Goal: Register for event/course

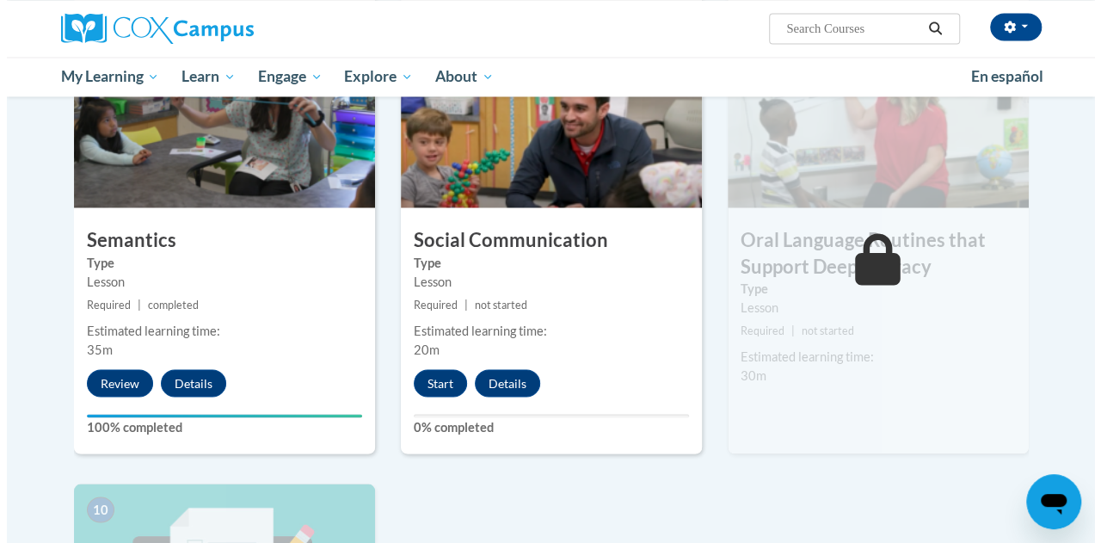
scroll to position [1435, 0]
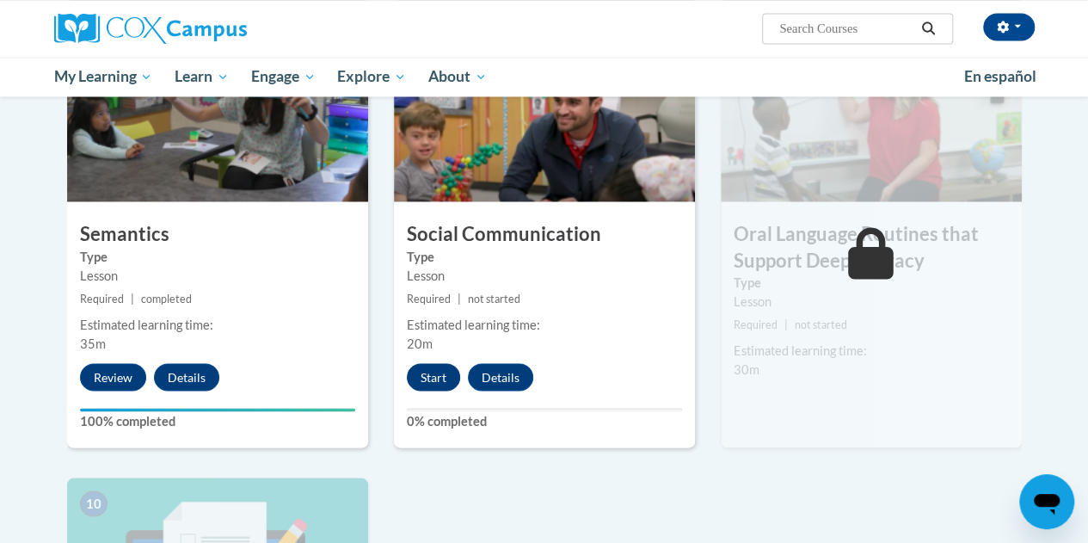
click at [428, 381] on button "Start" at bounding box center [433, 377] width 53 height 28
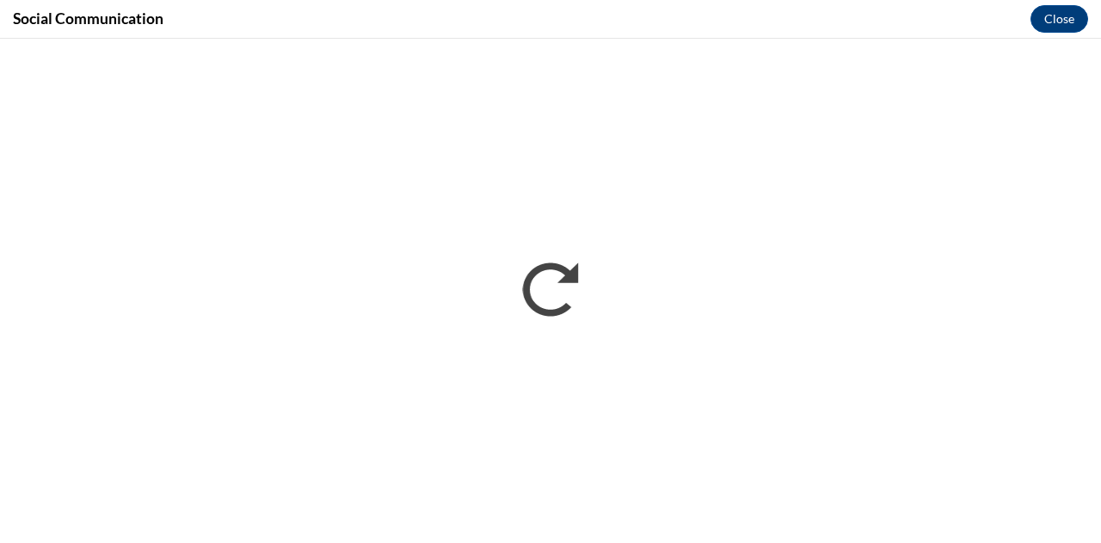
scroll to position [0, 0]
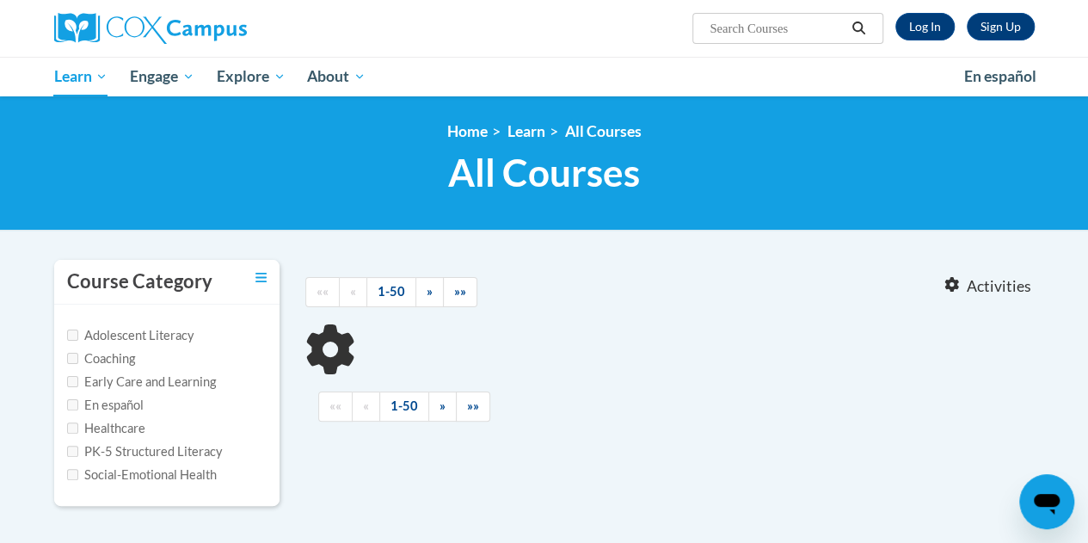
type input "read aloud"
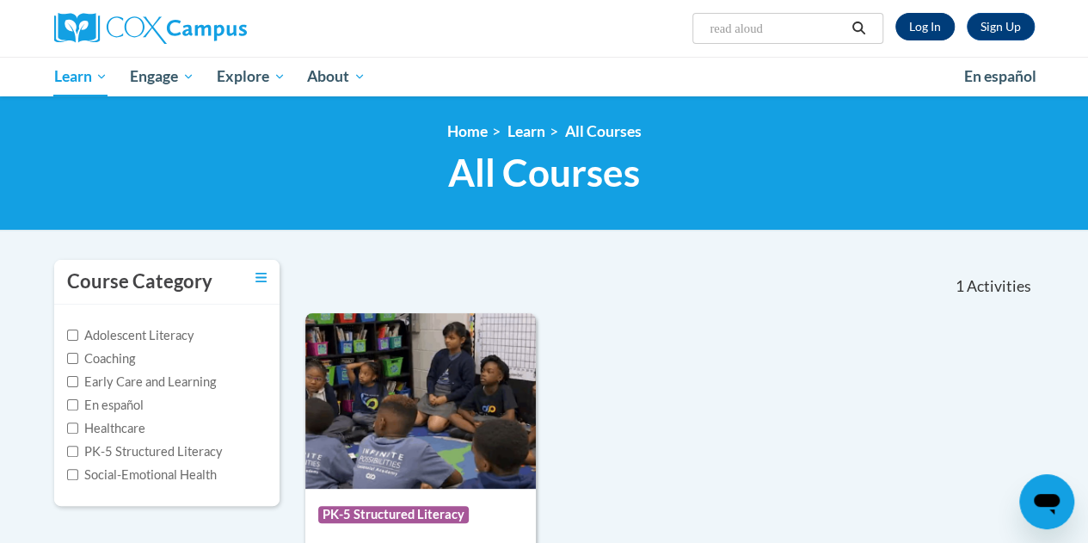
click at [920, 15] on link "Log In" at bounding box center [924, 27] width 59 height 28
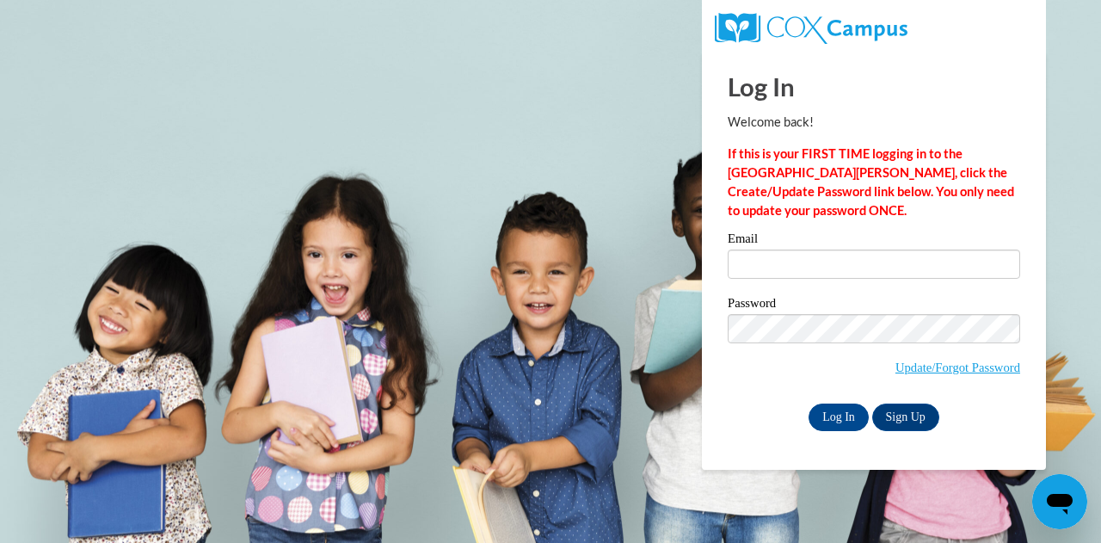
click at [772, 248] on label "Email" at bounding box center [873, 240] width 292 height 17
click at [772, 249] on input "Email" at bounding box center [873, 263] width 292 height 29
click at [789, 267] on input "Email" at bounding box center [873, 263] width 292 height 29
type input "cwheat2@daltonstate.edu"
click at [829, 414] on input "Log In" at bounding box center [838, 417] width 60 height 28
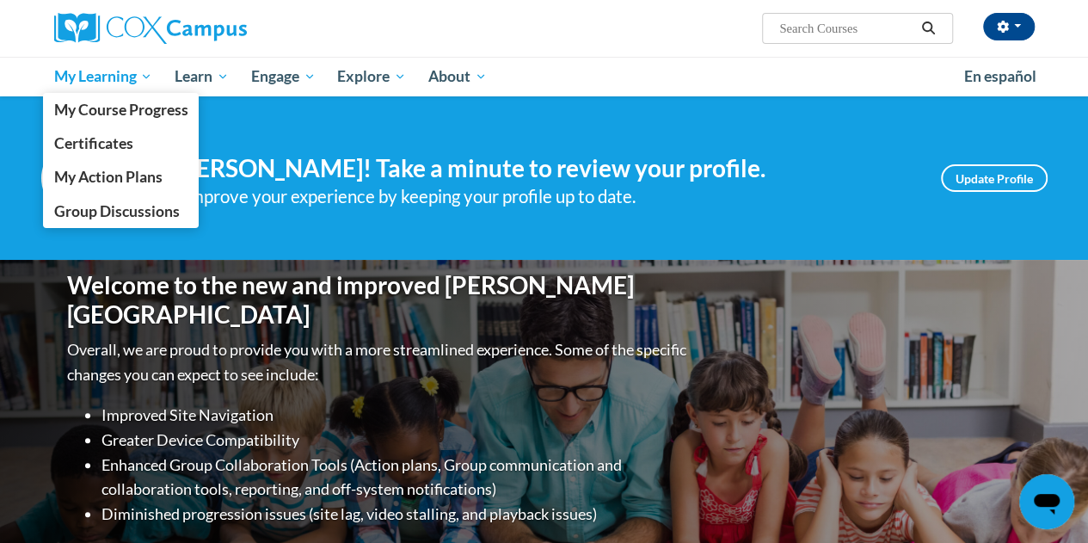
click at [126, 72] on span "My Learning" at bounding box center [102, 76] width 99 height 21
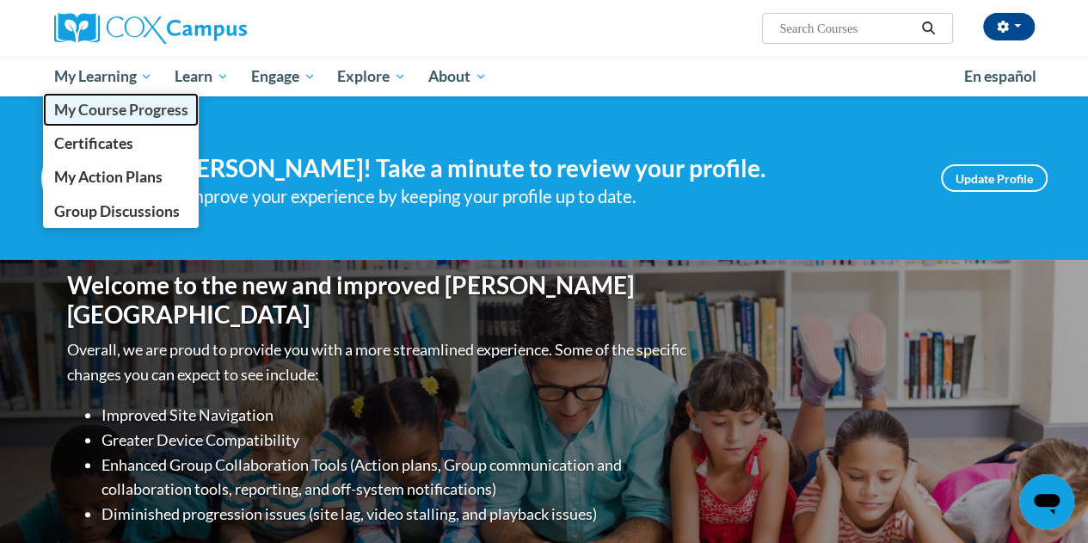
click at [126, 107] on span "My Course Progress" at bounding box center [120, 110] width 134 height 18
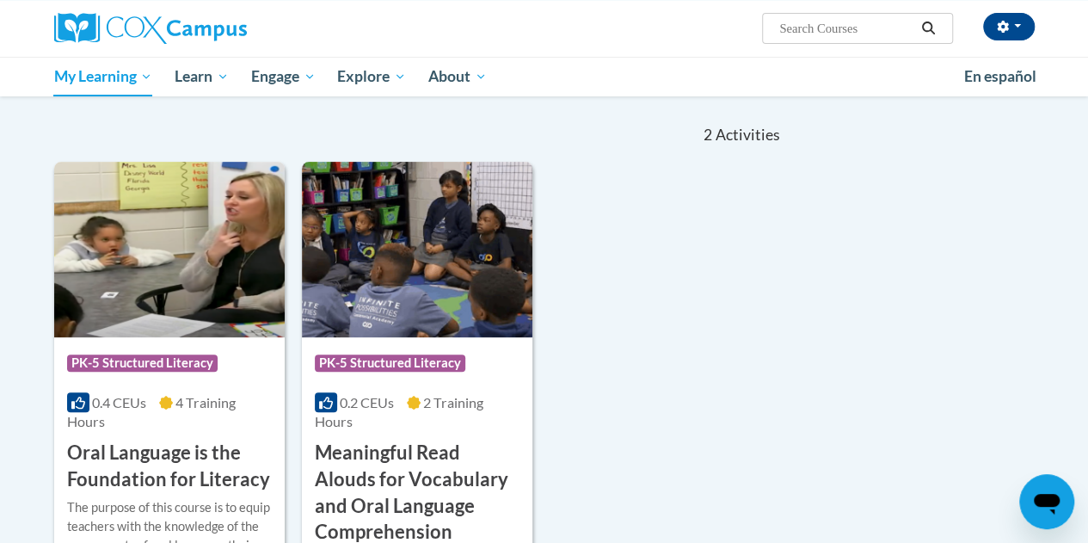
scroll to position [155, 0]
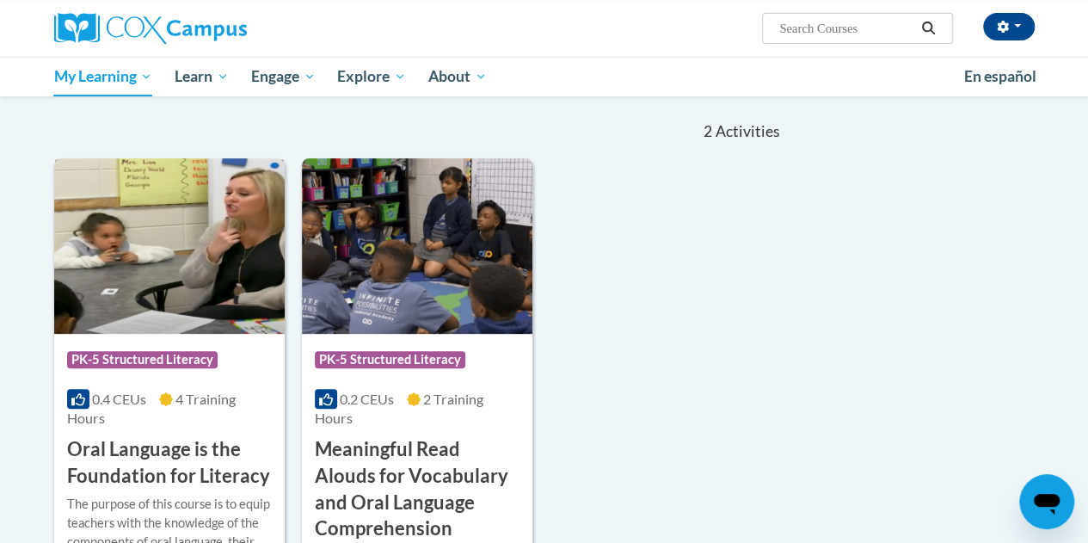
click at [251, 380] on div "Course Category: PK-5 Structured Literacy 0.4 CEUs 4 Training Hours COURSE Oral…" at bounding box center [169, 412] width 230 height 156
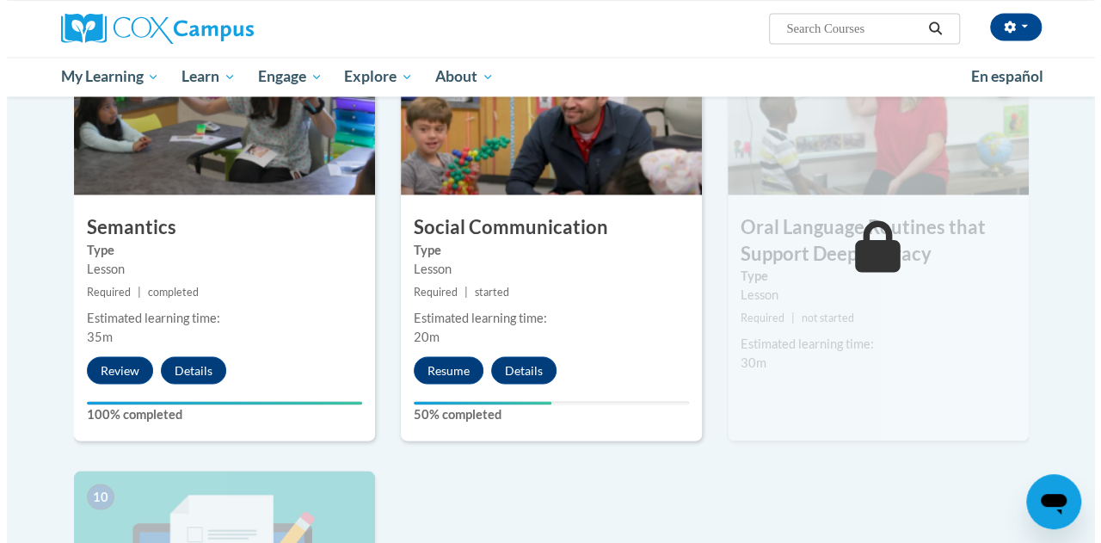
scroll to position [1458, 0]
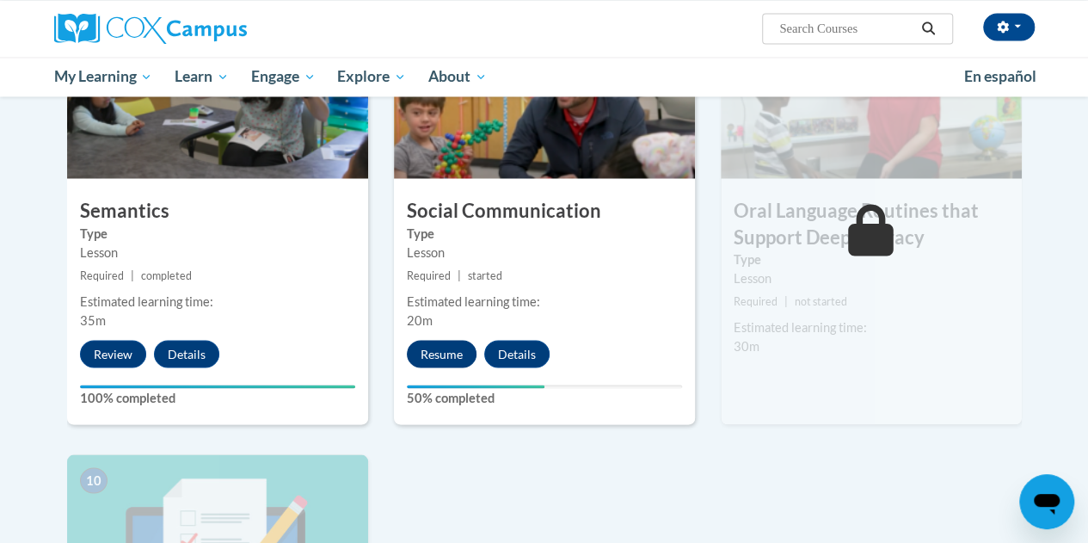
click at [434, 354] on button "Resume" at bounding box center [442, 354] width 70 height 28
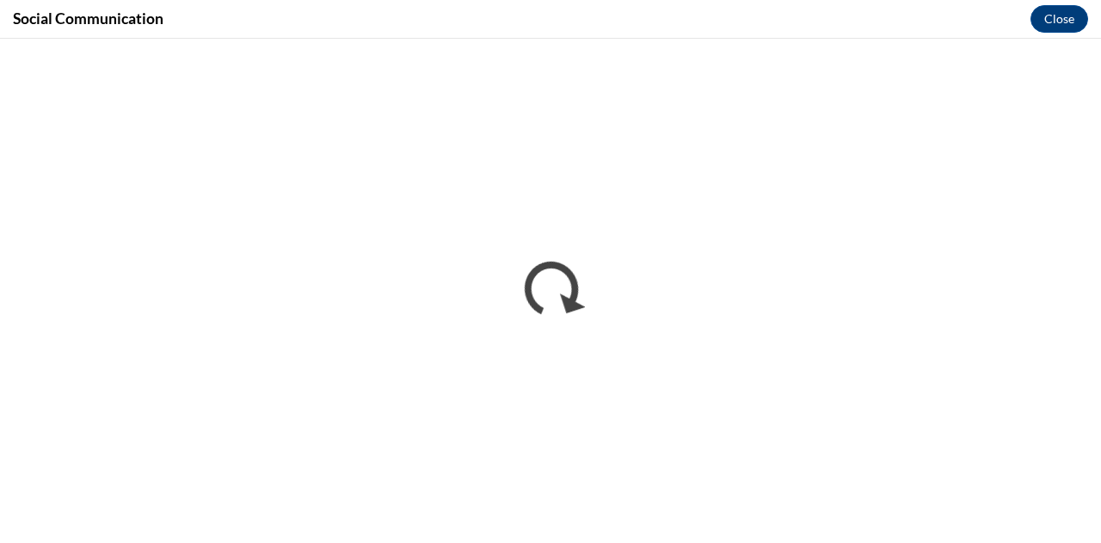
scroll to position [0, 0]
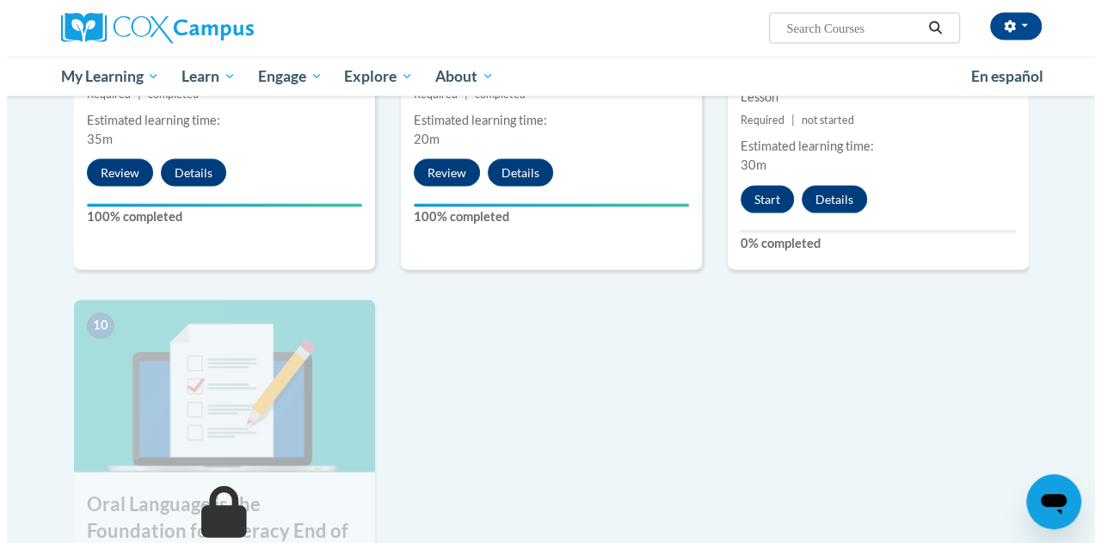
scroll to position [1623, 0]
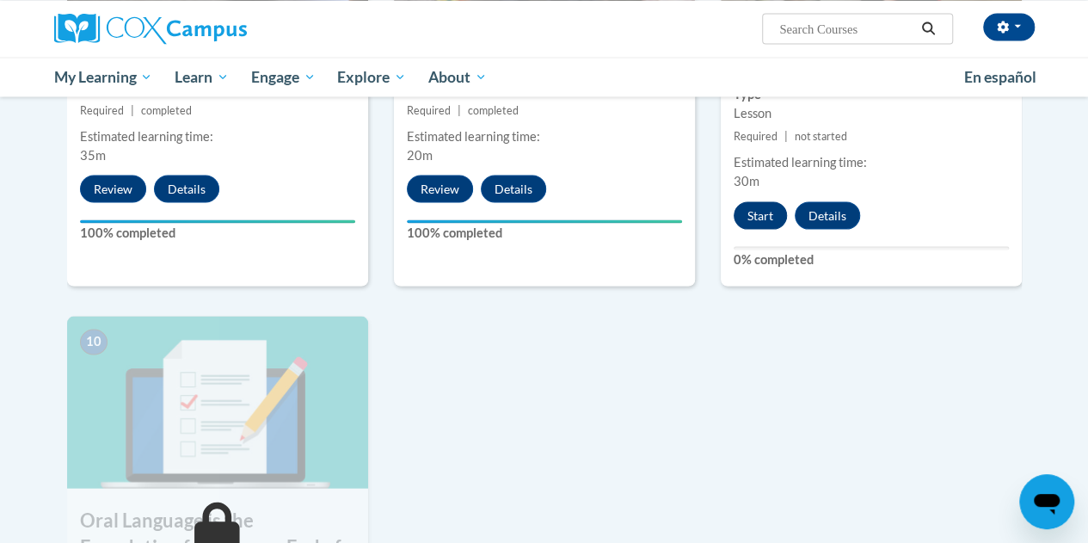
click at [757, 227] on button "Start" at bounding box center [759, 215] width 53 height 28
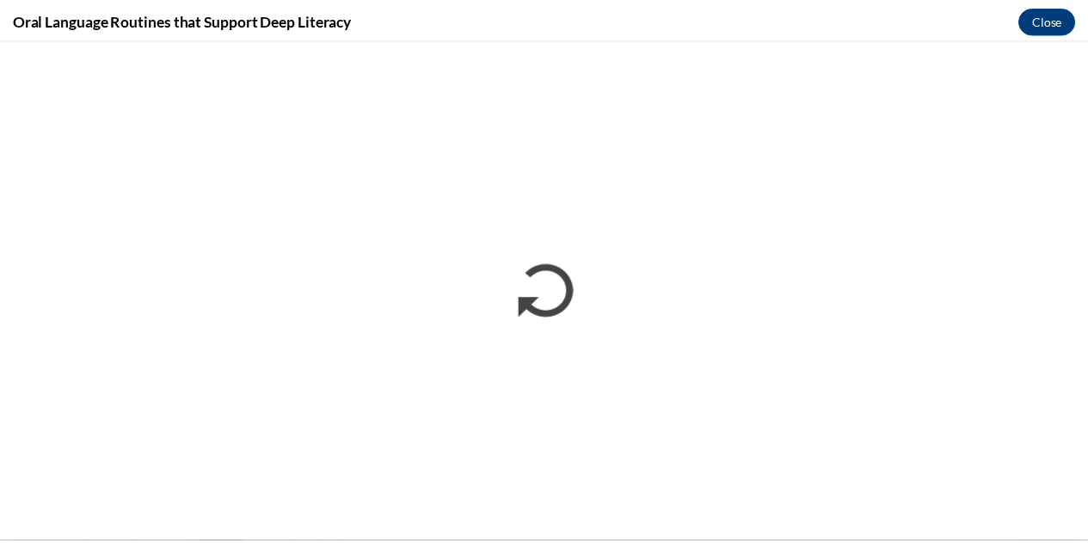
scroll to position [0, 0]
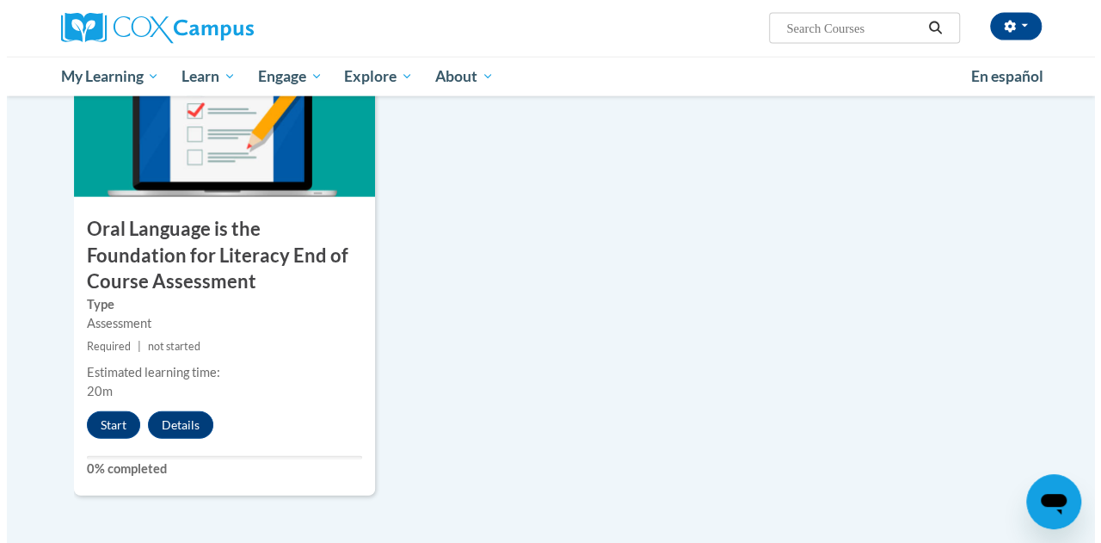
scroll to position [1918, 0]
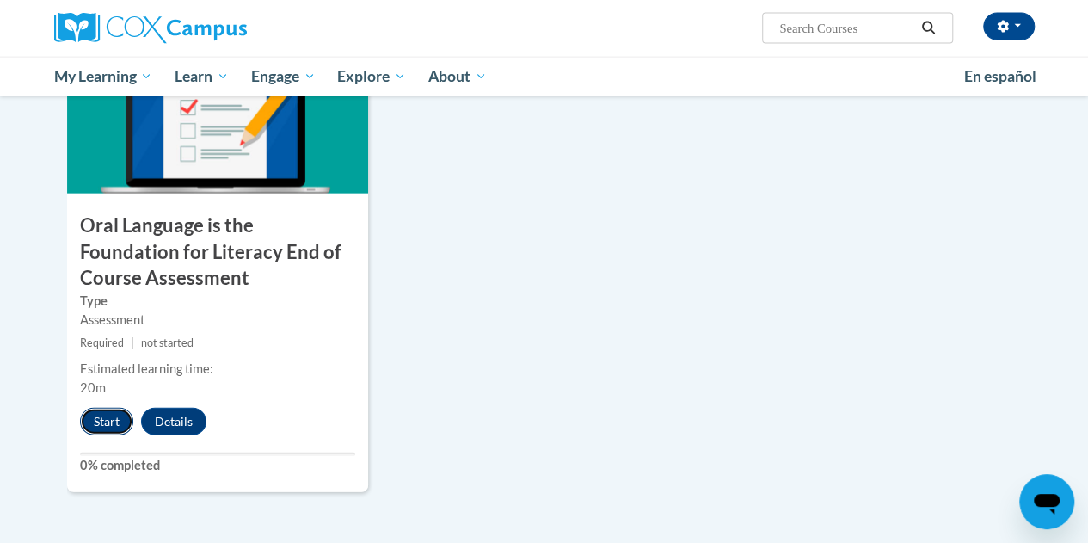
click at [96, 418] on button "Start" at bounding box center [106, 422] width 53 height 28
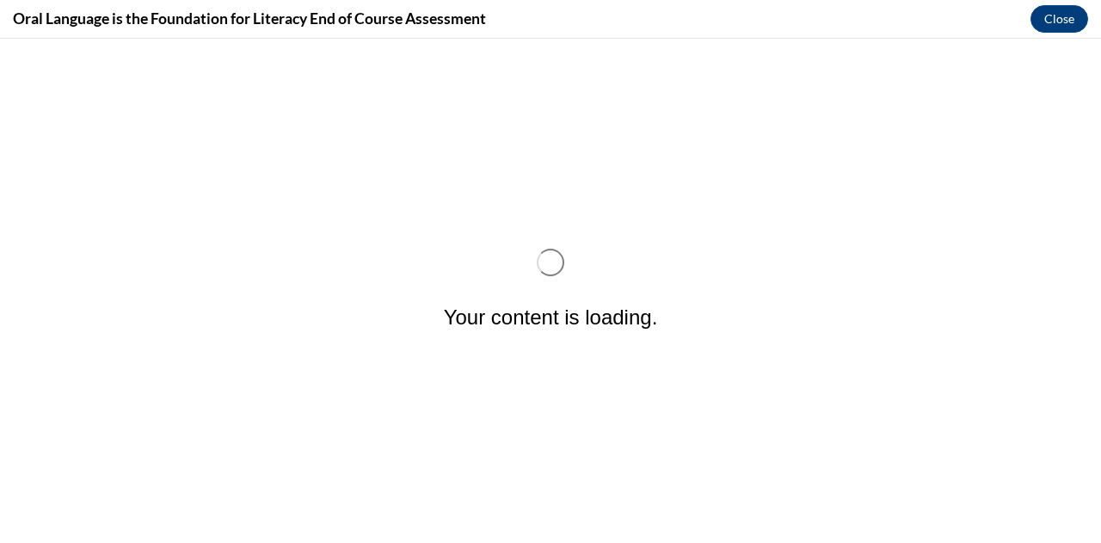
scroll to position [0, 0]
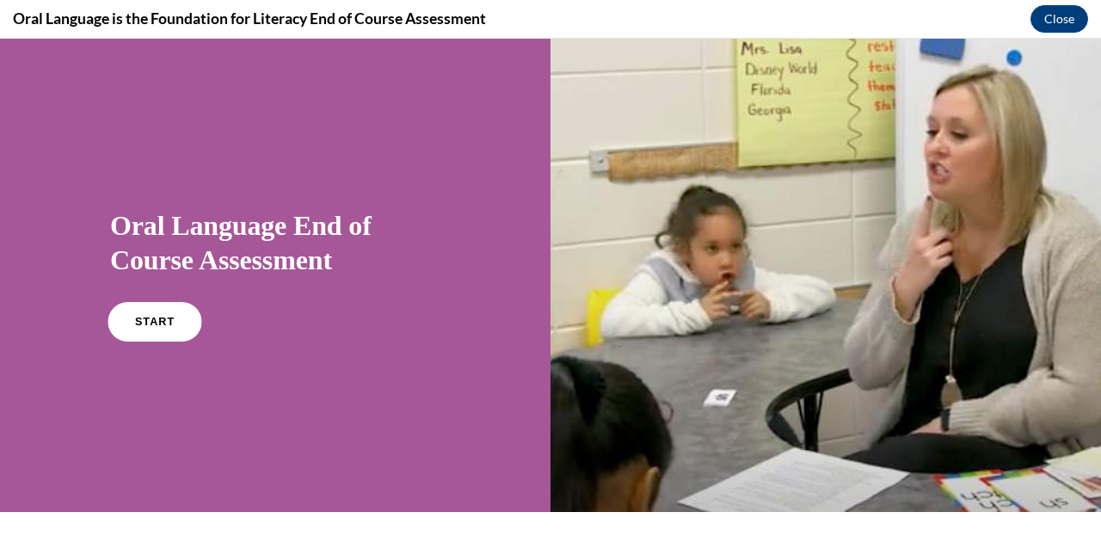
click at [139, 316] on span "START" at bounding box center [155, 322] width 40 height 13
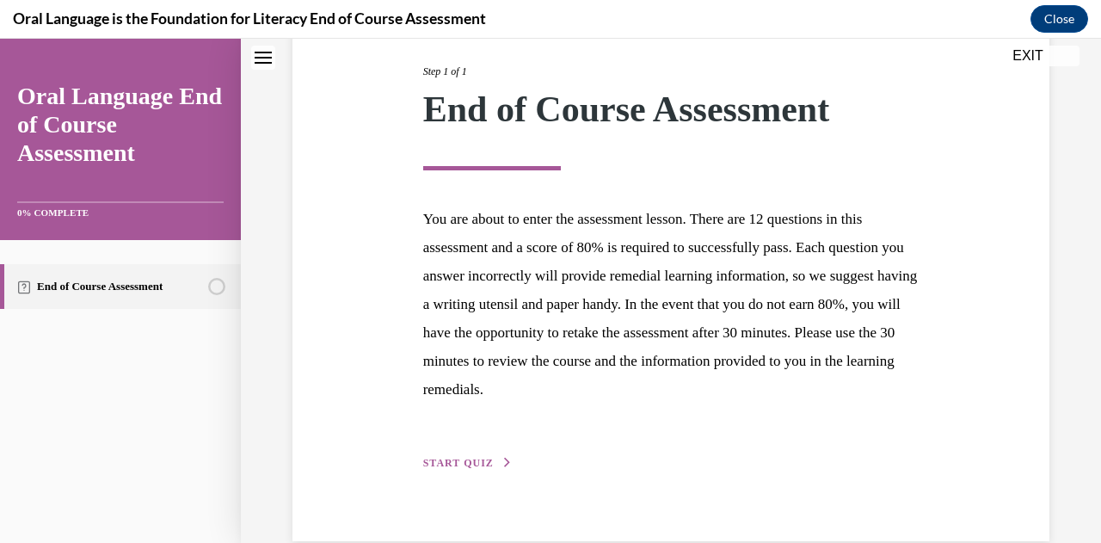
scroll to position [246, 0]
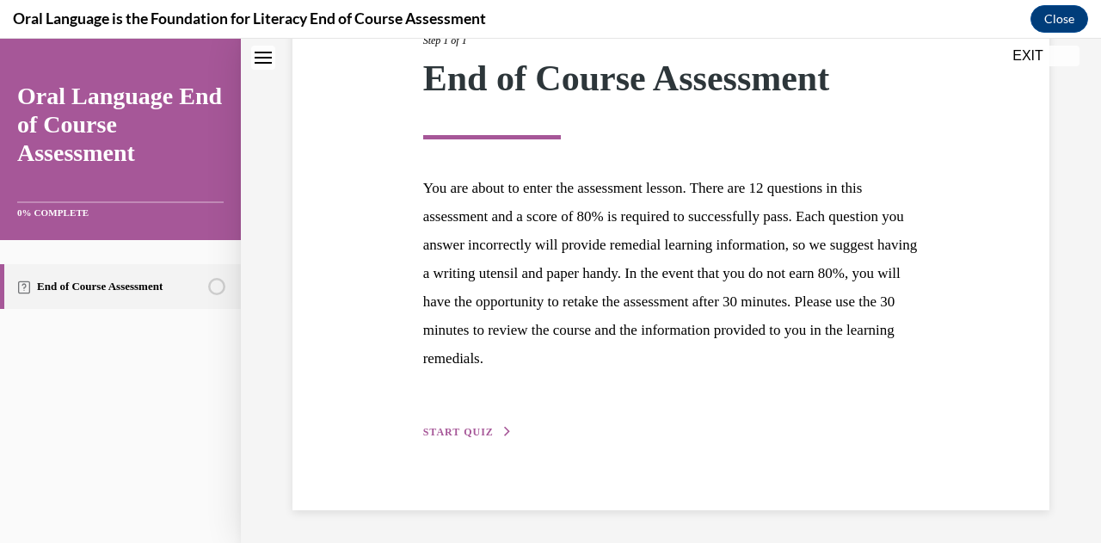
click at [451, 433] on span "START QUIZ" at bounding box center [458, 432] width 71 height 12
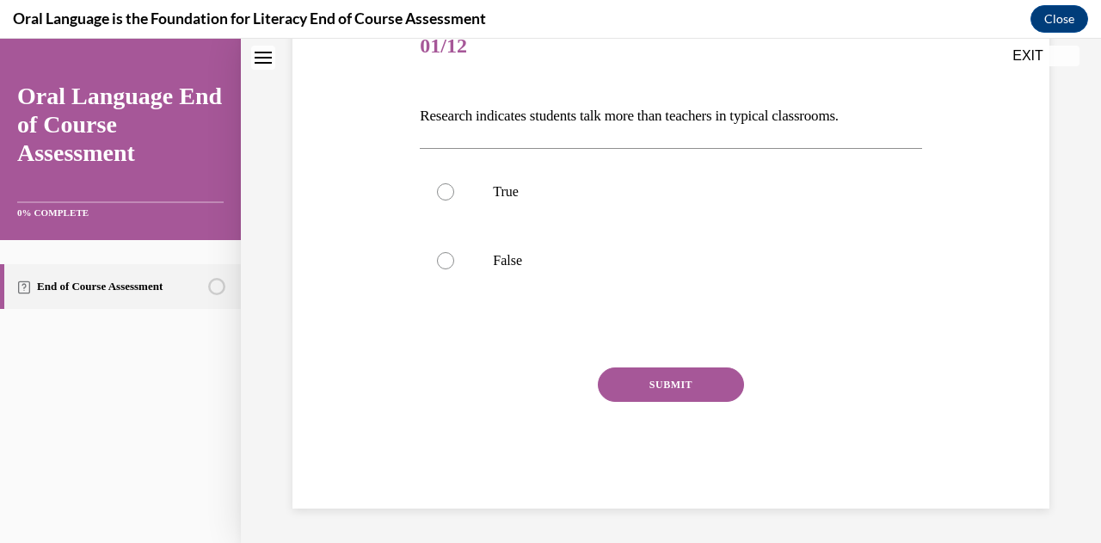
scroll to position [190, 0]
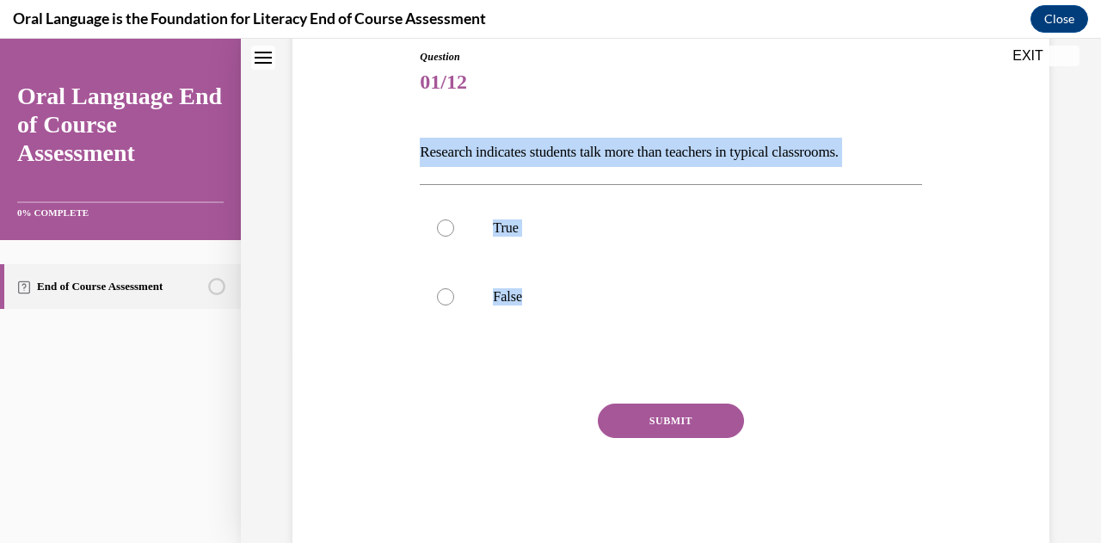
drag, startPoint x: 555, startPoint y: 298, endPoint x: 386, endPoint y: 123, distance: 243.2
click at [386, 123] on div "Question 01/12 Research indicates students talk more than teachers in typical c…" at bounding box center [670, 270] width 765 height 547
copy div "Research indicates students talk more than teachers in typical classrooms.   Tr…"
click at [439, 300] on div at bounding box center [445, 296] width 17 height 17
click at [439, 300] on input "False" at bounding box center [445, 296] width 17 height 17
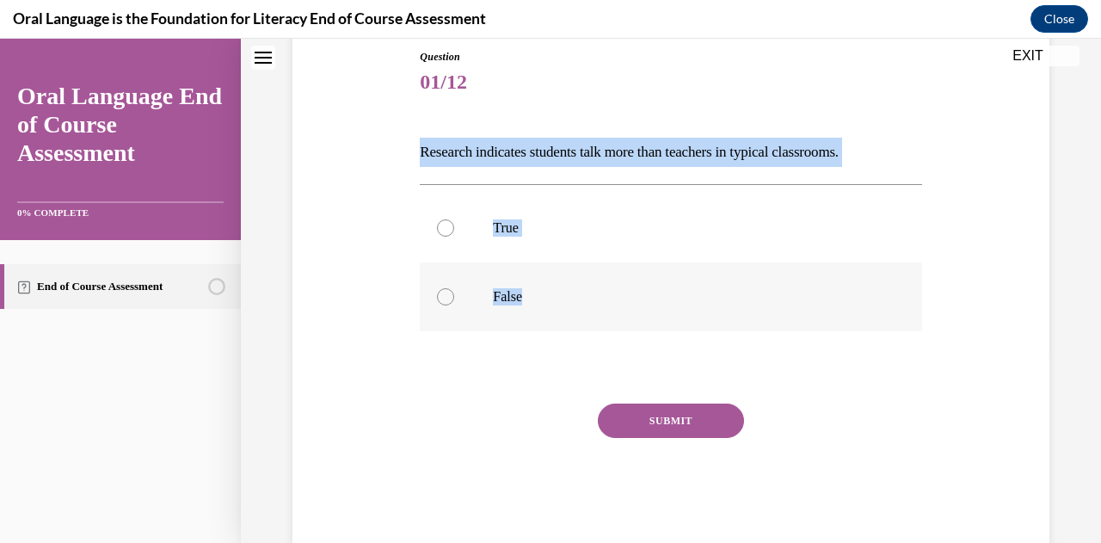
radio input "true"
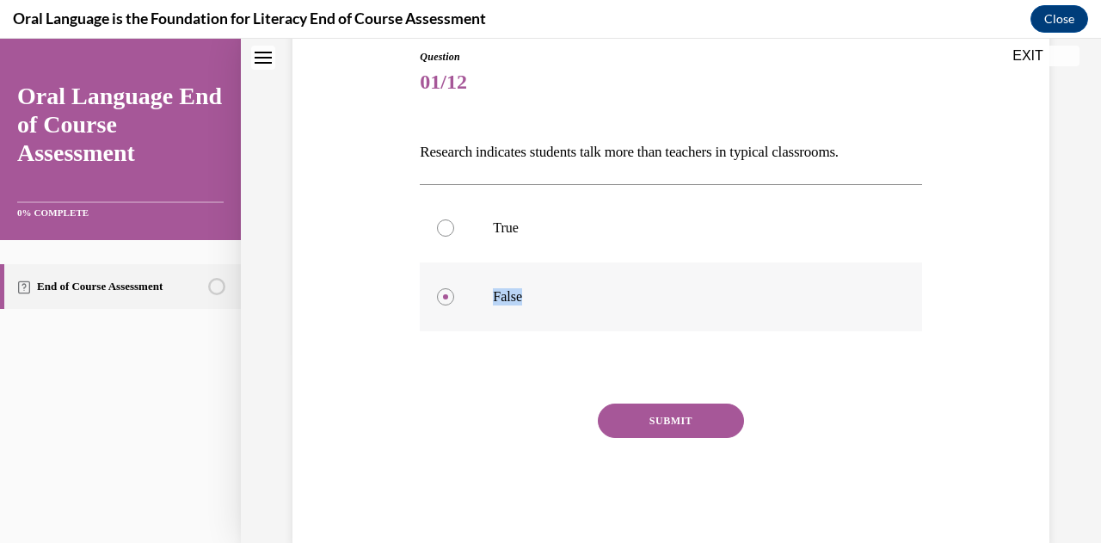
click at [439, 300] on div at bounding box center [445, 296] width 17 height 17
click at [439, 300] on input "False" at bounding box center [445, 296] width 17 height 17
click at [439, 300] on div at bounding box center [445, 296] width 17 height 17
click at [439, 300] on input "False" at bounding box center [445, 296] width 17 height 17
click at [439, 300] on div at bounding box center [445, 296] width 17 height 17
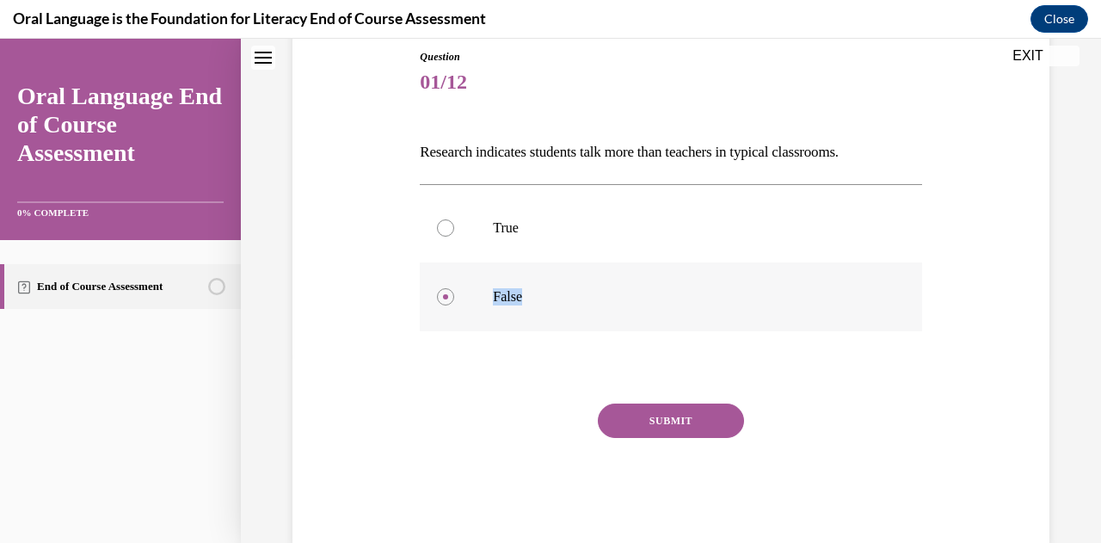
click at [439, 300] on input "False" at bounding box center [445, 296] width 17 height 17
click at [655, 414] on button "SUBMIT" at bounding box center [671, 420] width 146 height 34
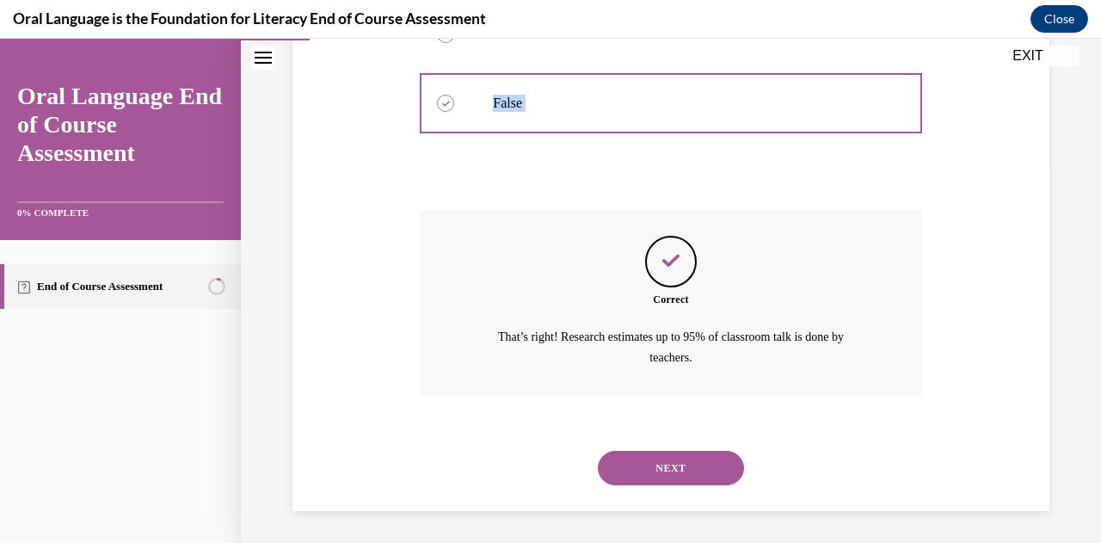
scroll to position [384, 0]
click at [662, 457] on button "NEXT" at bounding box center [671, 467] width 146 height 34
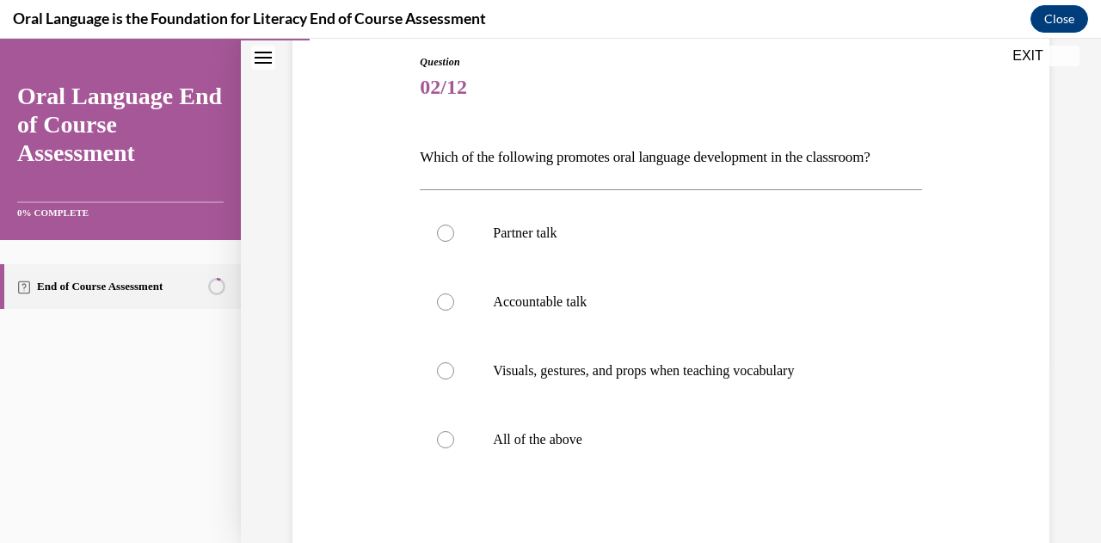
scroll to position [189, 0]
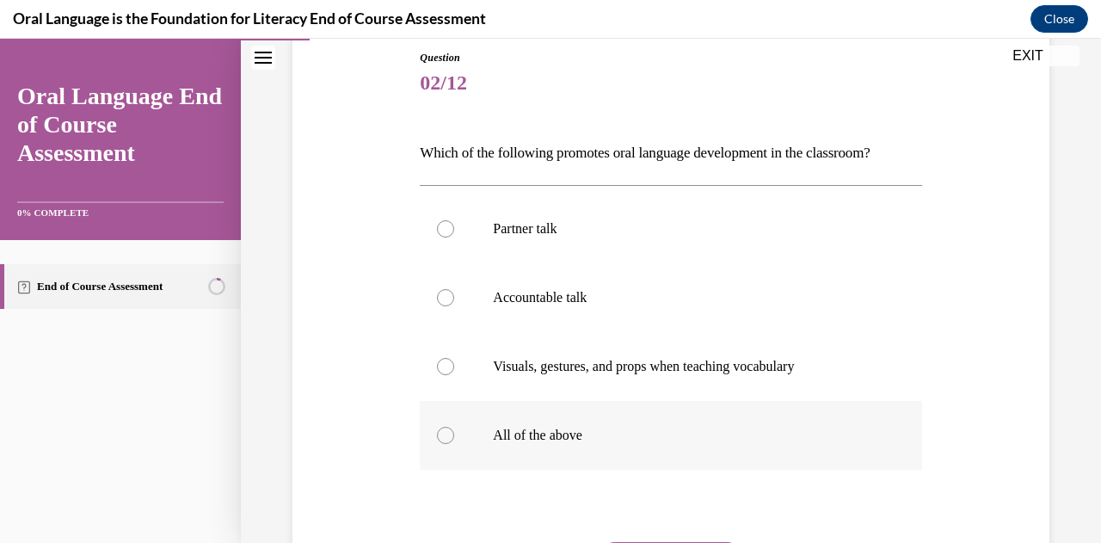
click at [496, 439] on p "All of the above" at bounding box center [685, 435] width 385 height 17
click at [454, 439] on input "All of the above" at bounding box center [445, 435] width 17 height 17
radio input "true"
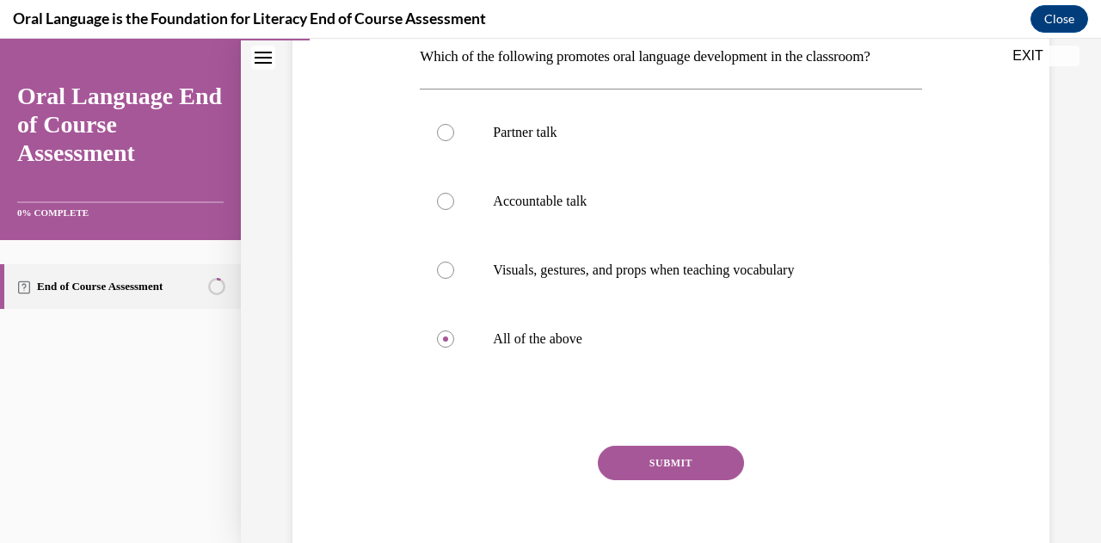
scroll to position [330, 0]
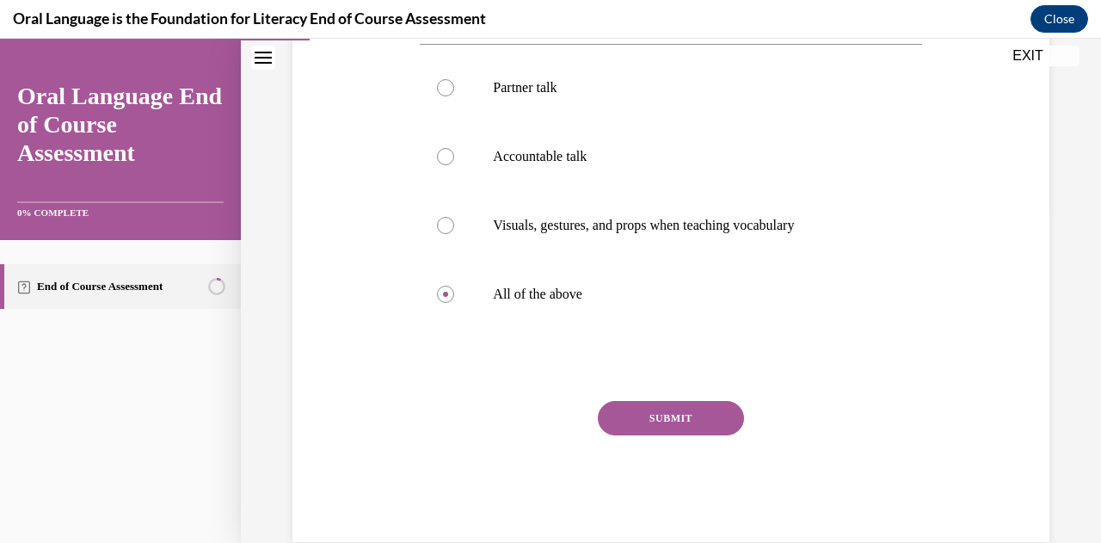
click at [648, 414] on button "SUBMIT" at bounding box center [671, 418] width 146 height 34
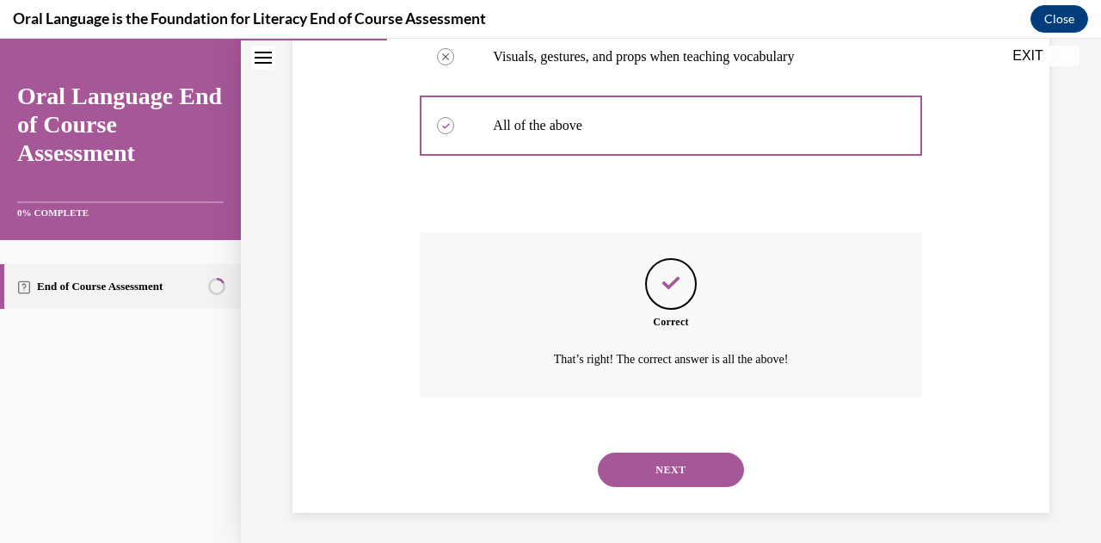
scroll to position [502, 0]
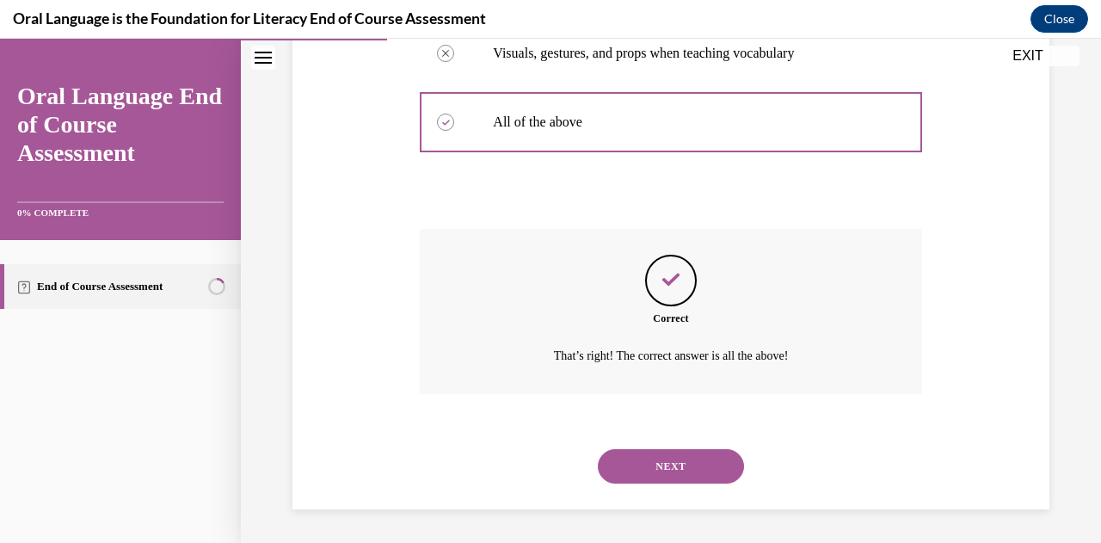
click at [686, 464] on button "NEXT" at bounding box center [671, 466] width 146 height 34
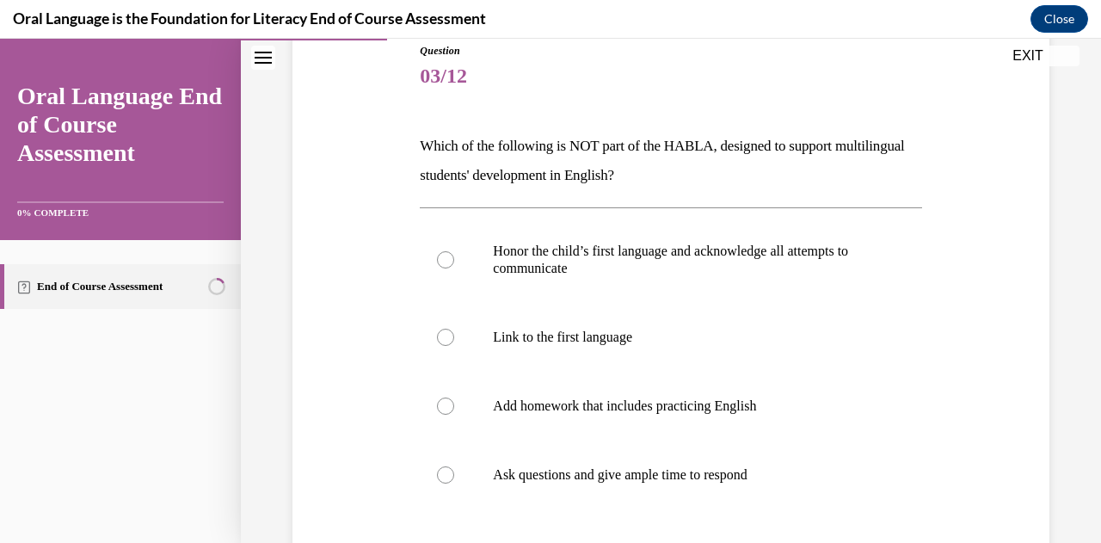
scroll to position [194, 0]
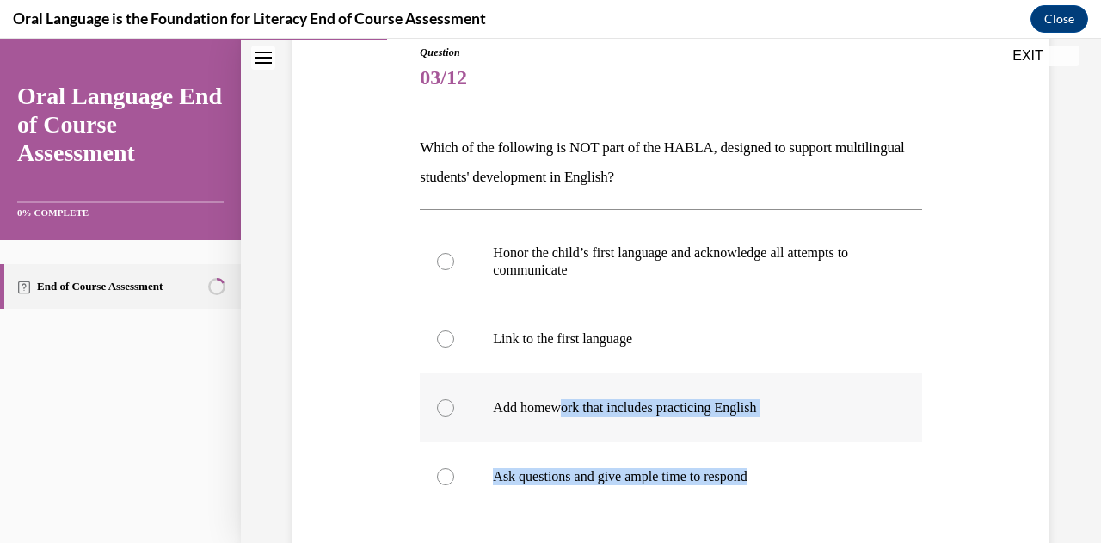
drag, startPoint x: 833, startPoint y: 488, endPoint x: 538, endPoint y: 412, distance: 304.7
click at [538, 412] on div "Honor the child’s first language and acknowledge all attempts to communicate  L…" at bounding box center [670, 364] width 501 height 292
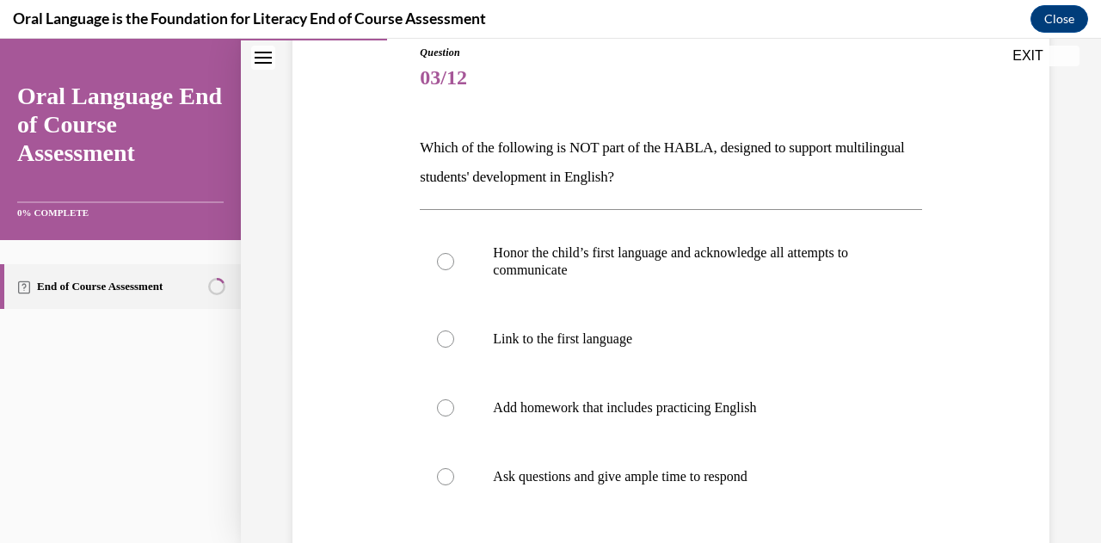
click at [379, 182] on div "Question 03/12 Which of the following is NOT part of the HABLA, designed to sup…" at bounding box center [670, 358] width 765 height 731
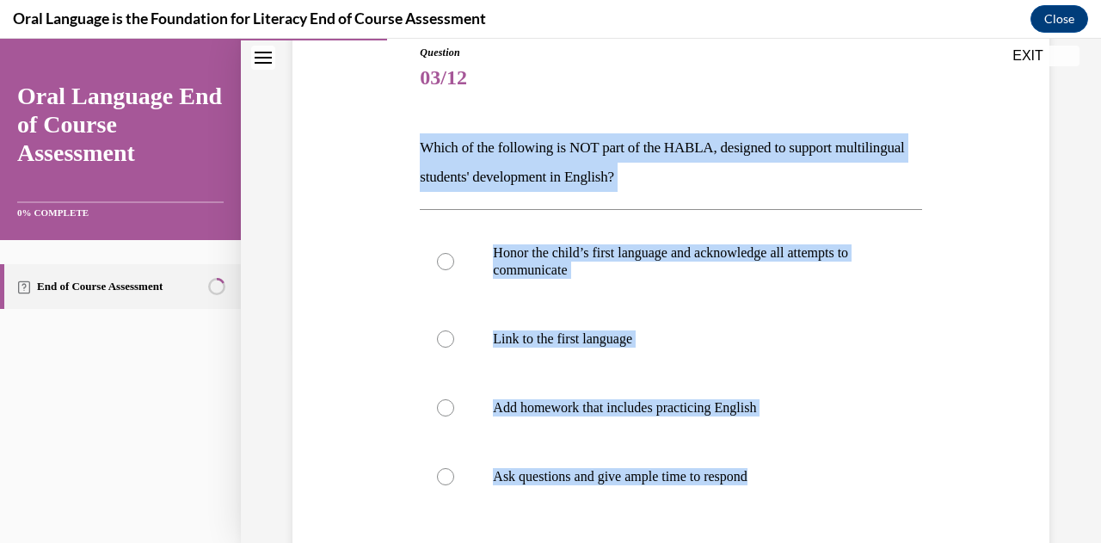
drag, startPoint x: 777, startPoint y: 467, endPoint x: 397, endPoint y: 101, distance: 527.9
click at [397, 101] on div "Question 03/12 Which of the following is NOT part of the HABLA, designed to sup…" at bounding box center [670, 358] width 765 height 731
copy div "Which of the following is NOT part of the HABLA, designed to support multilingu…"
click at [447, 412] on div at bounding box center [445, 407] width 17 height 17
click at [447, 412] on input "Add homework that includes practicing English" at bounding box center [445, 407] width 17 height 17
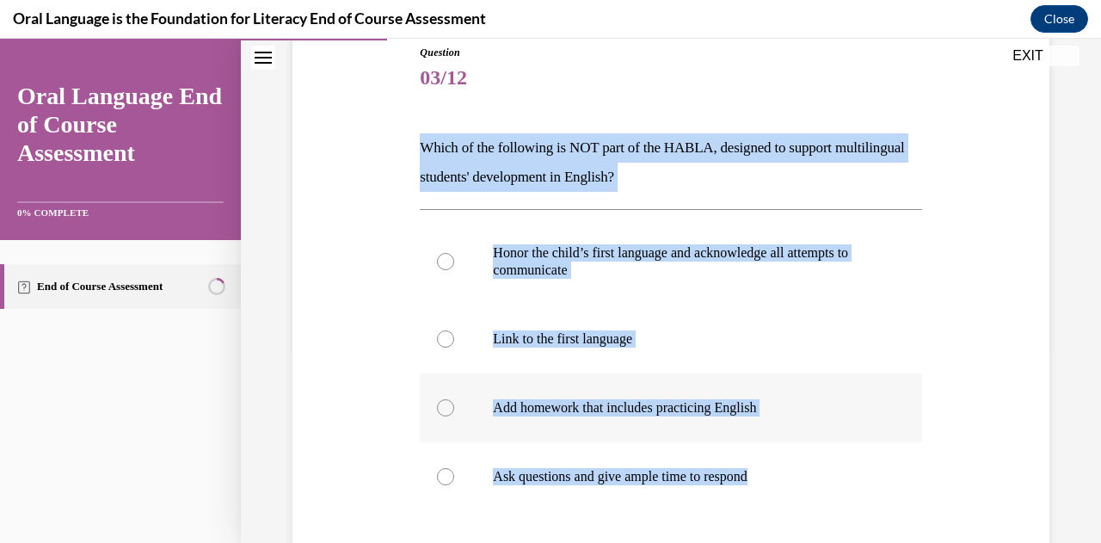
radio input "true"
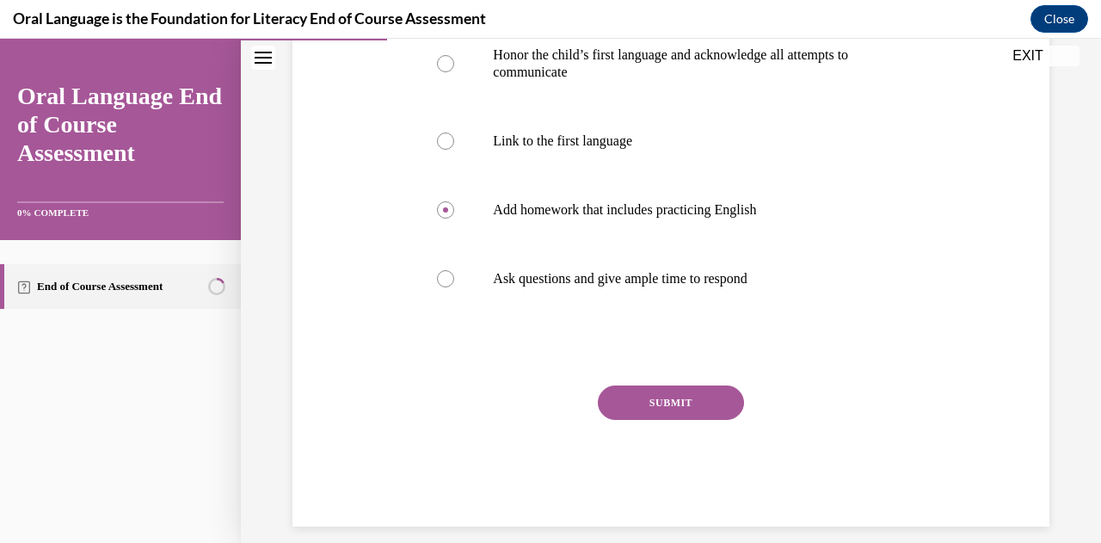
scroll to position [409, 0]
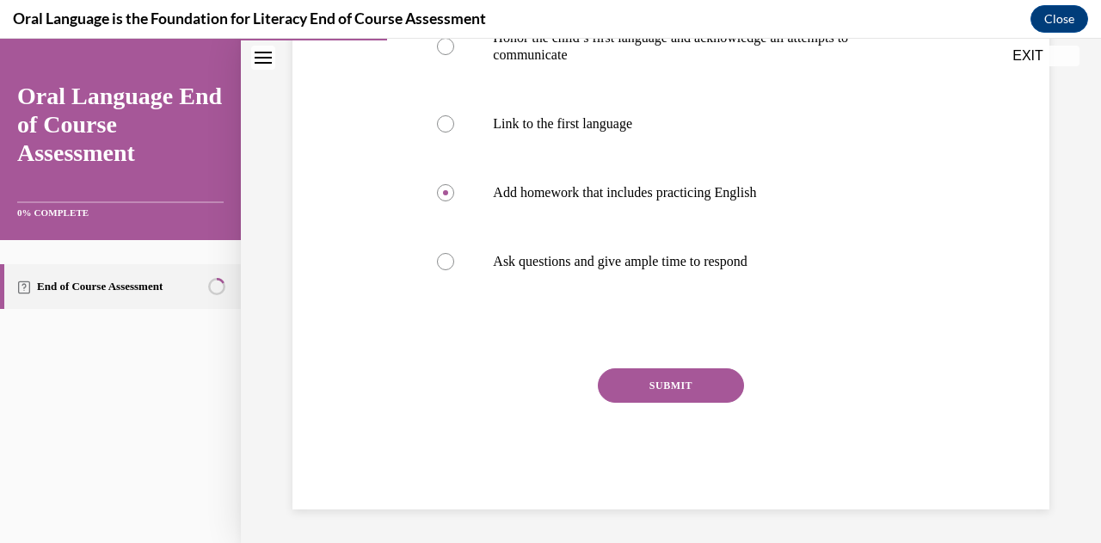
click at [702, 372] on button "SUBMIT" at bounding box center [671, 385] width 146 height 34
click at [702, 372] on div "Question 03/12 Which of the following is NOT part of the HABLA, designed to sup…" at bounding box center [670, 169] width 501 height 679
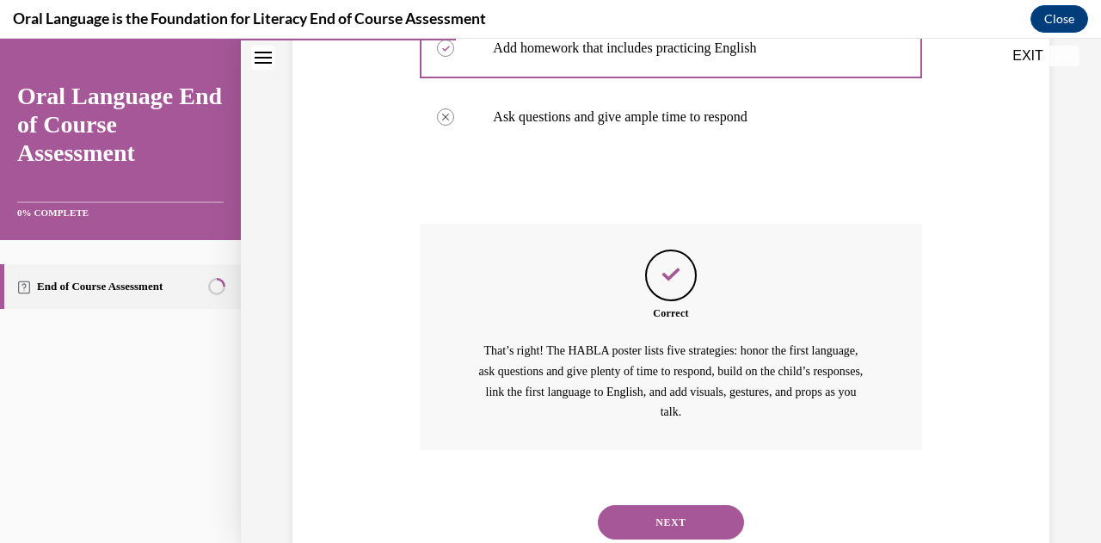
scroll to position [610, 0]
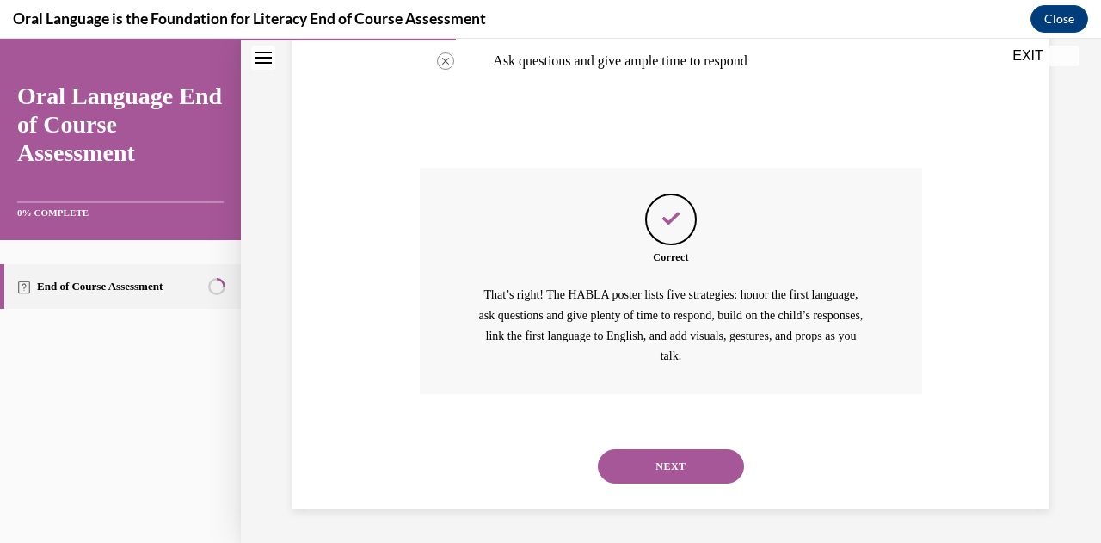
click at [693, 465] on button "NEXT" at bounding box center [671, 466] width 146 height 34
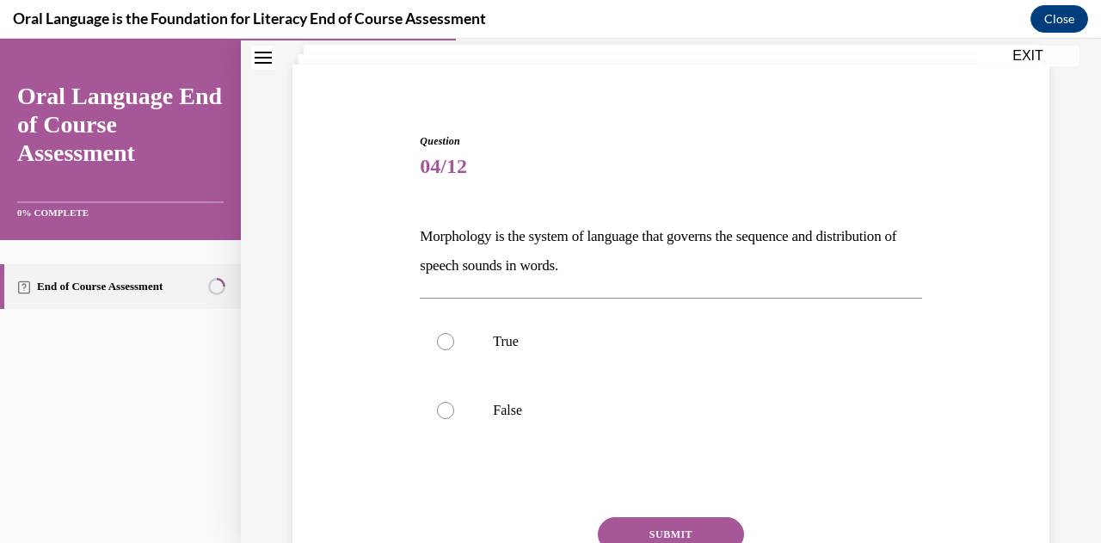
scroll to position [147, 0]
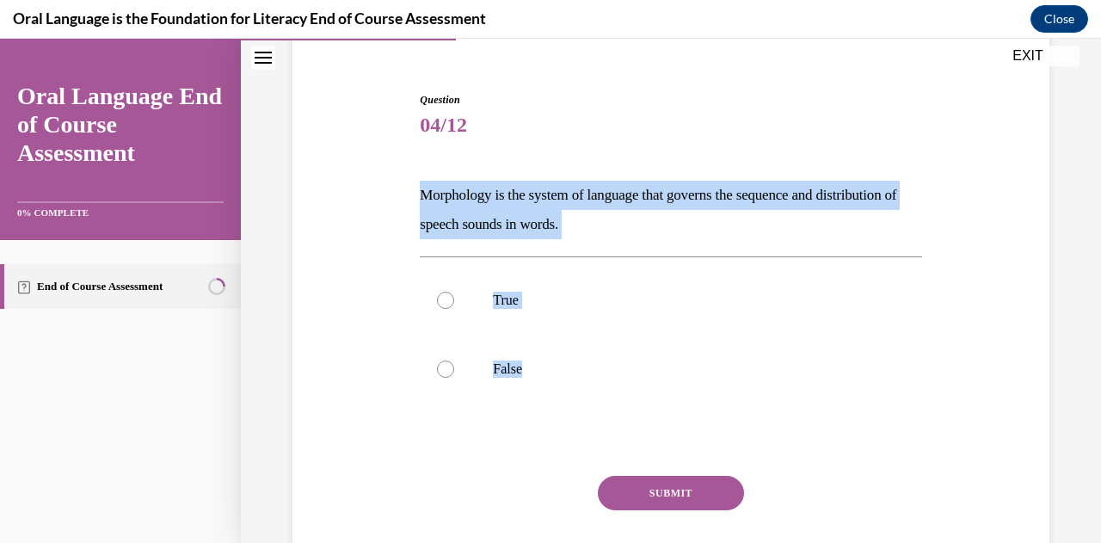
drag, startPoint x: 569, startPoint y: 369, endPoint x: 390, endPoint y: 193, distance: 251.1
click at [390, 193] on div "Question 04/12 Morphology is the system of language that governs the sequence a…" at bounding box center [670, 328] width 765 height 576
copy div "Morphology is the system of language that governs the sequence and distribution…"
click at [451, 369] on div at bounding box center [445, 368] width 17 height 17
click at [451, 369] on input "False" at bounding box center [445, 368] width 17 height 17
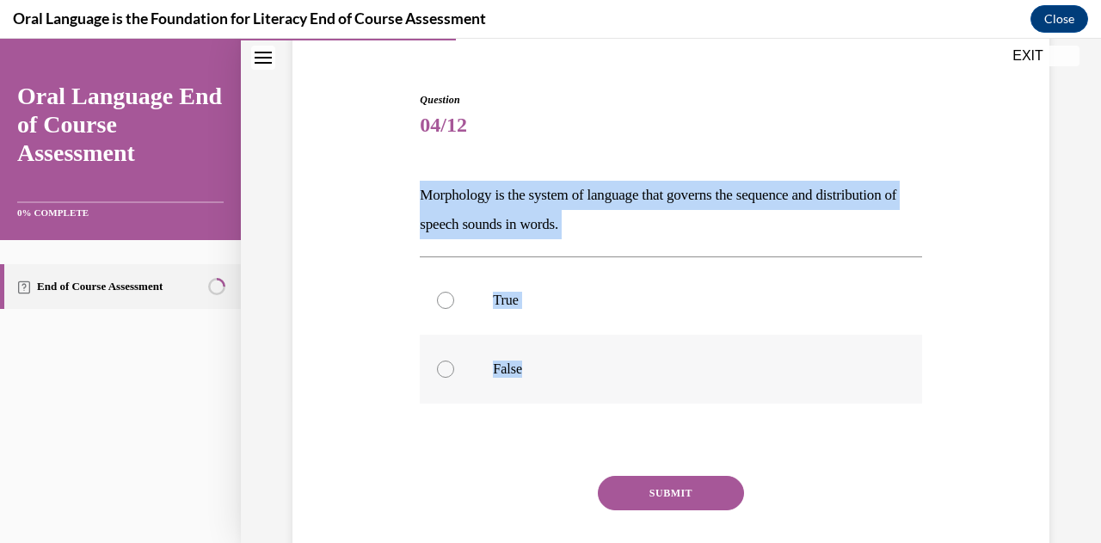
radio input "true"
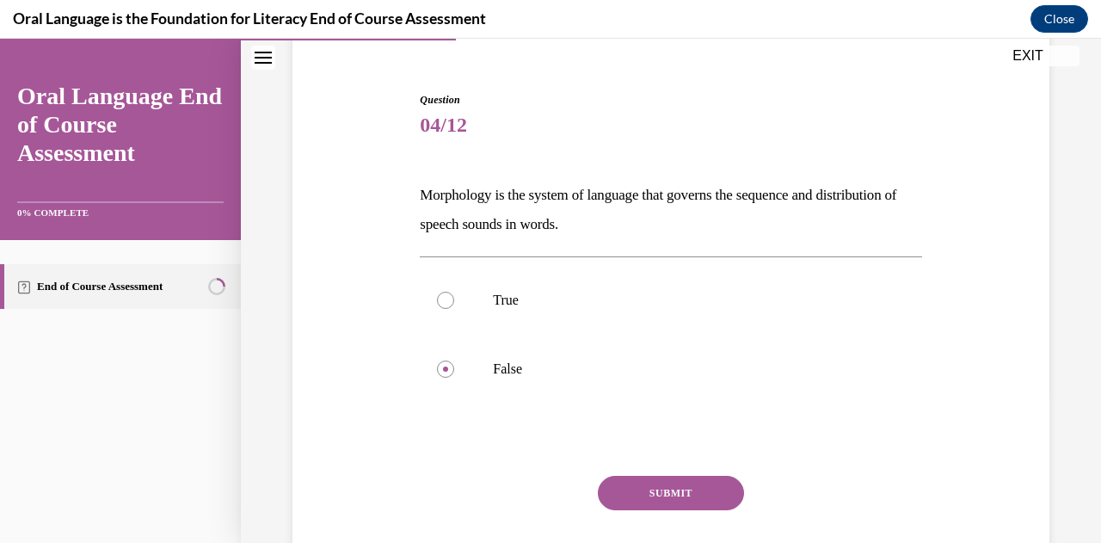
click at [681, 490] on button "SUBMIT" at bounding box center [671, 493] width 146 height 34
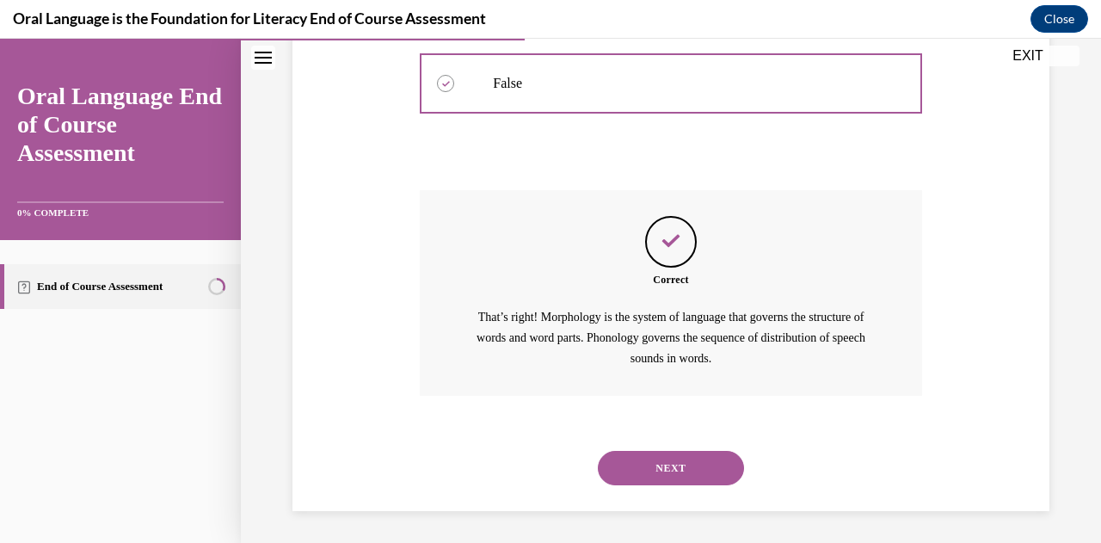
scroll to position [434, 0]
click at [692, 463] on button "NEXT" at bounding box center [671, 466] width 146 height 34
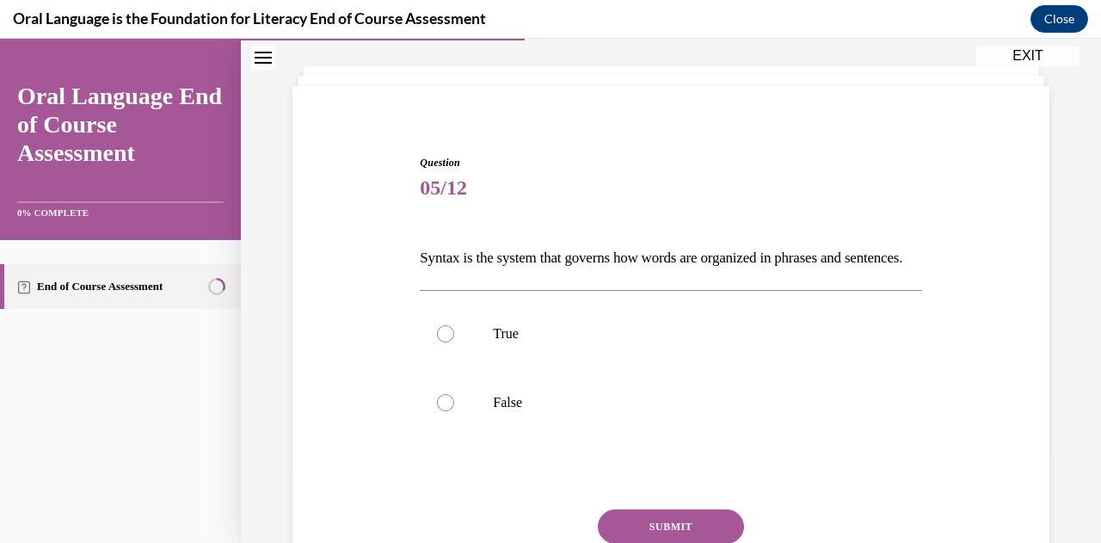
scroll to position [124, 0]
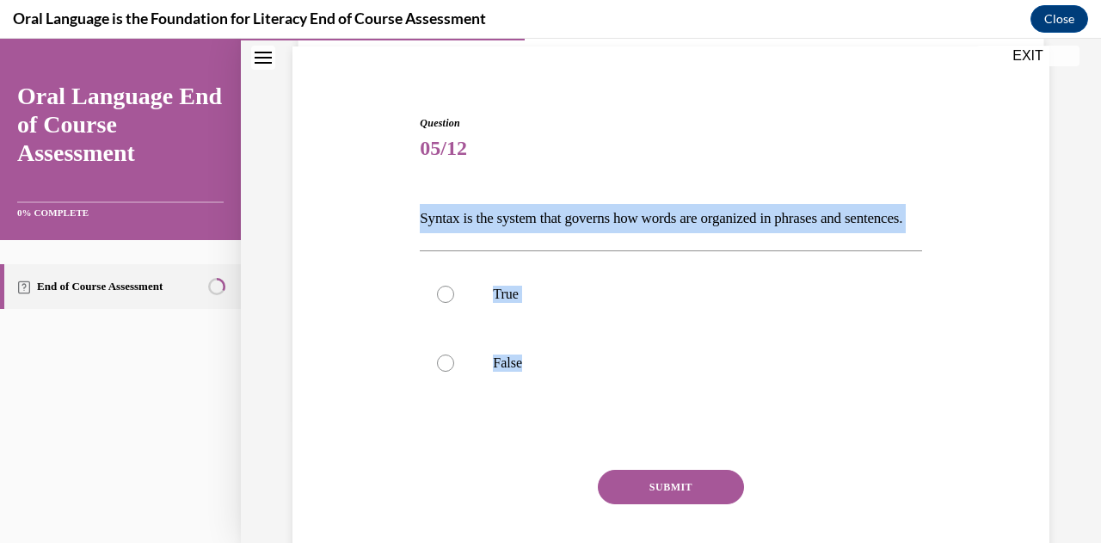
drag, startPoint x: 565, startPoint y: 401, endPoint x: 401, endPoint y: 212, distance: 249.9
click at [401, 212] on div "Question 05/12 Syntax is the system that governs how words are organized in phr…" at bounding box center [670, 337] width 765 height 547
copy div "Syntax is the system that governs how words are organized in phrases and senten…"
click at [444, 303] on div at bounding box center [445, 293] width 17 height 17
click at [444, 303] on input "True" at bounding box center [445, 293] width 17 height 17
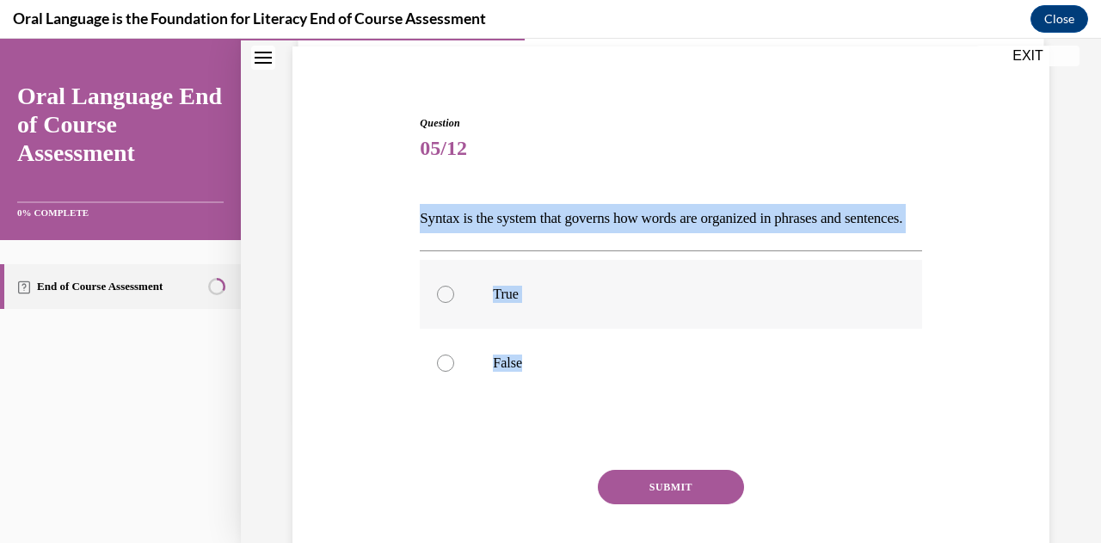
radio input "true"
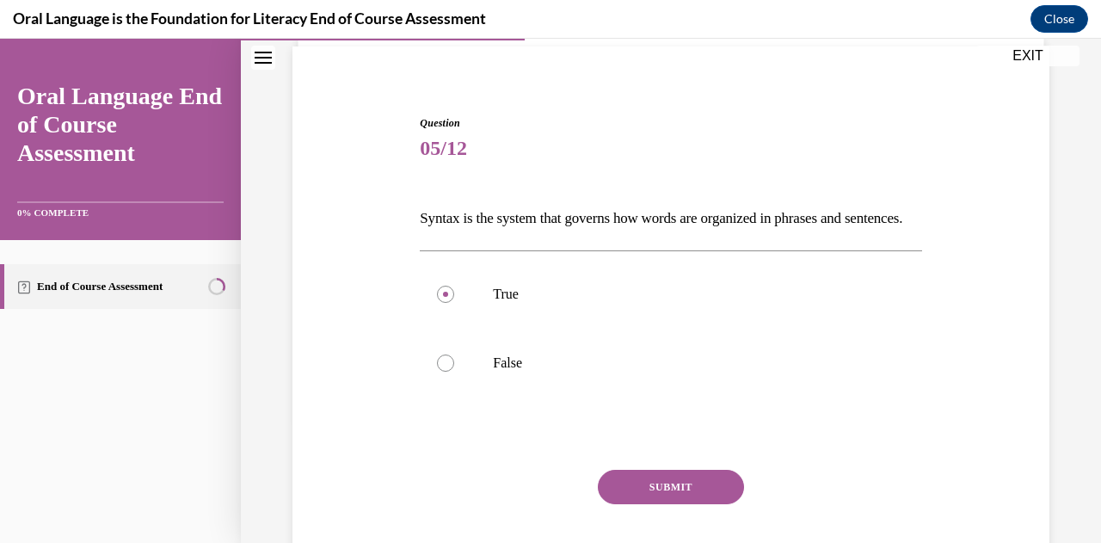
click at [692, 504] on button "SUBMIT" at bounding box center [671, 486] width 146 height 34
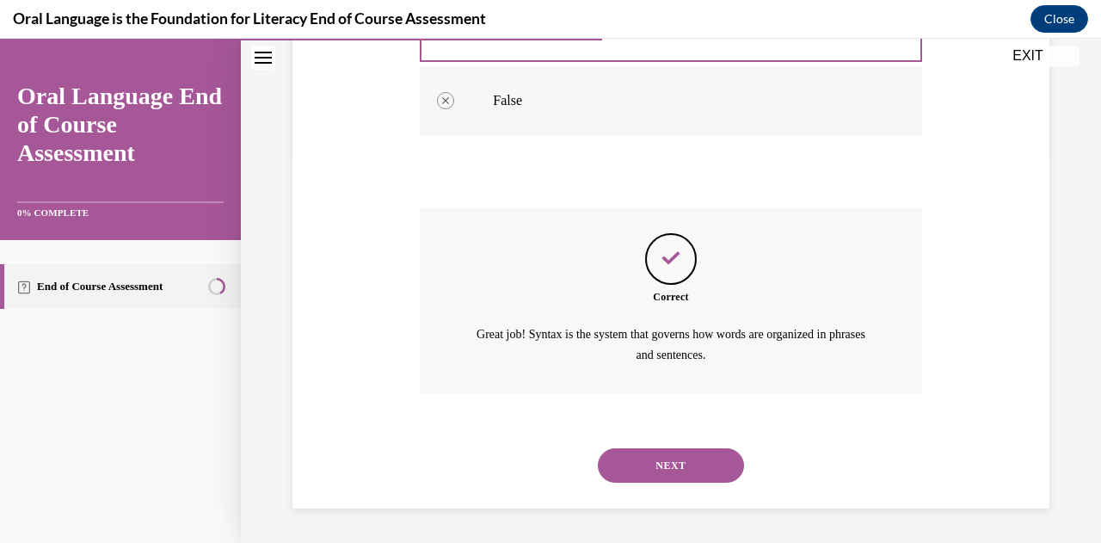
scroll to position [414, 0]
click at [682, 453] on button "NEXT" at bounding box center [671, 465] width 146 height 34
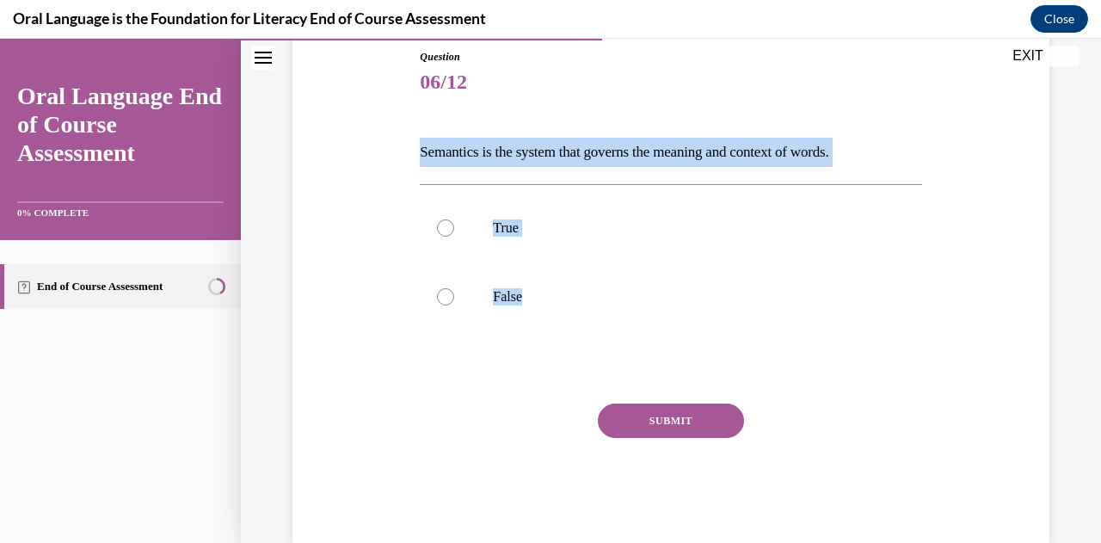
drag, startPoint x: 561, startPoint y: 308, endPoint x: 413, endPoint y: 150, distance: 216.6
click at [415, 150] on div "Question 06/12 Semantics is the system that governs the meaning and context of …" at bounding box center [670, 283] width 510 height 521
copy div "Semantics is the system that governs the meaning and context of words.  True Fa…"
click at [440, 228] on div at bounding box center [445, 227] width 17 height 17
click at [440, 228] on input "True" at bounding box center [445, 227] width 17 height 17
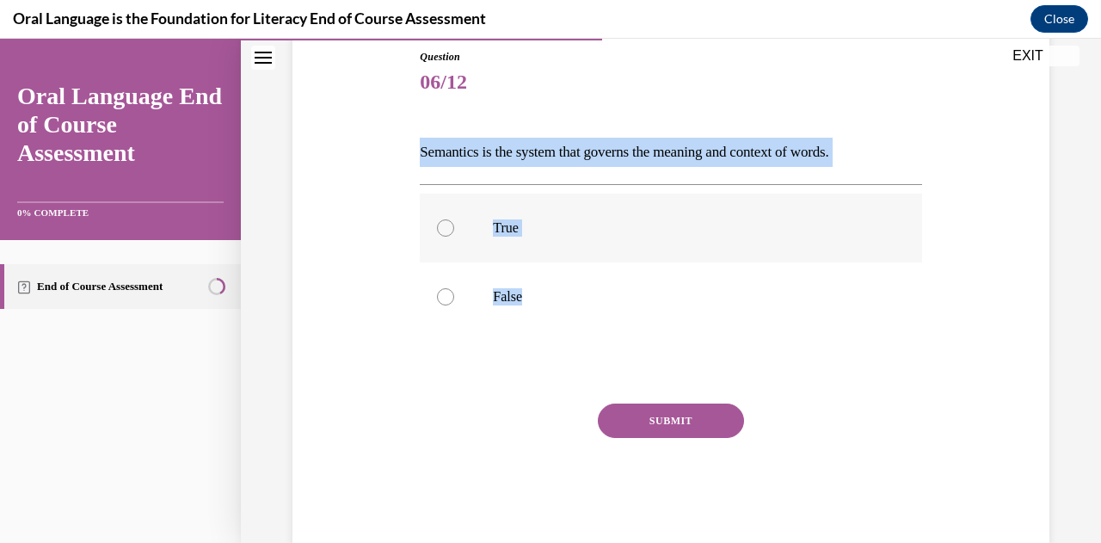
radio input "true"
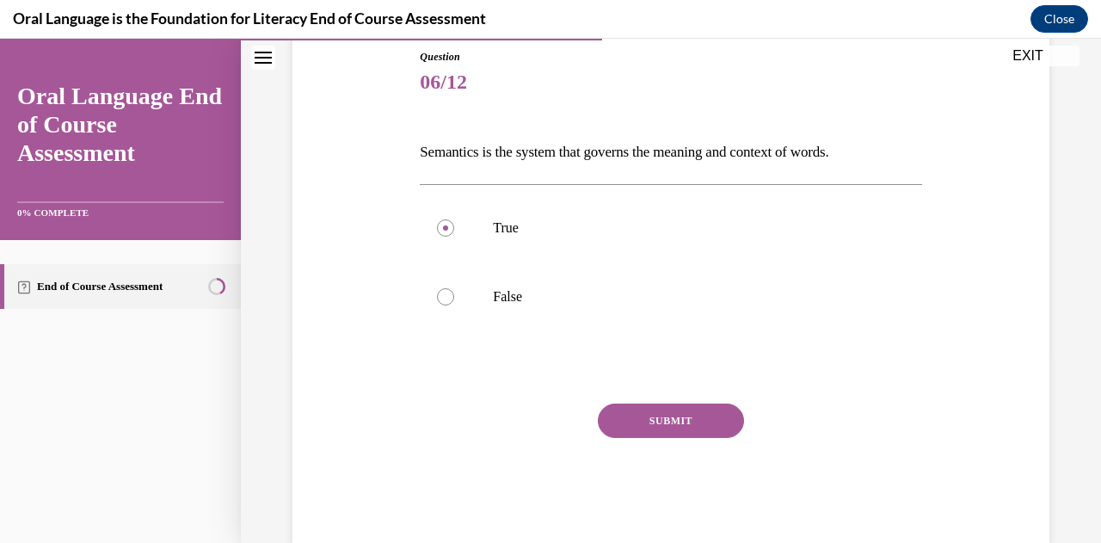
click at [703, 425] on button "SUBMIT" at bounding box center [671, 420] width 146 height 34
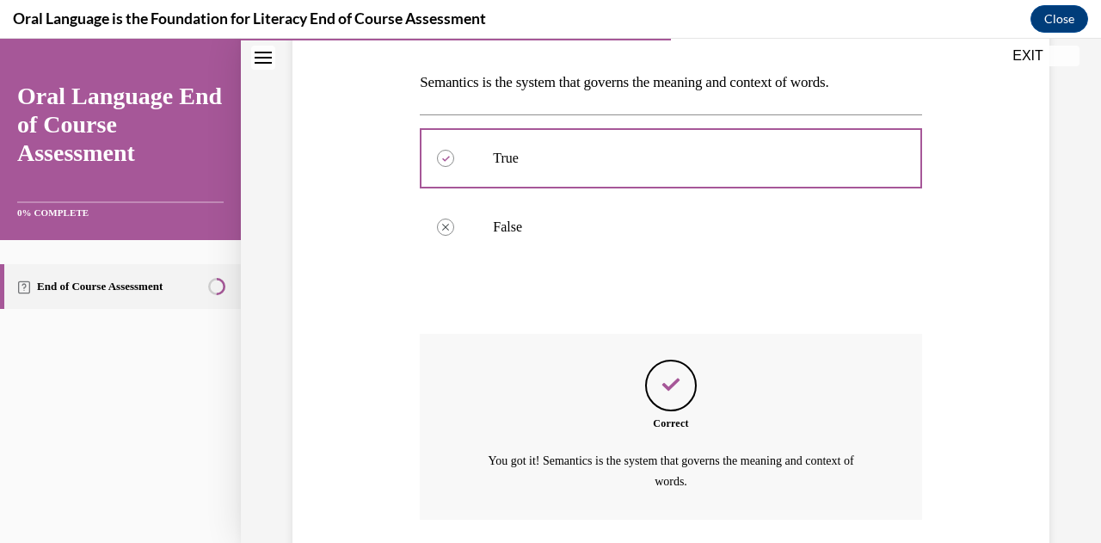
scroll to position [384, 0]
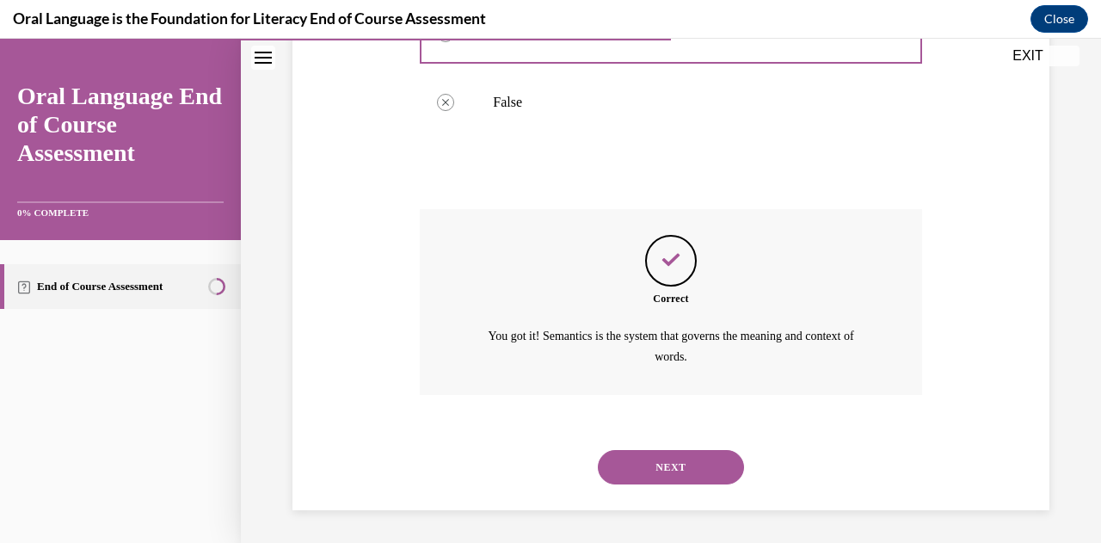
click at [687, 455] on button "NEXT" at bounding box center [671, 467] width 146 height 34
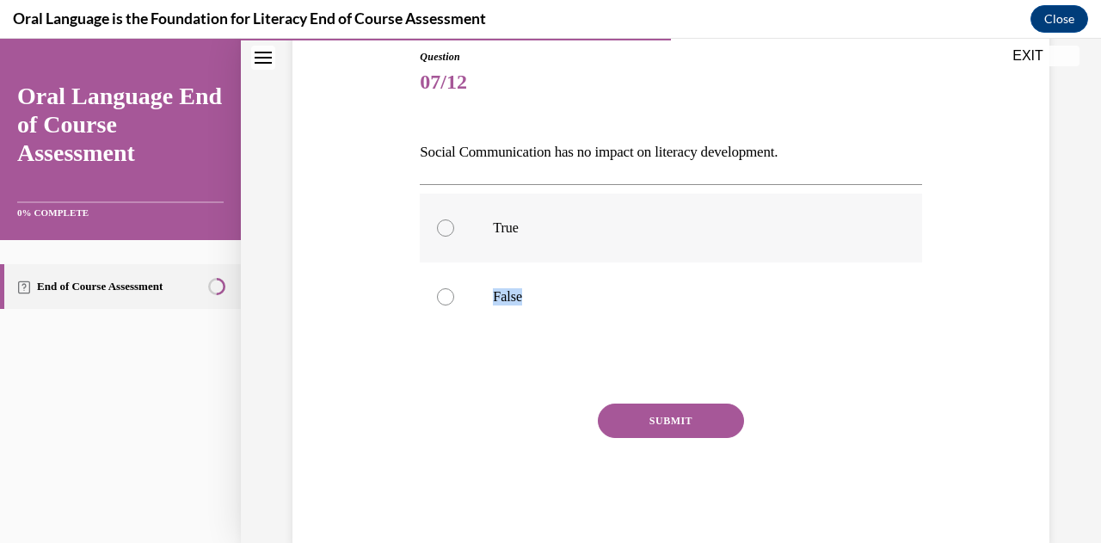
scroll to position [225, 0]
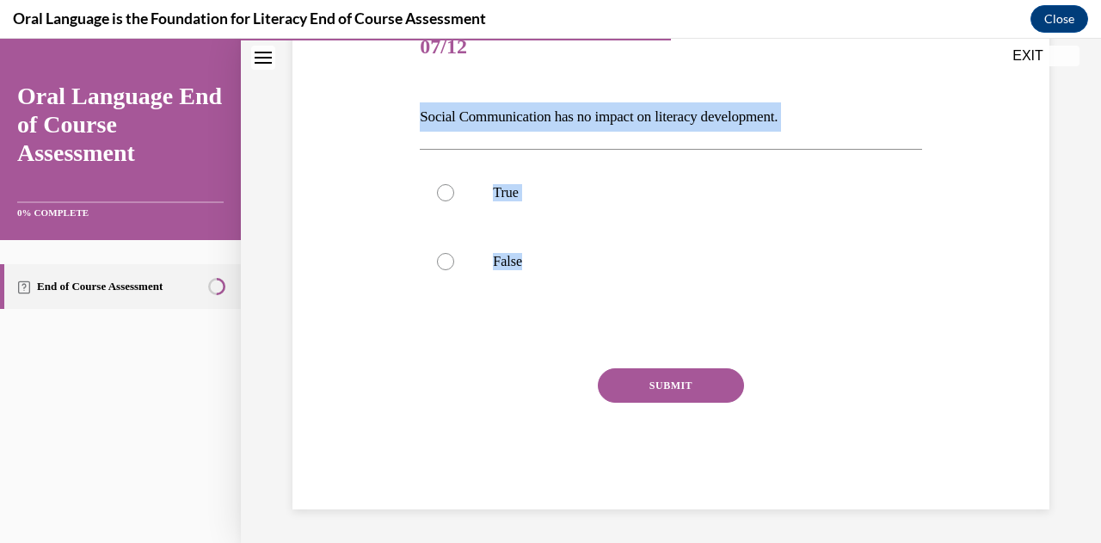
drag, startPoint x: 547, startPoint y: 305, endPoint x: 407, endPoint y: 113, distance: 238.2
click at [407, 113] on div "Question 07/12 Social Communication has no impact on literacy development. True…" at bounding box center [670, 235] width 765 height 547
click at [445, 258] on div at bounding box center [445, 261] width 17 height 17
click at [445, 258] on input "False" at bounding box center [445, 261] width 17 height 17
radio input "true"
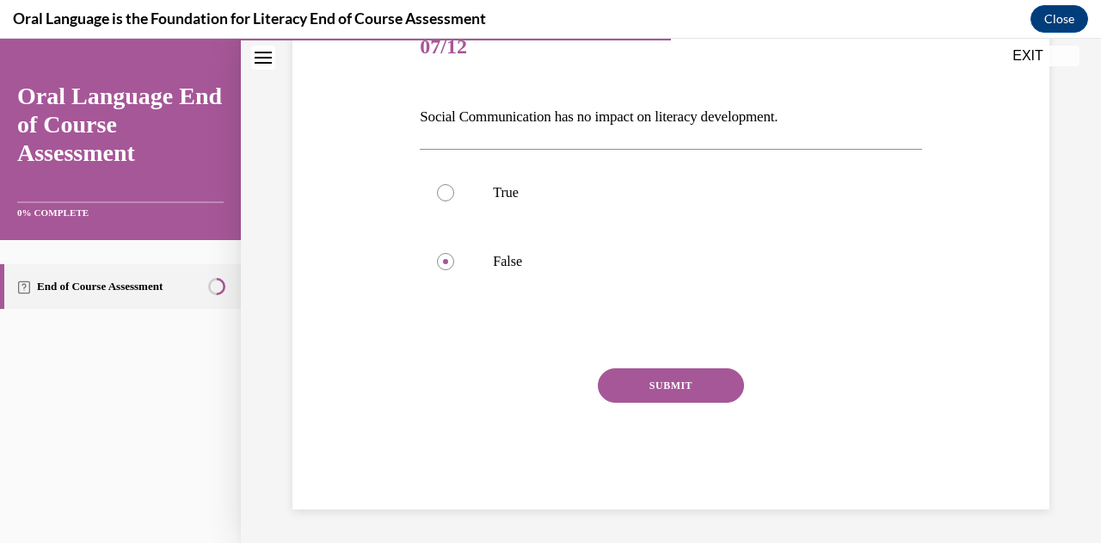
click at [657, 388] on button "SUBMIT" at bounding box center [671, 385] width 146 height 34
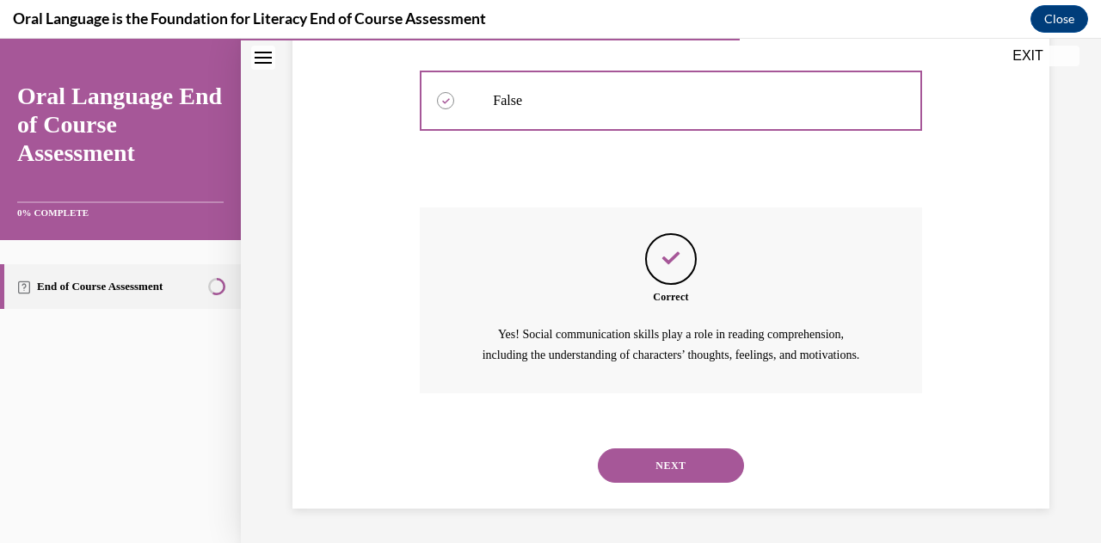
scroll to position [405, 0]
click at [655, 479] on button "NEXT" at bounding box center [671, 465] width 146 height 34
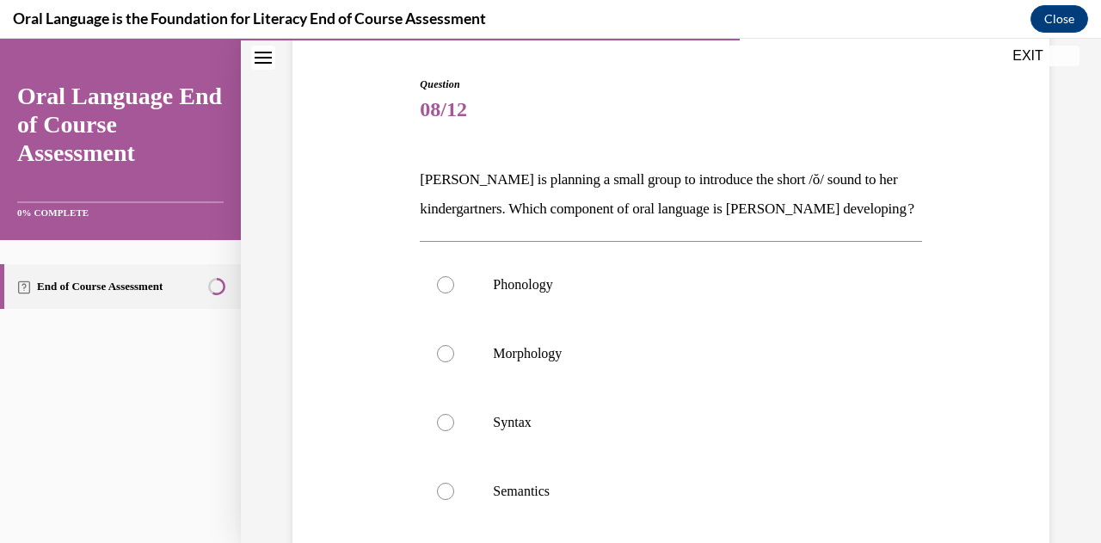
scroll to position [237, 0]
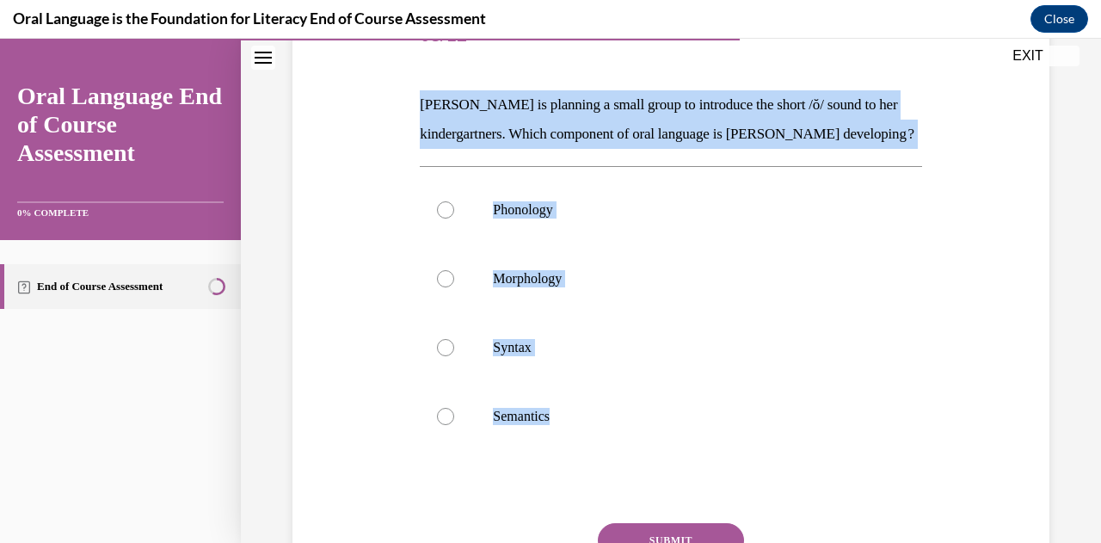
drag, startPoint x: 604, startPoint y: 432, endPoint x: 399, endPoint y: 101, distance: 389.2
click at [399, 101] on div "Question 08/12 Mrs. Coleman is planning a small group to introduce the short /ŏ…" at bounding box center [670, 307] width 765 height 714
copy div "Mrs. Coleman is planning a small group to introduce the short /ŏ/ sound to her …"
click at [445, 218] on div at bounding box center [445, 209] width 17 height 17
click at [445, 218] on input "Phonology" at bounding box center [445, 209] width 17 height 17
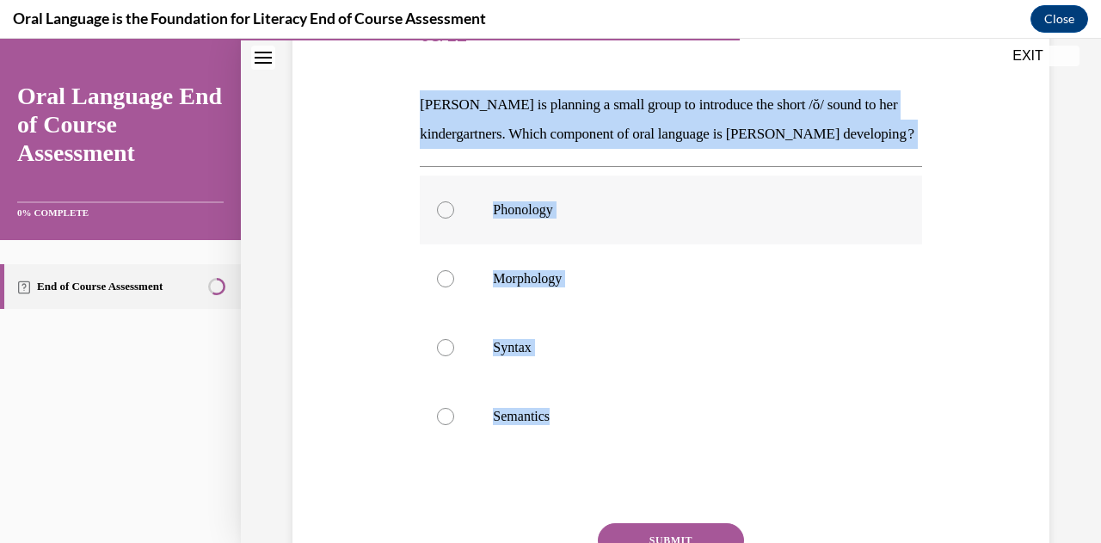
radio input "true"
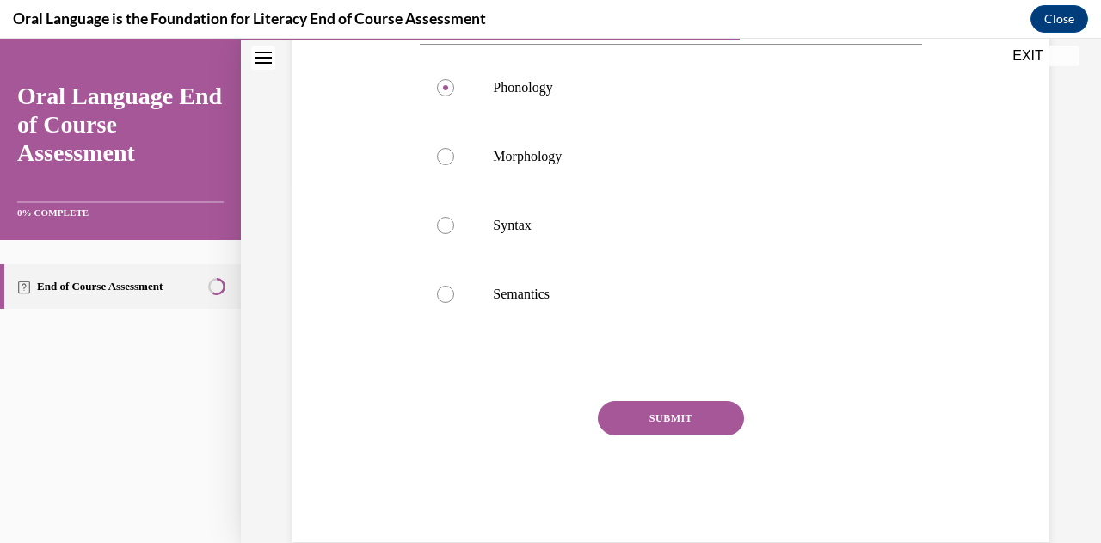
scroll to position [421, 0]
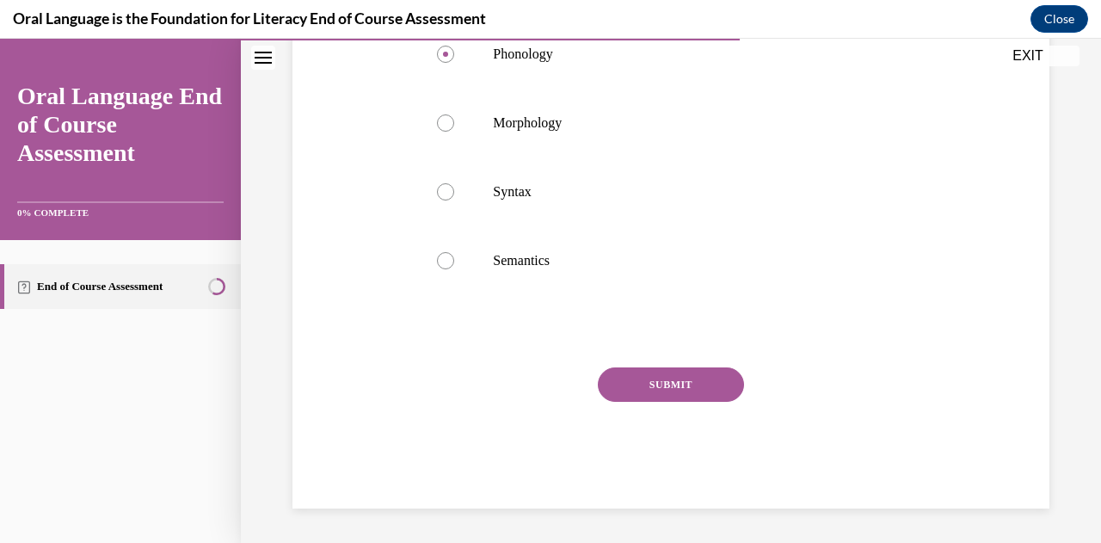
click at [684, 365] on div "Question 08/12 Mrs. Coleman is planning a small group to introduce the short /ŏ…" at bounding box center [670, 177] width 501 height 662
click at [681, 381] on button "SUBMIT" at bounding box center [671, 384] width 146 height 34
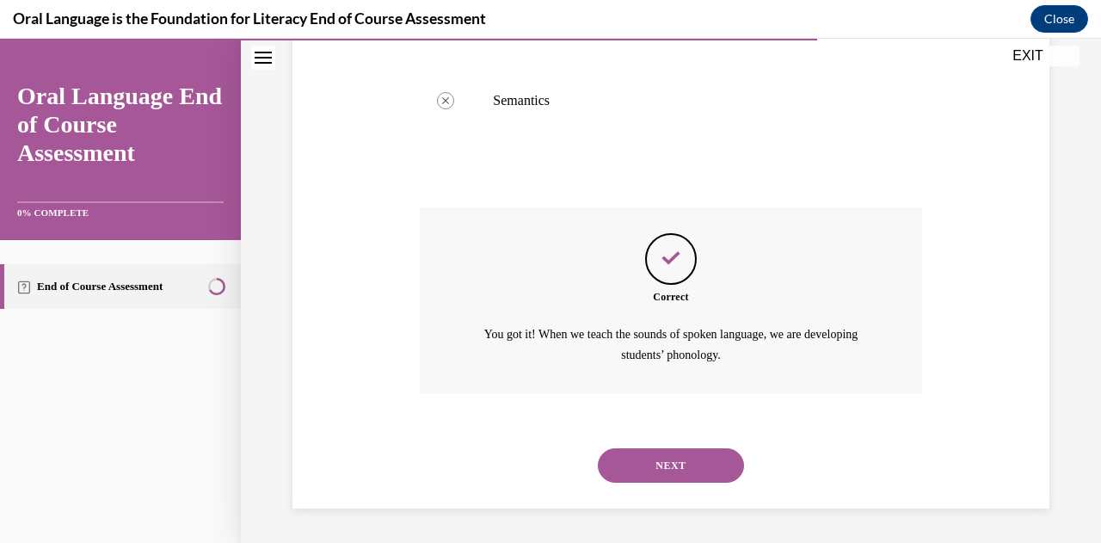
scroll to position [580, 0]
click at [681, 458] on button "NEXT" at bounding box center [671, 465] width 146 height 34
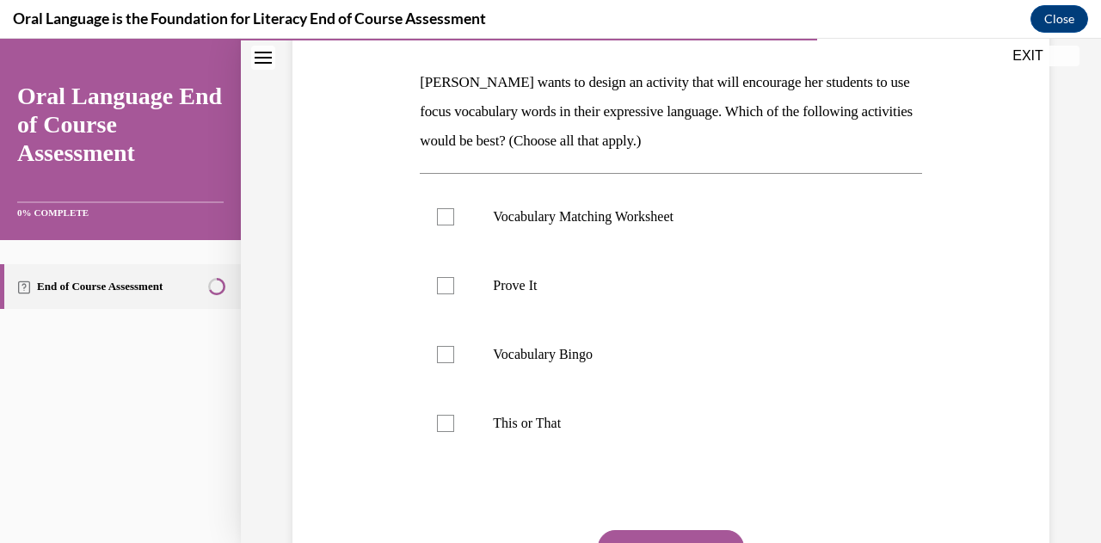
scroll to position [265, 0]
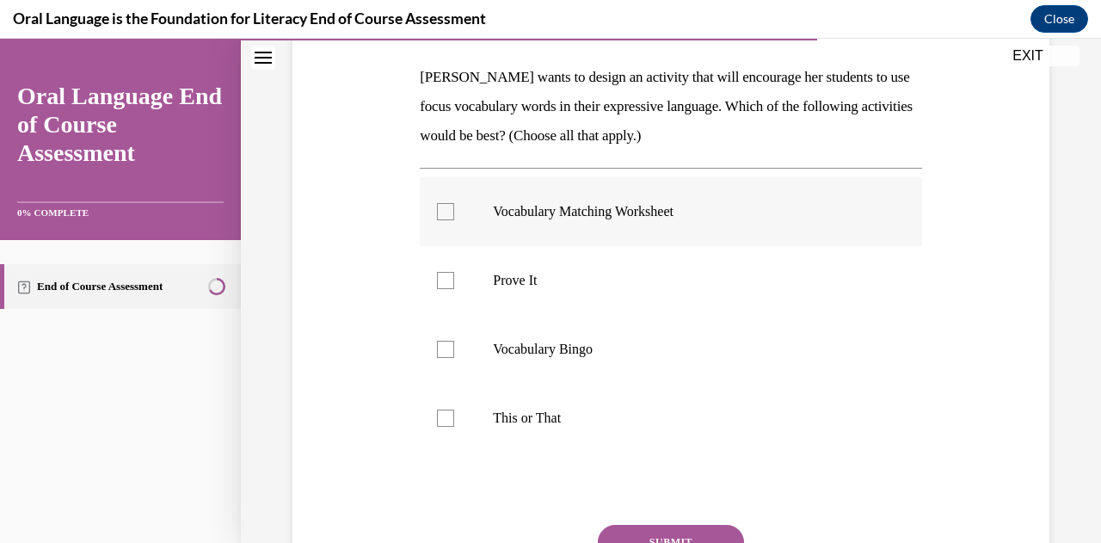
click at [446, 210] on div at bounding box center [445, 211] width 17 height 17
click at [446, 210] on input "Vocabulary Matching Worksheet" at bounding box center [445, 211] width 17 height 17
checkbox input "true"
click at [443, 341] on div at bounding box center [445, 349] width 17 height 17
click at [443, 341] on input "Vocabulary Bingo" at bounding box center [445, 349] width 17 height 17
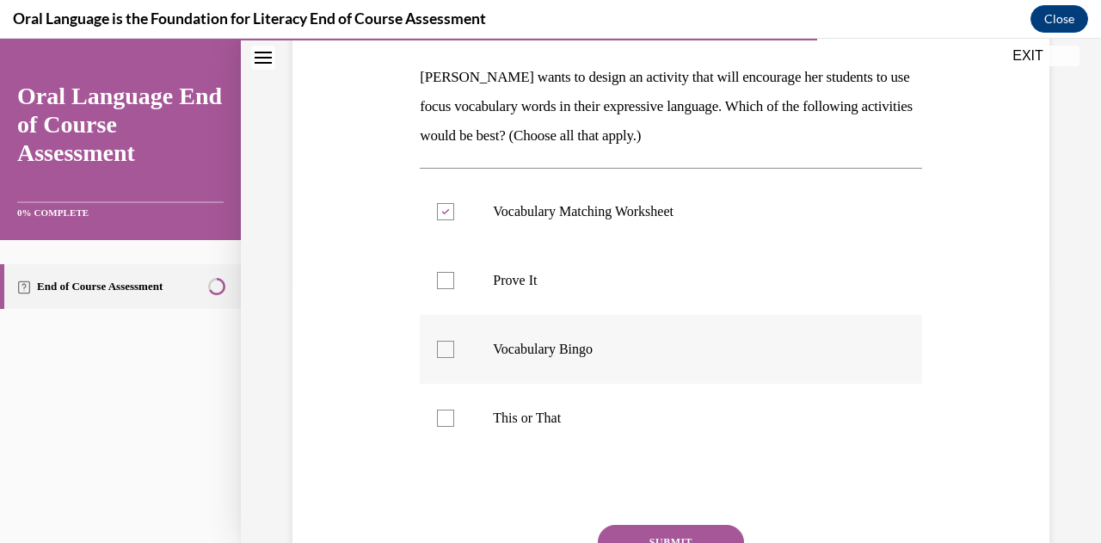
checkbox input "true"
click at [449, 422] on div at bounding box center [445, 417] width 17 height 17
click at [449, 422] on input "This or That" at bounding box center [445, 417] width 17 height 17
checkbox input "true"
click at [446, 287] on div at bounding box center [445, 280] width 17 height 17
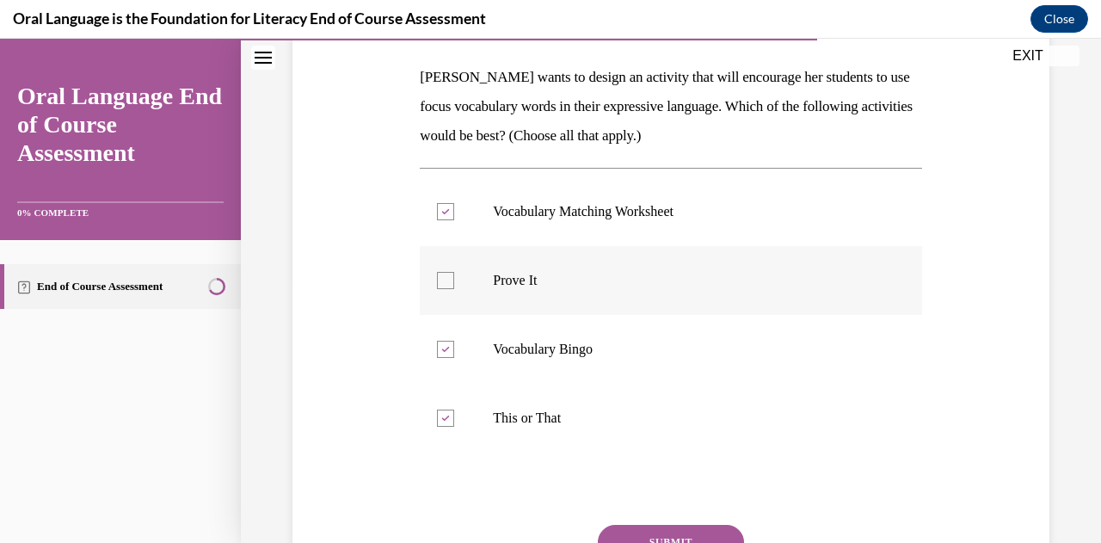
click at [446, 287] on input "Prove It" at bounding box center [445, 280] width 17 height 17
checkbox input "true"
click at [669, 525] on button "SUBMIT" at bounding box center [671, 542] width 146 height 34
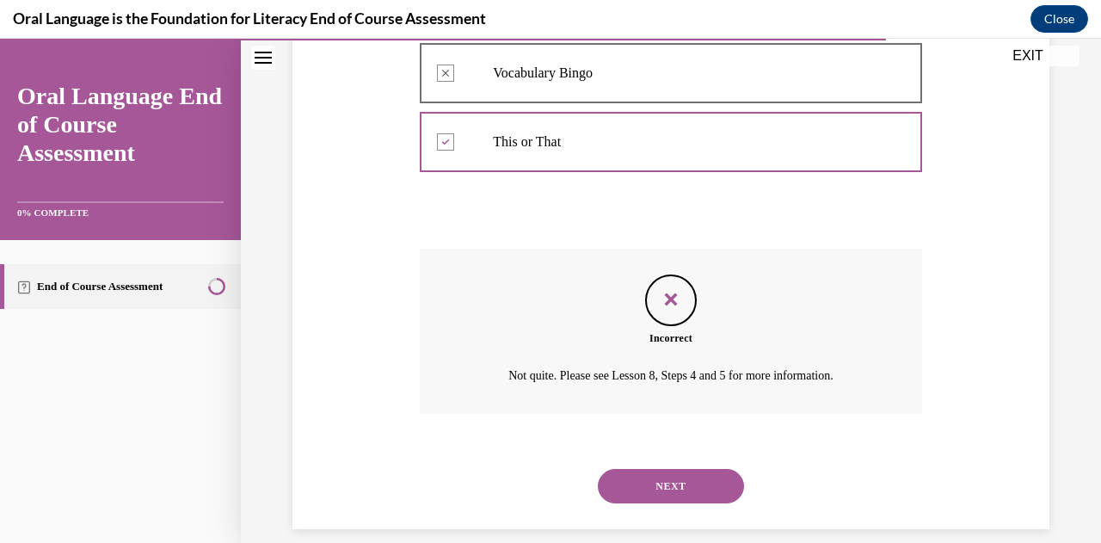
scroll to position [561, 0]
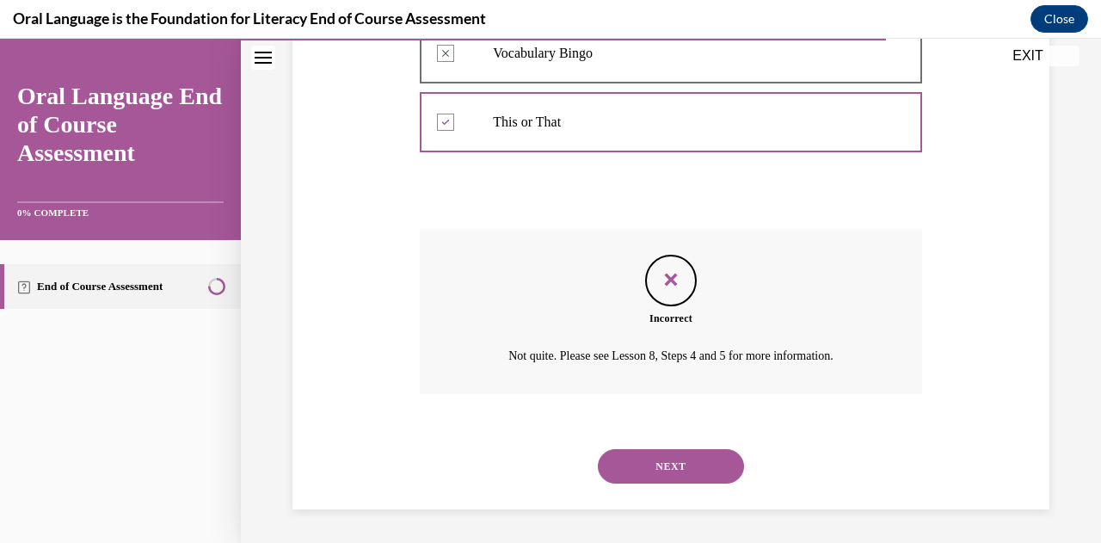
click at [672, 457] on button "NEXT" at bounding box center [671, 466] width 146 height 34
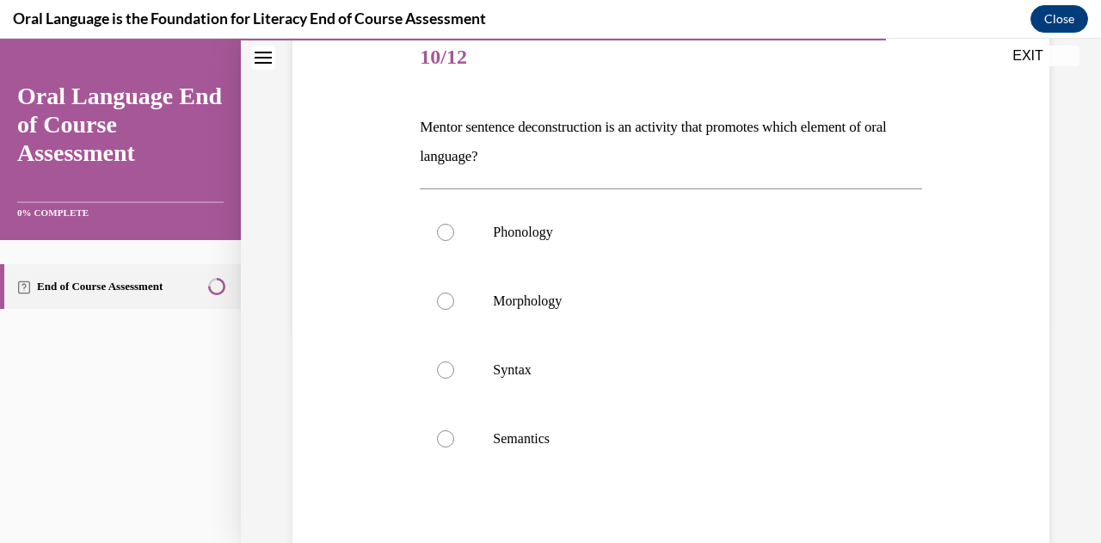
scroll to position [213, 0]
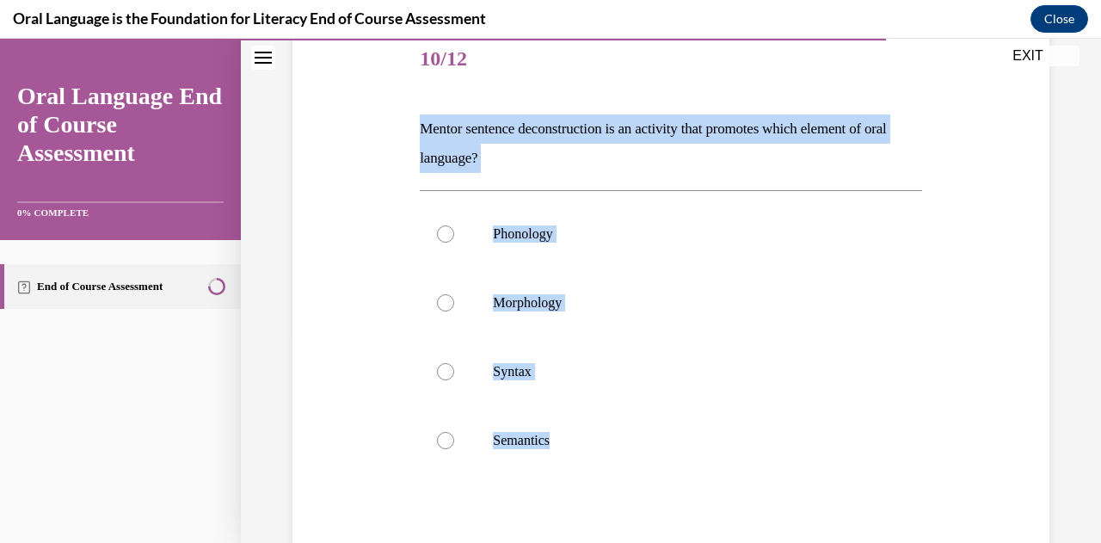
drag, startPoint x: 636, startPoint y: 439, endPoint x: 406, endPoint y: 132, distance: 384.5
click at [406, 132] on div "Question 10/12 Mentor sentence deconstruction is an activity that promotes whic…" at bounding box center [670, 331] width 765 height 714
copy div "Mentor sentence deconstruction is an activity that promotes which element of or…"
click at [442, 375] on div at bounding box center [445, 371] width 17 height 17
click at [442, 375] on input "Syntax" at bounding box center [445, 371] width 17 height 17
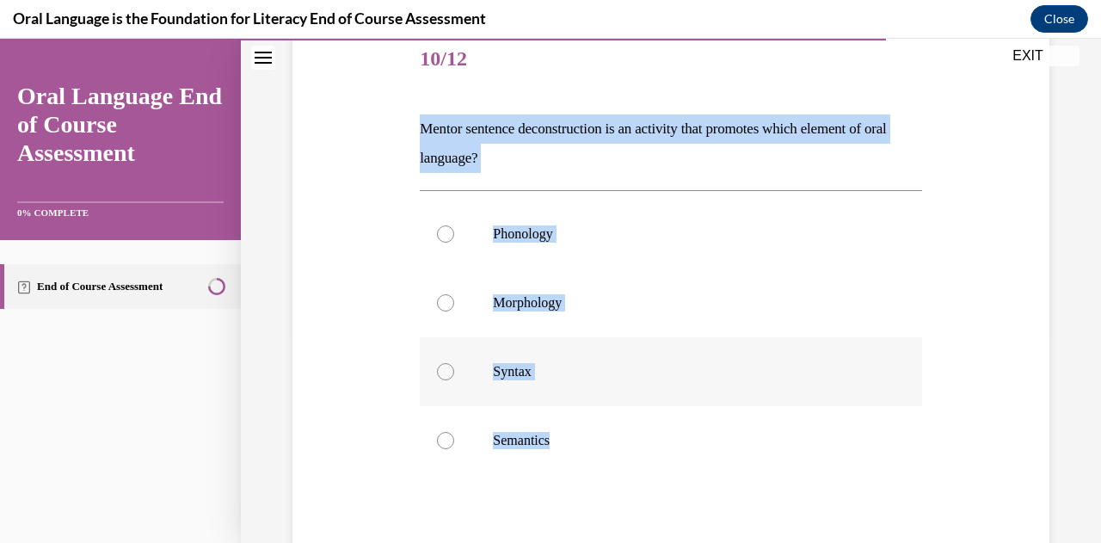
radio input "true"
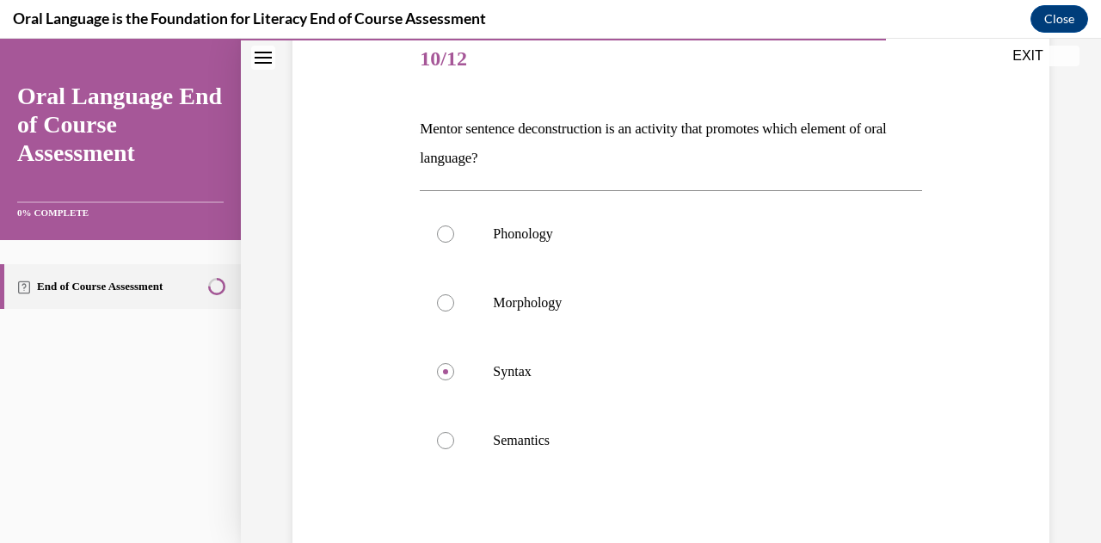
click at [961, 301] on div "Question 10/12 Mentor sentence deconstruction is an activity that promotes whic…" at bounding box center [670, 331] width 765 height 714
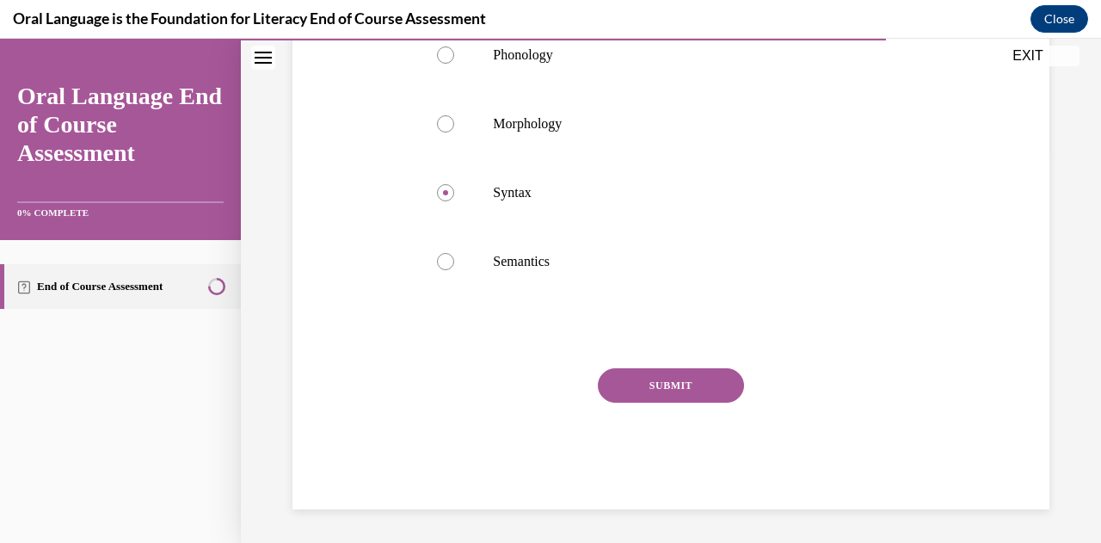
click at [669, 384] on button "SUBMIT" at bounding box center [671, 385] width 146 height 34
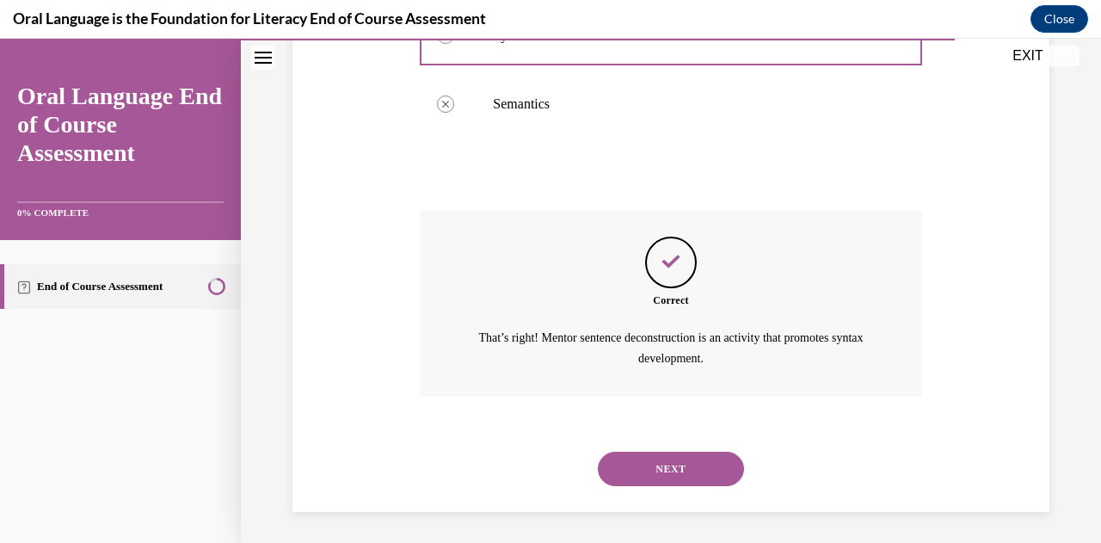
scroll to position [551, 0]
click at [694, 453] on button "NEXT" at bounding box center [671, 467] width 146 height 34
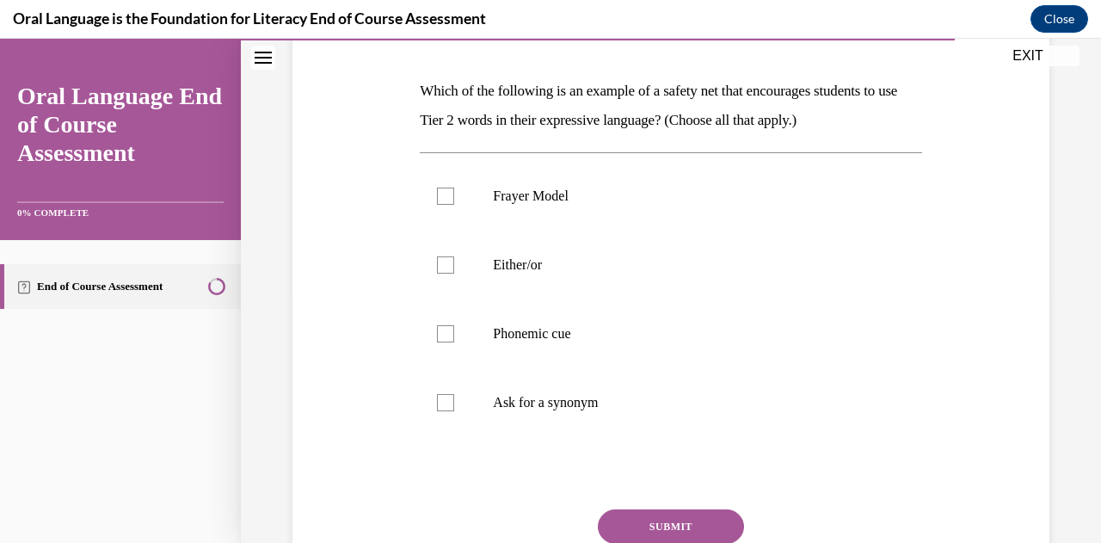
scroll to position [250, 0]
drag, startPoint x: 647, startPoint y: 416, endPoint x: 387, endPoint y: 183, distance: 348.9
click at [389, 189] on div "Question 11/12 Which of the following is an example of a safety net that encour…" at bounding box center [670, 294] width 765 height 714
drag, startPoint x: 378, startPoint y: 90, endPoint x: 409, endPoint y: 87, distance: 31.1
click at [409, 87] on div "Question 11/12 Which of the following is an example of a safety net that encour…" at bounding box center [670, 294] width 765 height 714
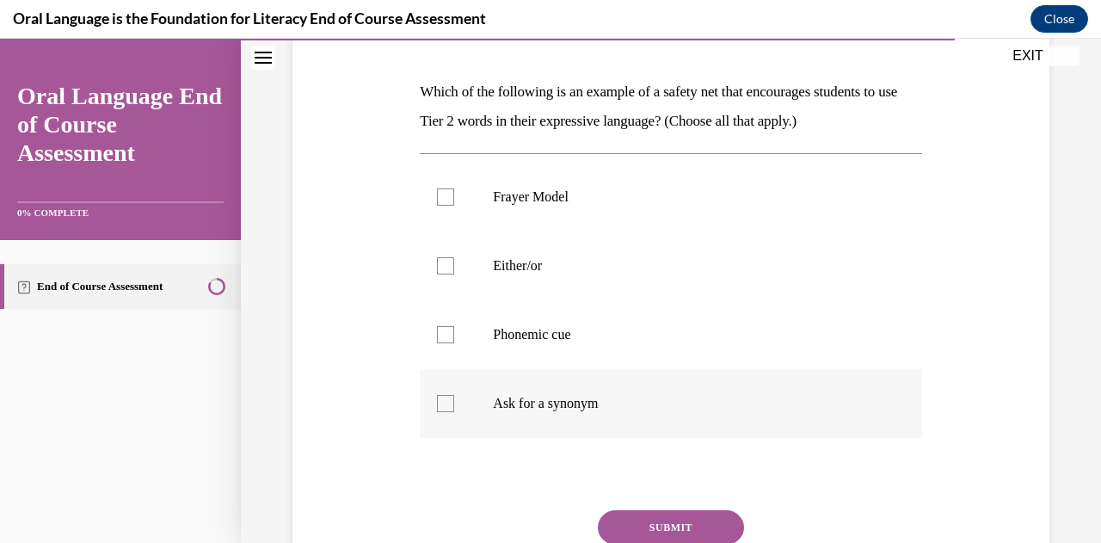
drag, startPoint x: 418, startPoint y: 85, endPoint x: 623, endPoint y: 408, distance: 382.6
click at [623, 408] on div "Question 11/12 Which of the following is an example of a safety net that encour…" at bounding box center [670, 320] width 501 height 662
copy div "Which of the following is an example of a safety net that encourages students t…"
click at [440, 270] on div at bounding box center [445, 265] width 17 height 17
click at [440, 270] on input "Either/or" at bounding box center [445, 265] width 17 height 17
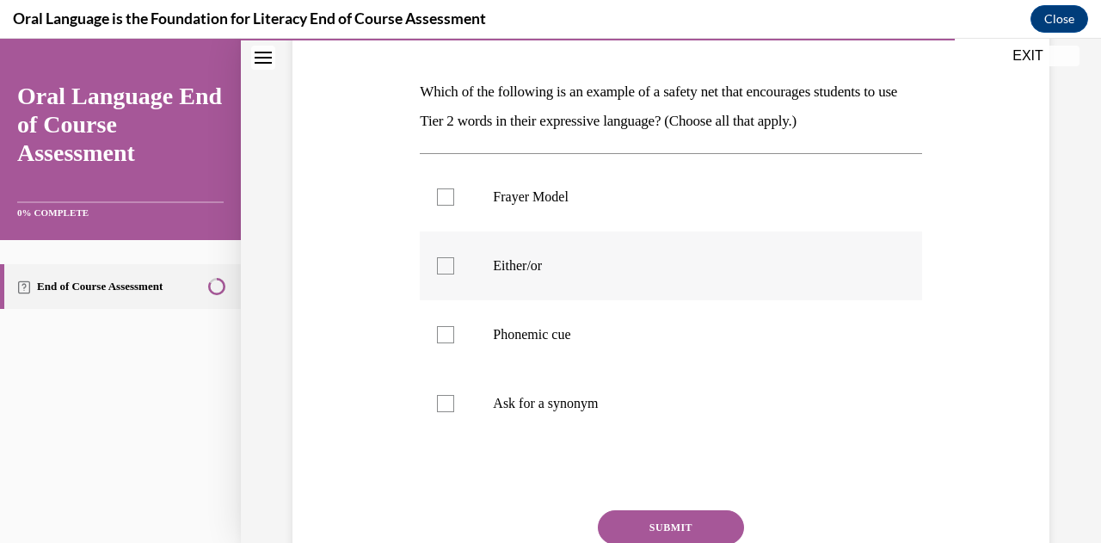
checkbox input "true"
click at [439, 409] on div at bounding box center [445, 403] width 17 height 17
click at [439, 409] on input "Ask for a synonym" at bounding box center [445, 403] width 17 height 17
checkbox input "true"
click at [669, 529] on button "SUBMIT" at bounding box center [671, 527] width 146 height 34
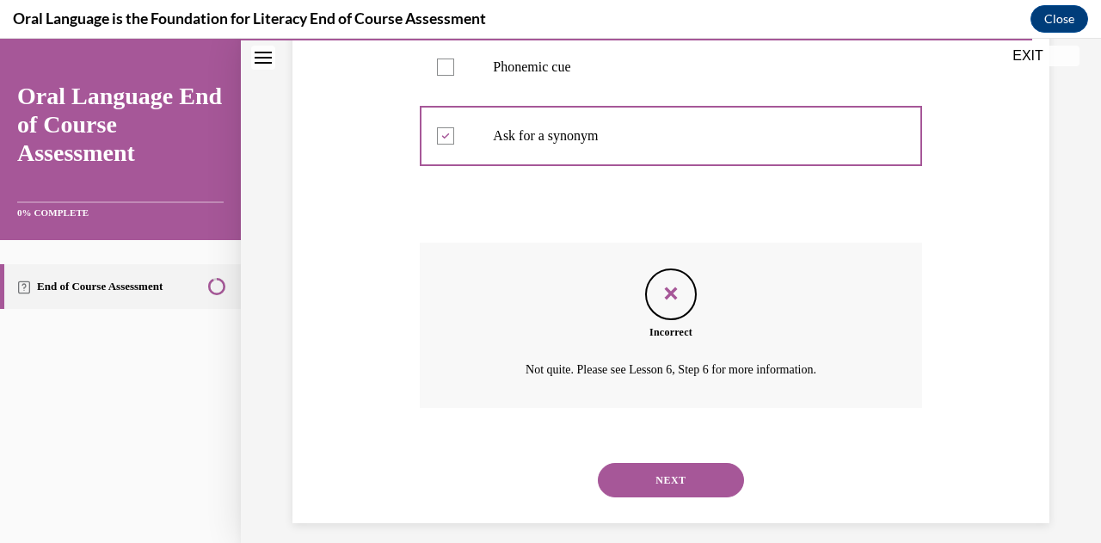
scroll to position [531, 0]
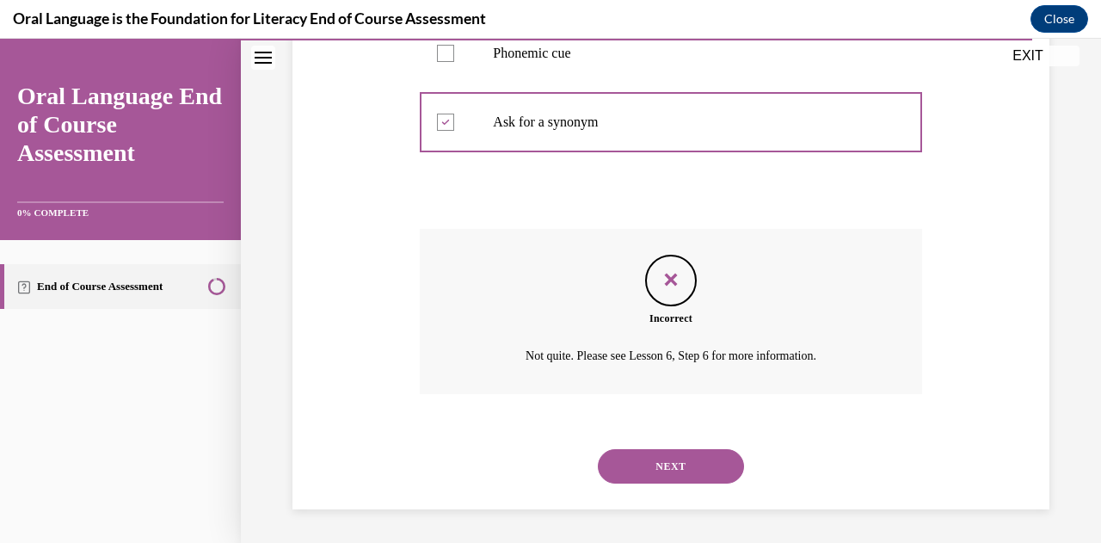
click at [690, 474] on button "NEXT" at bounding box center [671, 466] width 146 height 34
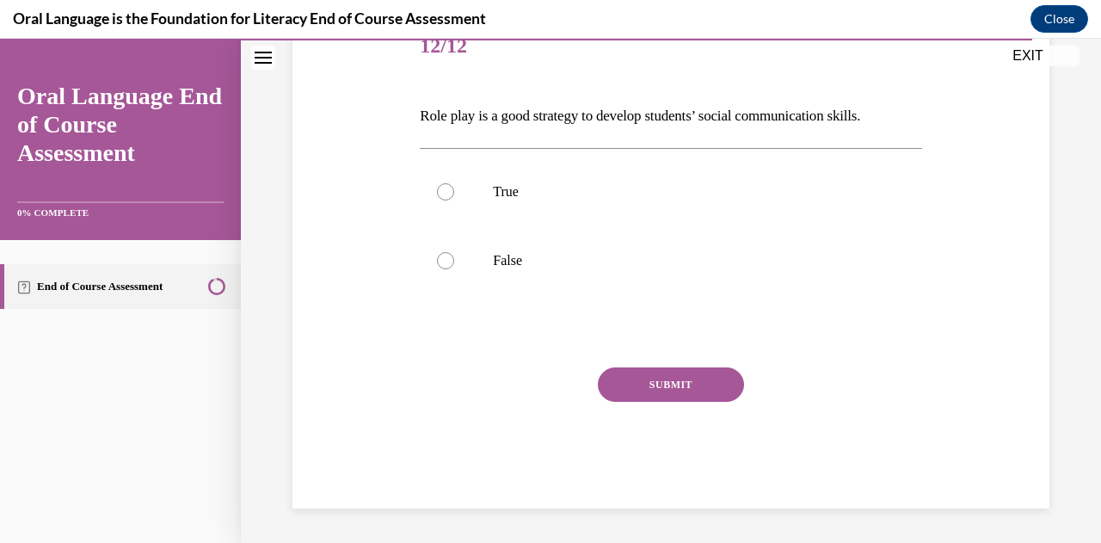
scroll to position [190, 0]
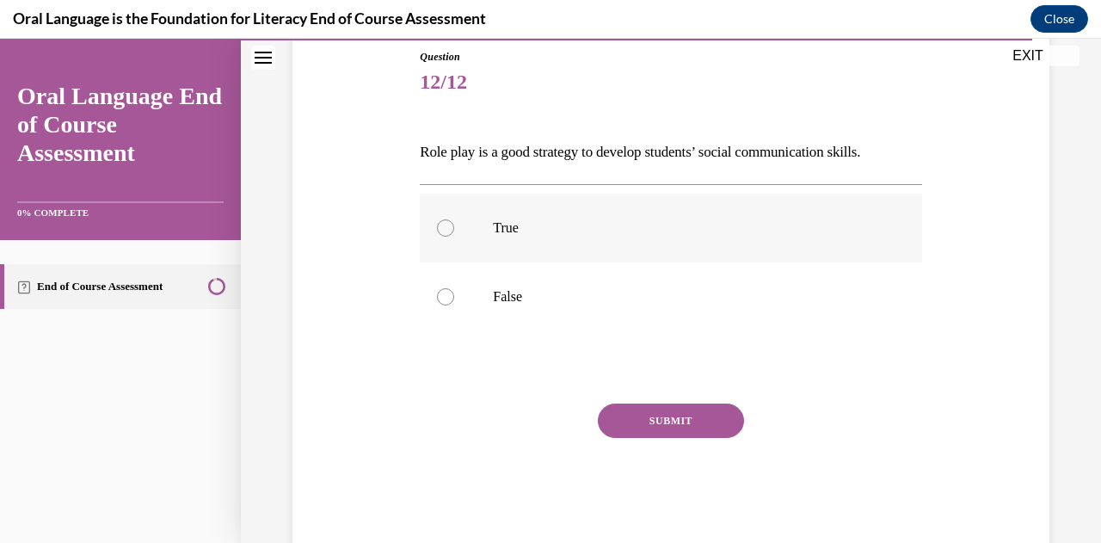
click at [466, 229] on label "True" at bounding box center [670, 227] width 501 height 69
click at [454, 229] on input "True" at bounding box center [445, 227] width 17 height 17
radio input "true"
click at [655, 412] on button "SUBMIT" at bounding box center [671, 420] width 146 height 34
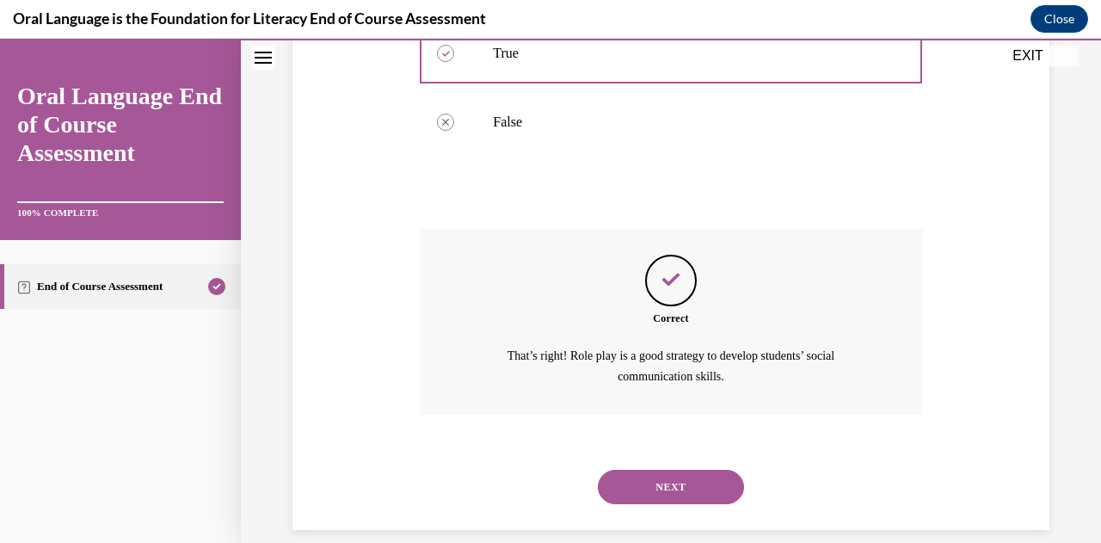
scroll to position [384, 0]
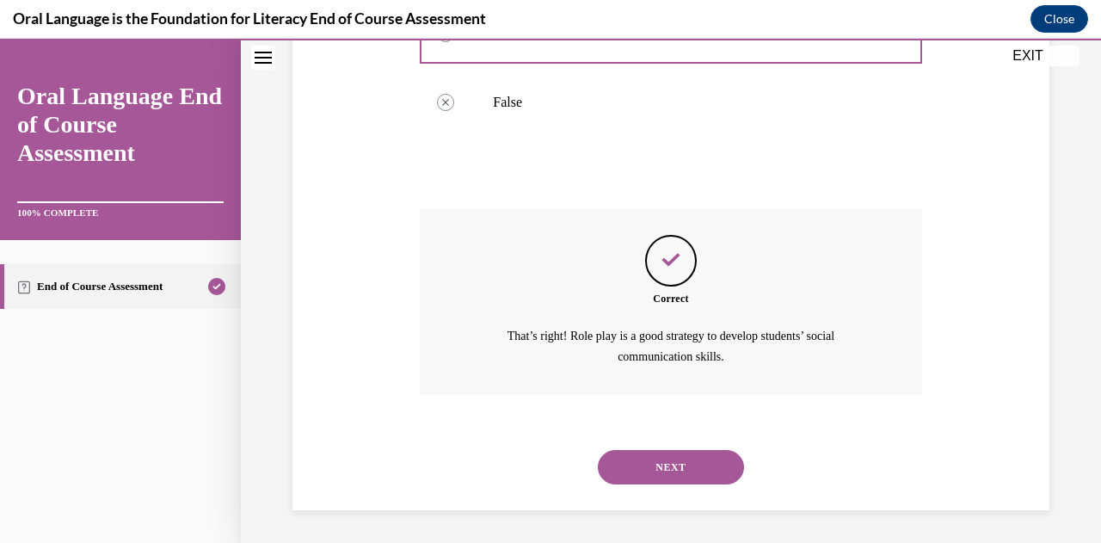
click at [677, 463] on button "NEXT" at bounding box center [671, 467] width 146 height 34
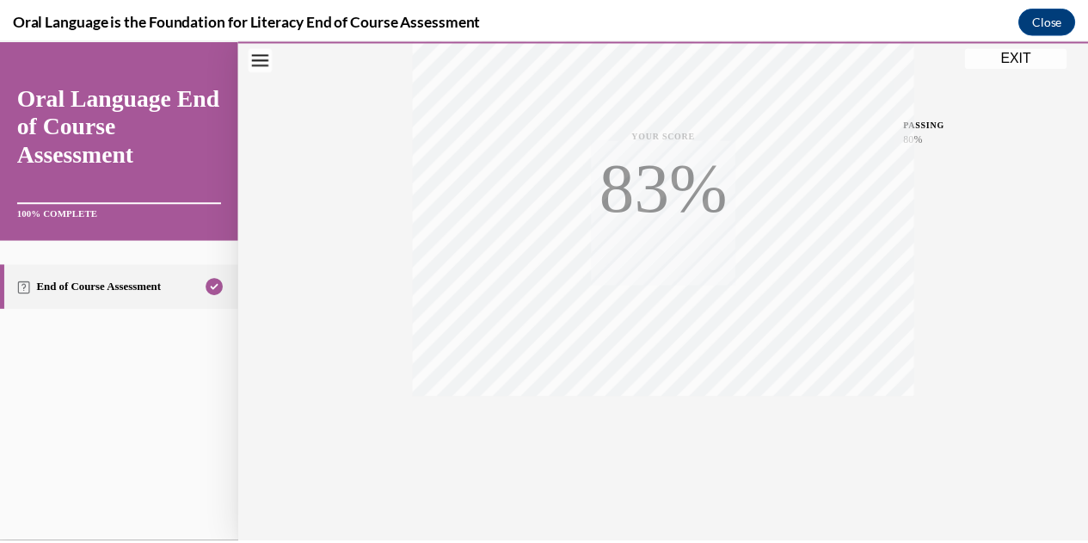
scroll to position [377, 0]
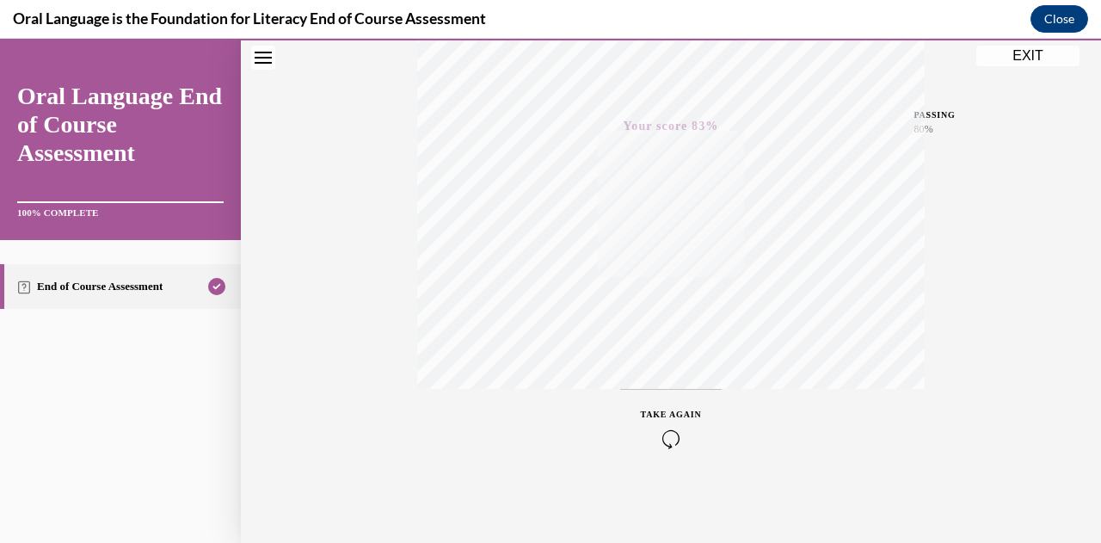
click at [1023, 56] on button "EXIT" at bounding box center [1027, 56] width 103 height 21
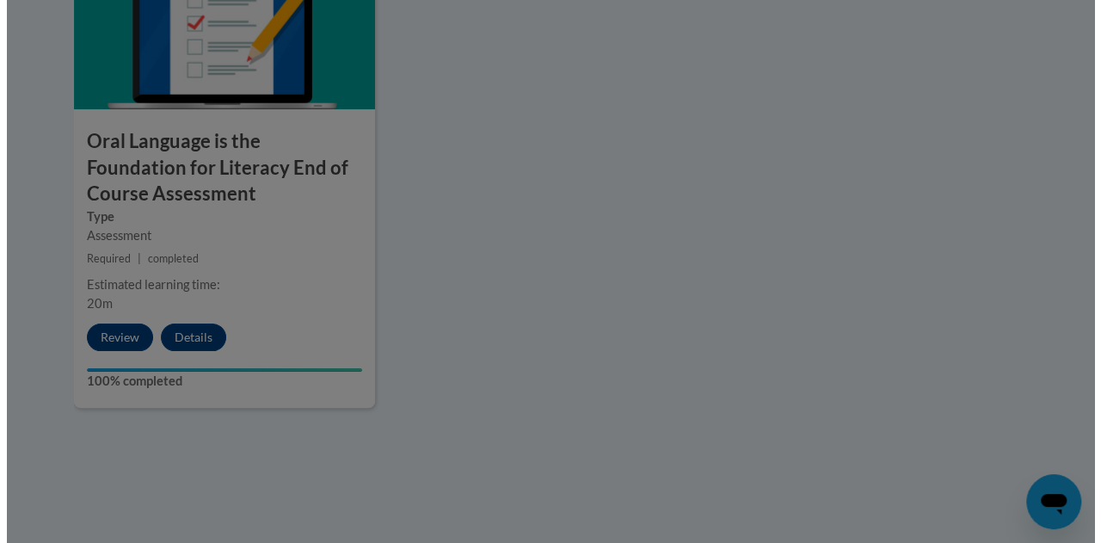
scroll to position [2222, 0]
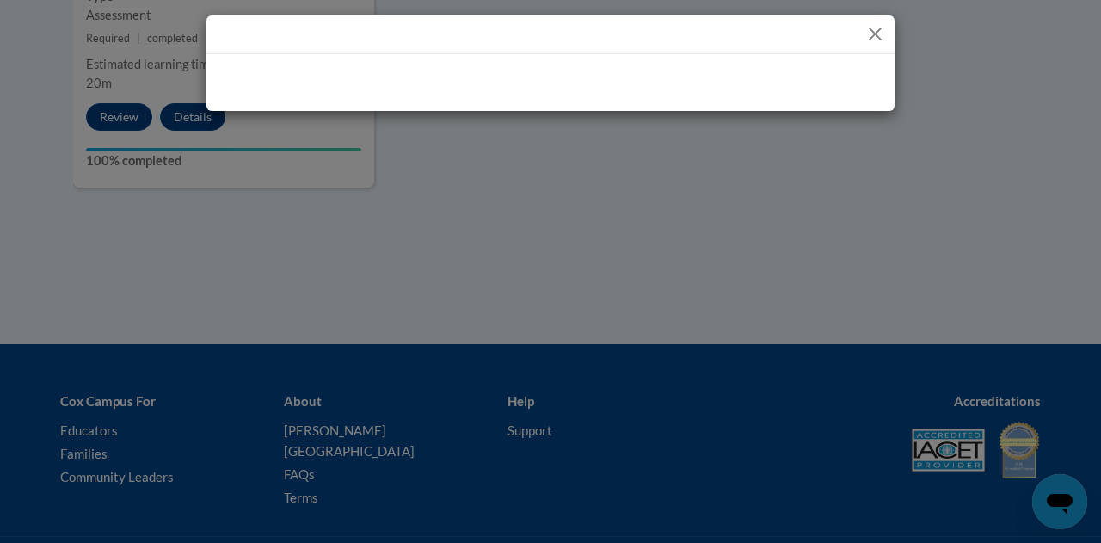
drag, startPoint x: 1095, startPoint y: 416, endPoint x: 1086, endPoint y: 516, distance: 100.2
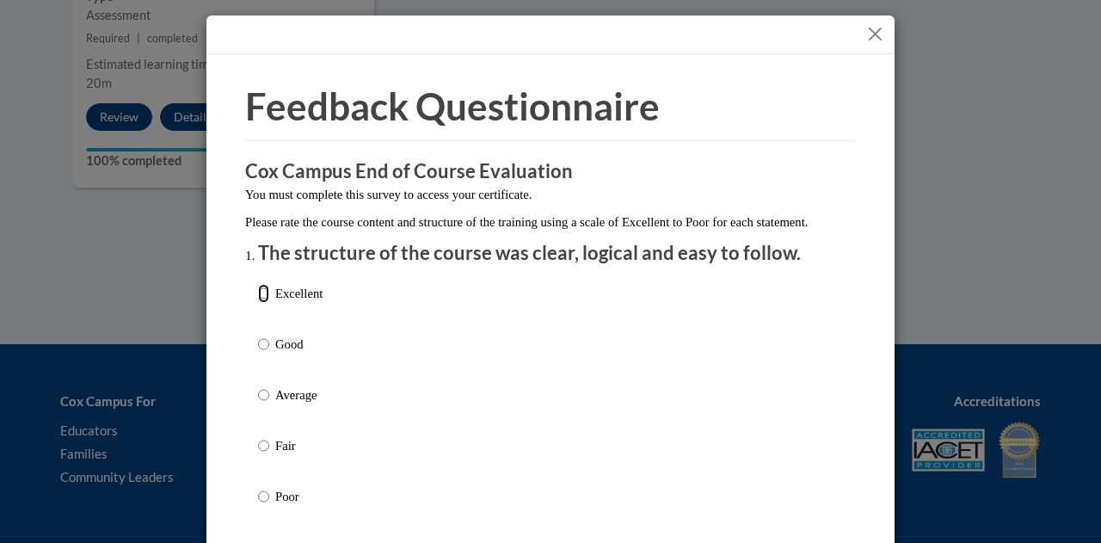
click at [259, 303] on input "Excellent" at bounding box center [263, 293] width 11 height 19
radio input "true"
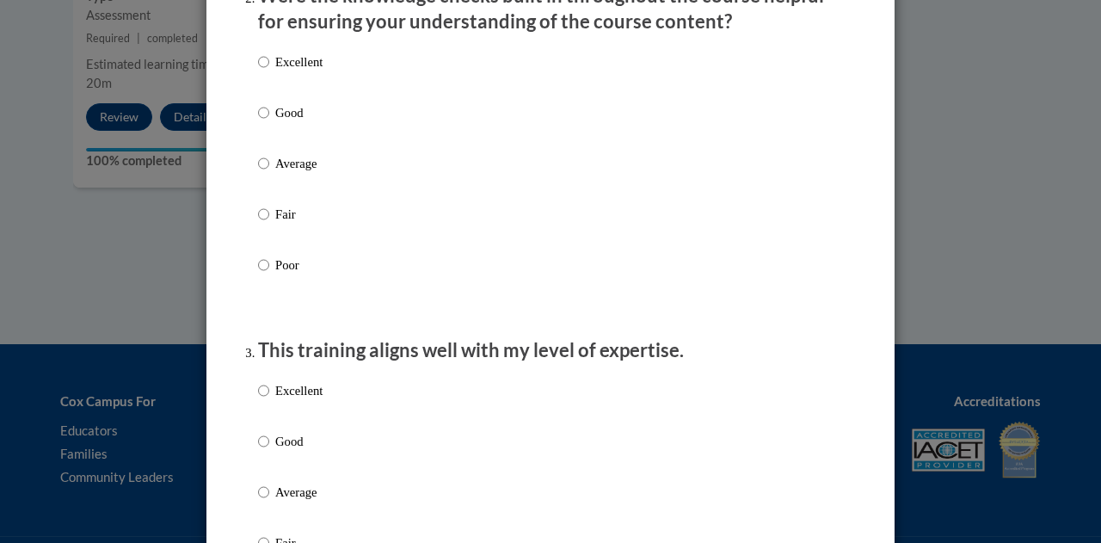
click at [258, 200] on label "Average" at bounding box center [290, 177] width 64 height 46
click at [258, 173] on input "Average" at bounding box center [263, 163] width 11 height 19
radio input "true"
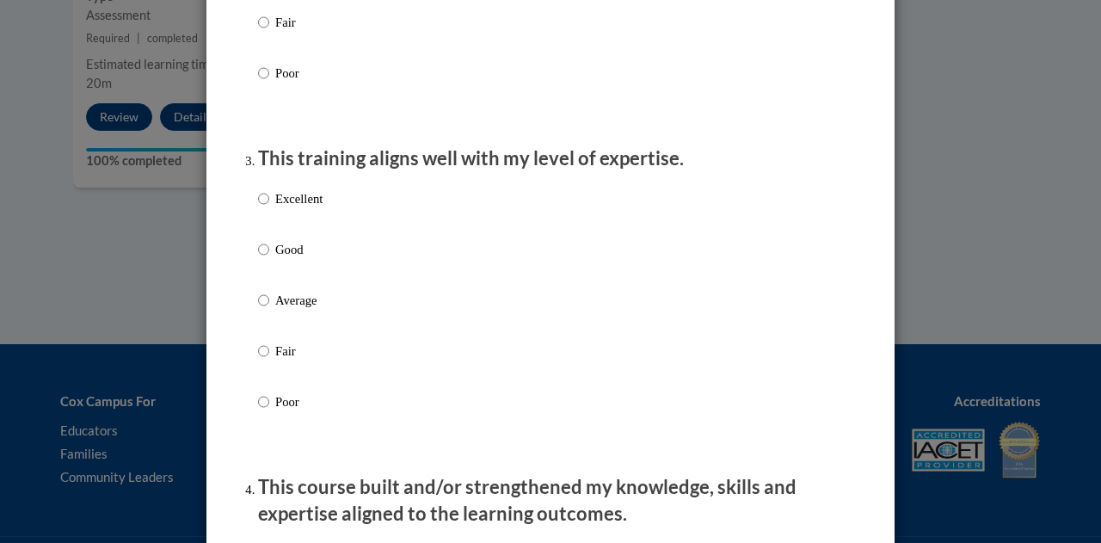
click at [258, 236] on label "Excellent" at bounding box center [290, 212] width 64 height 46
click at [258, 208] on input "Excellent" at bounding box center [263, 198] width 11 height 19
radio input "true"
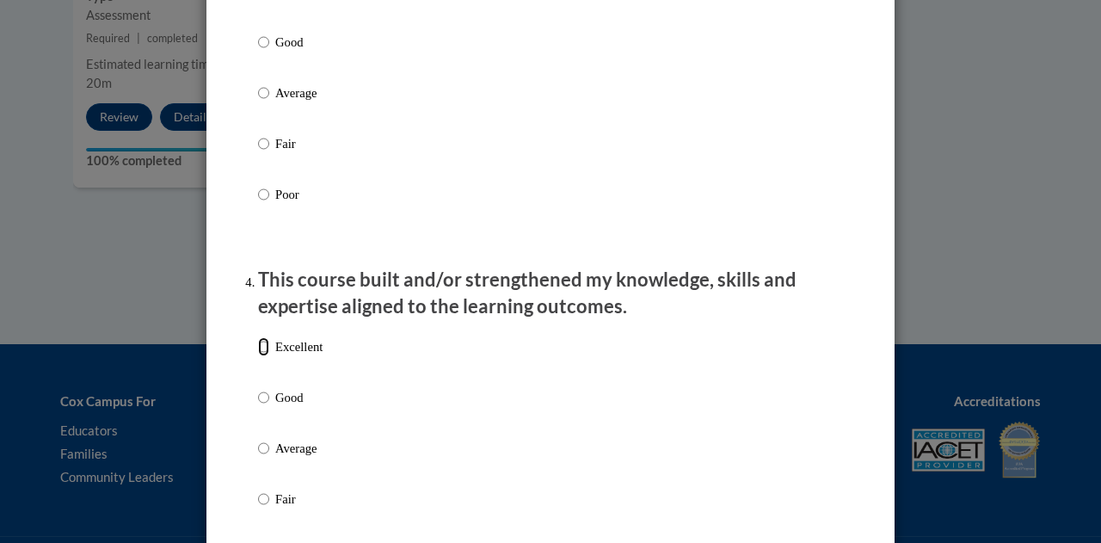
click at [258, 356] on input "Excellent" at bounding box center [263, 346] width 11 height 19
radio input "true"
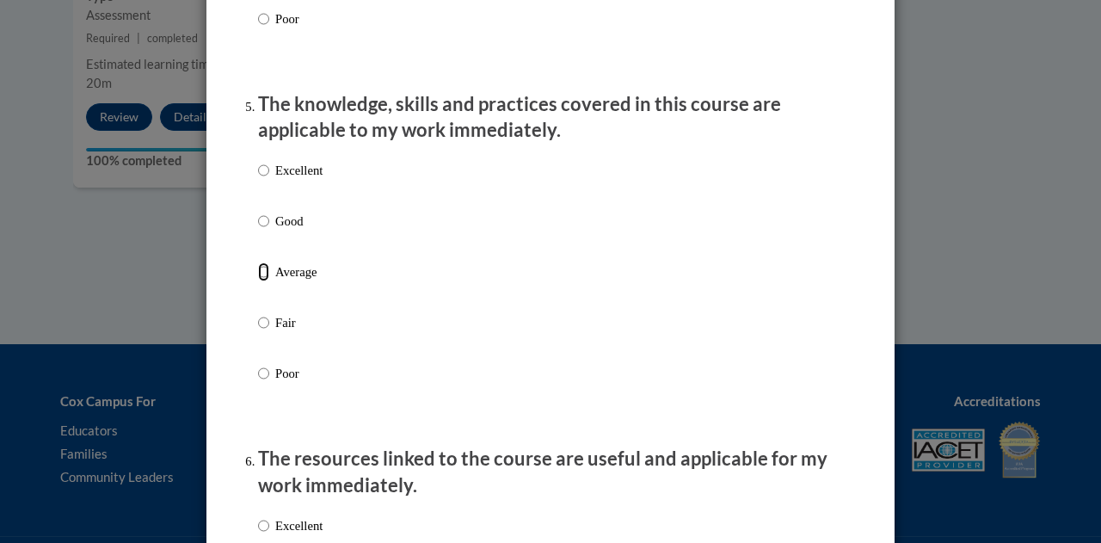
click at [258, 281] on input "Average" at bounding box center [263, 271] width 11 height 19
radio input "true"
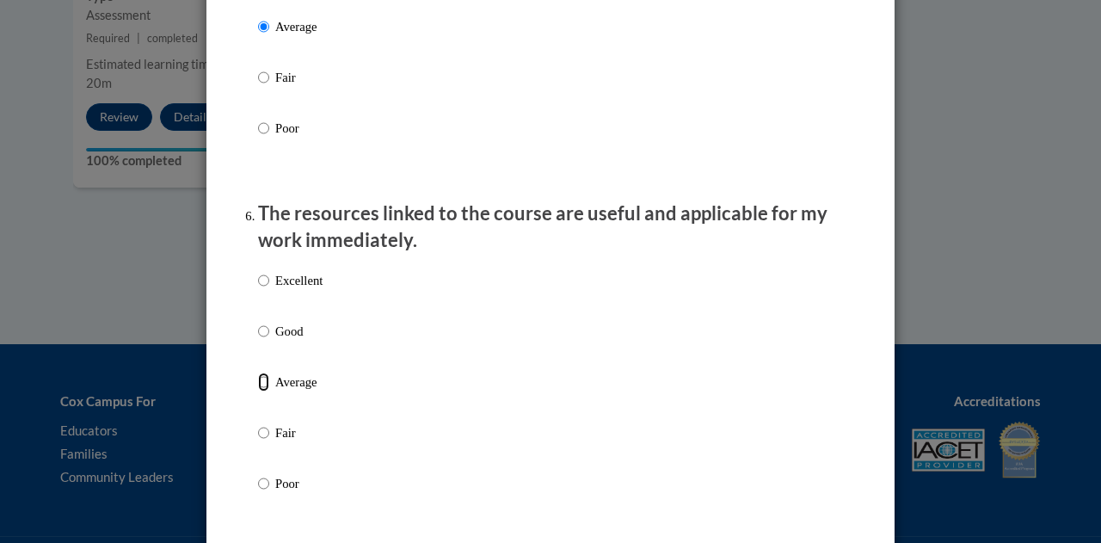
click at [258, 391] on input "Average" at bounding box center [263, 381] width 11 height 19
radio input "true"
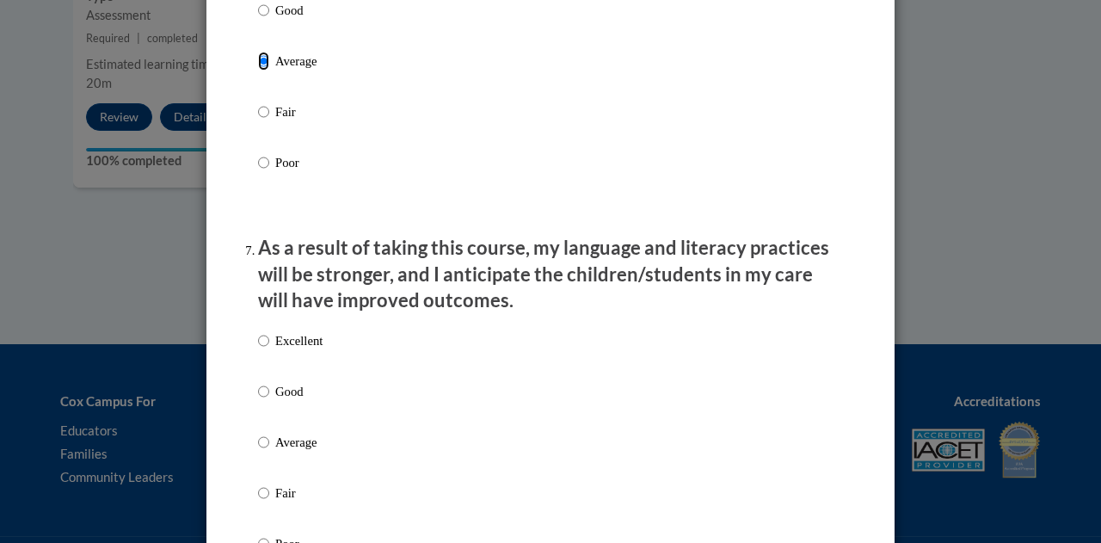
scroll to position [2090, 0]
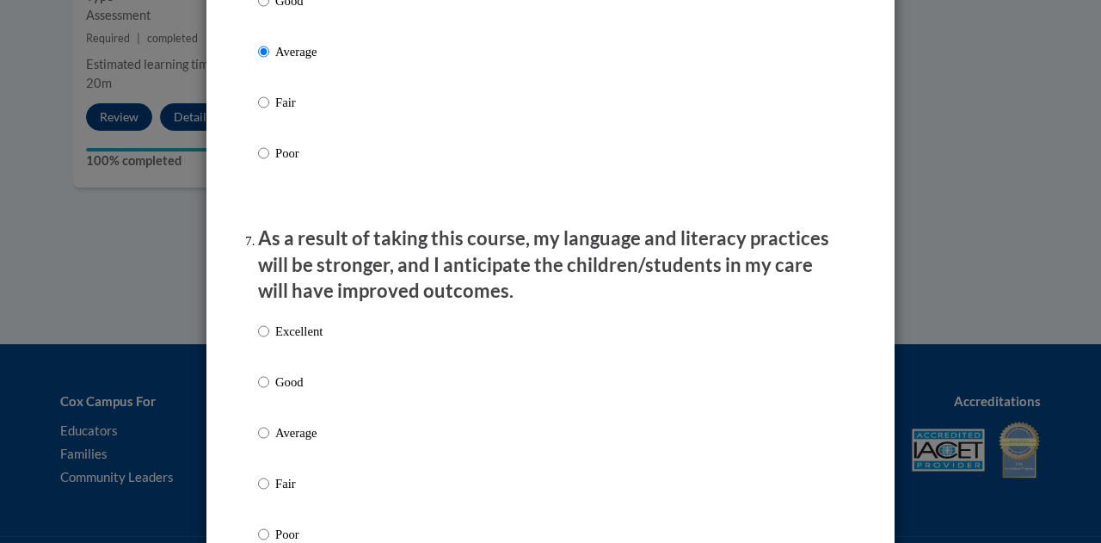
click at [270, 419] on label "Good" at bounding box center [290, 395] width 64 height 46
click at [269, 391] on input "Good" at bounding box center [263, 381] width 11 height 19
radio input "true"
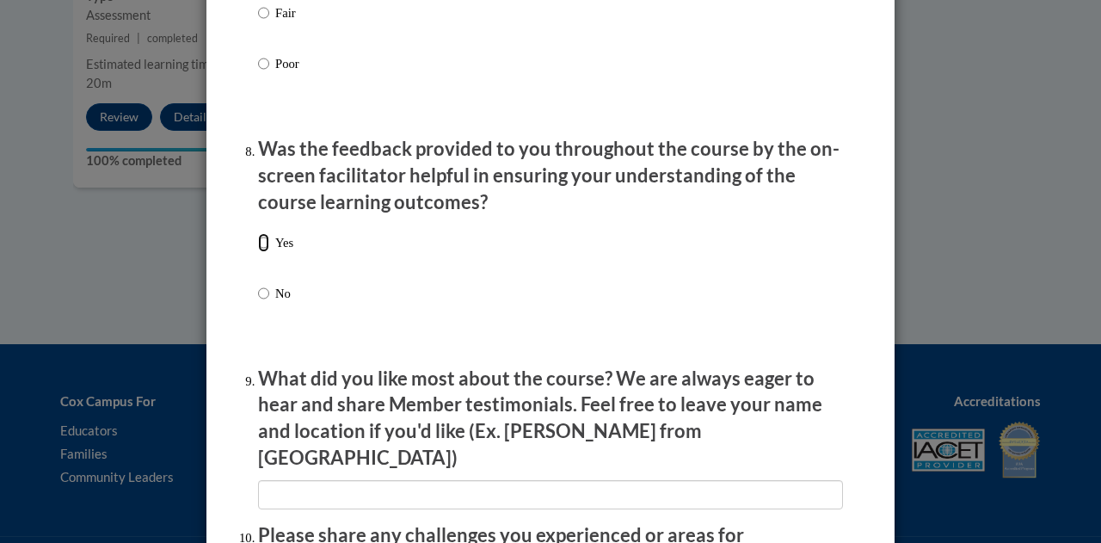
click at [258, 252] on input "Yes" at bounding box center [263, 242] width 11 height 19
radio input "true"
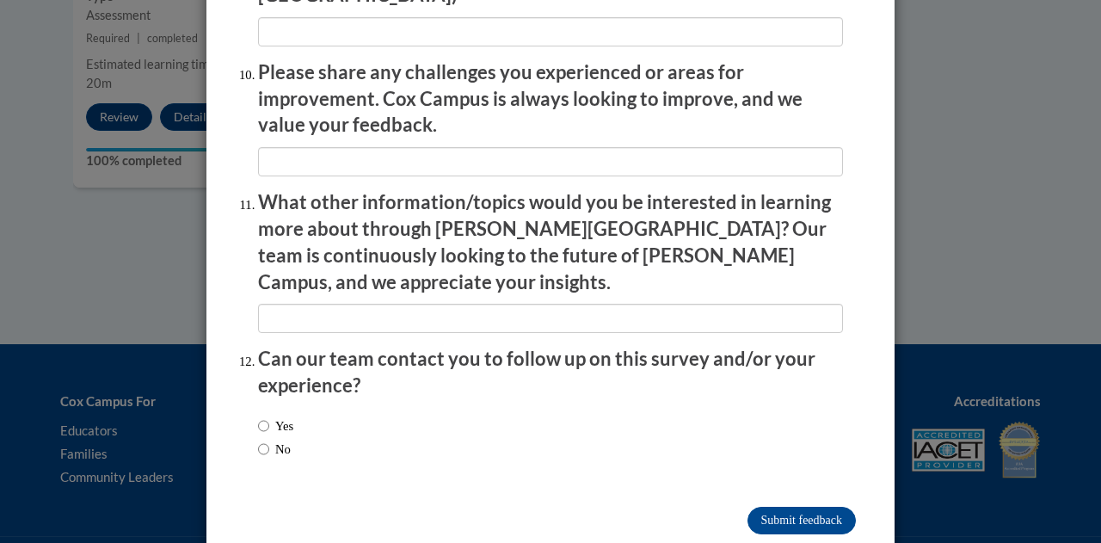
scroll to position [3033, 0]
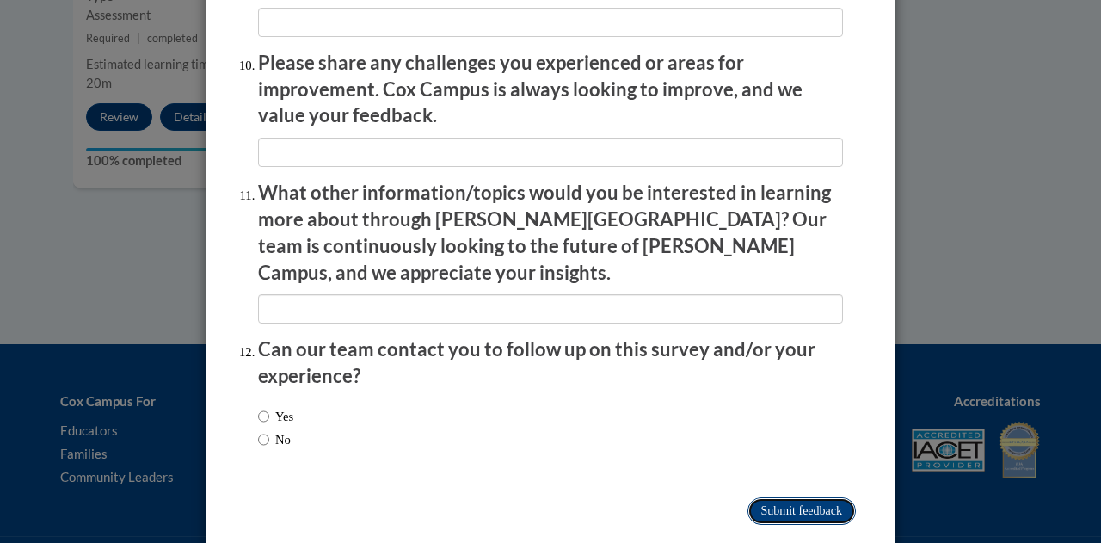
click at [801, 497] on input "Submit feedback" at bounding box center [801, 511] width 108 height 28
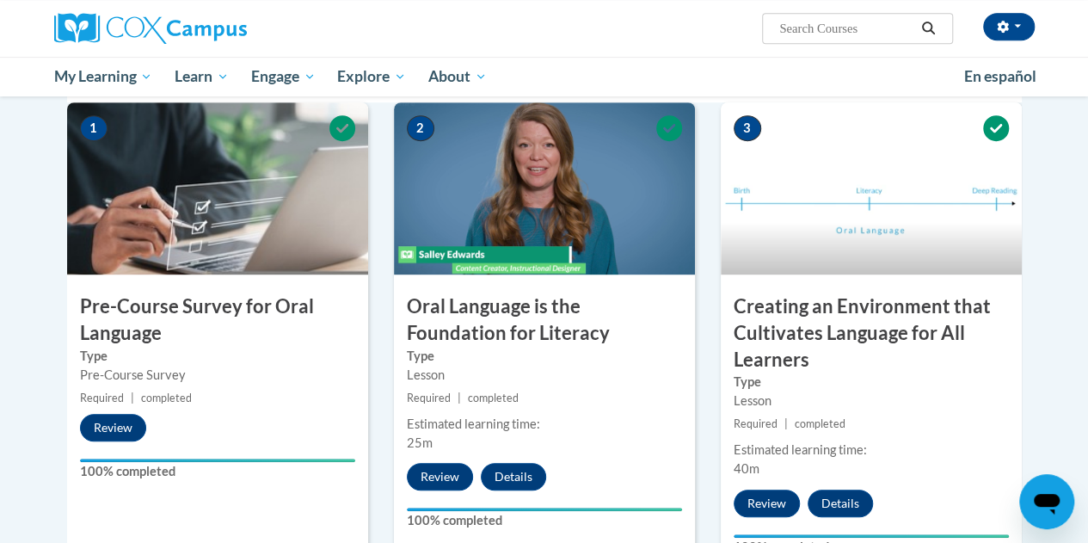
scroll to position [0, 0]
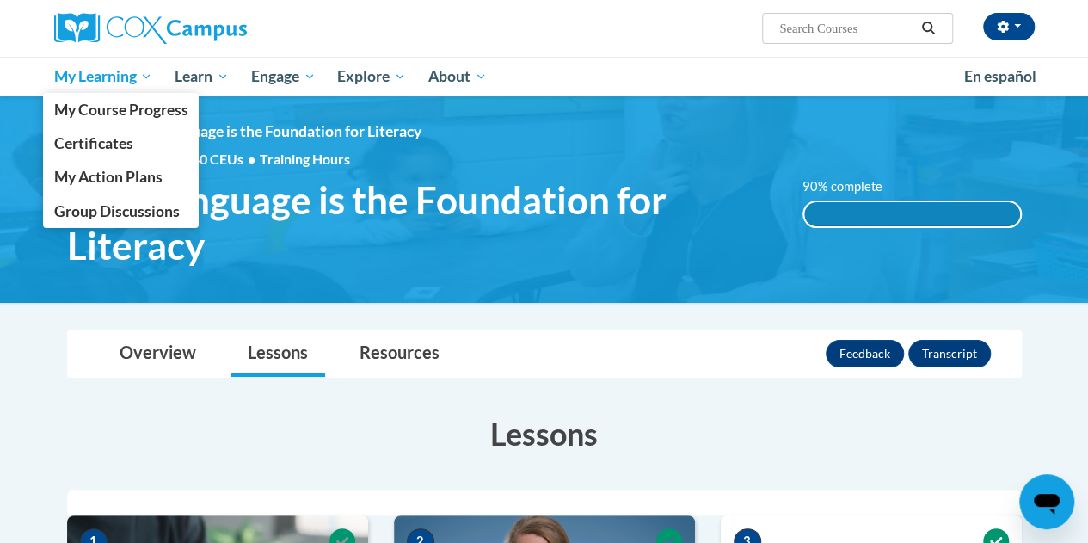
click at [91, 77] on span "My Learning" at bounding box center [102, 76] width 99 height 21
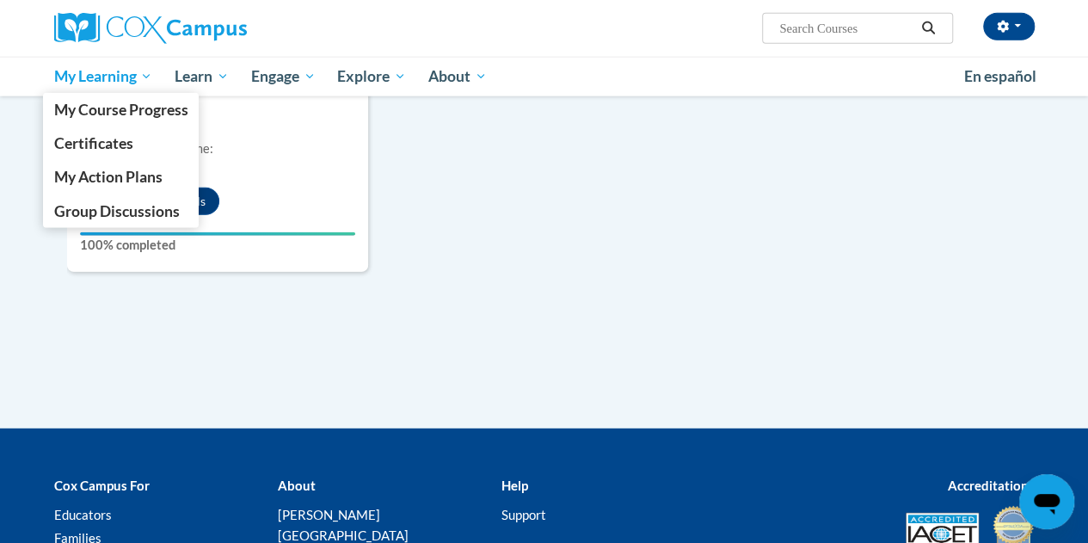
scroll to position [2139, 0]
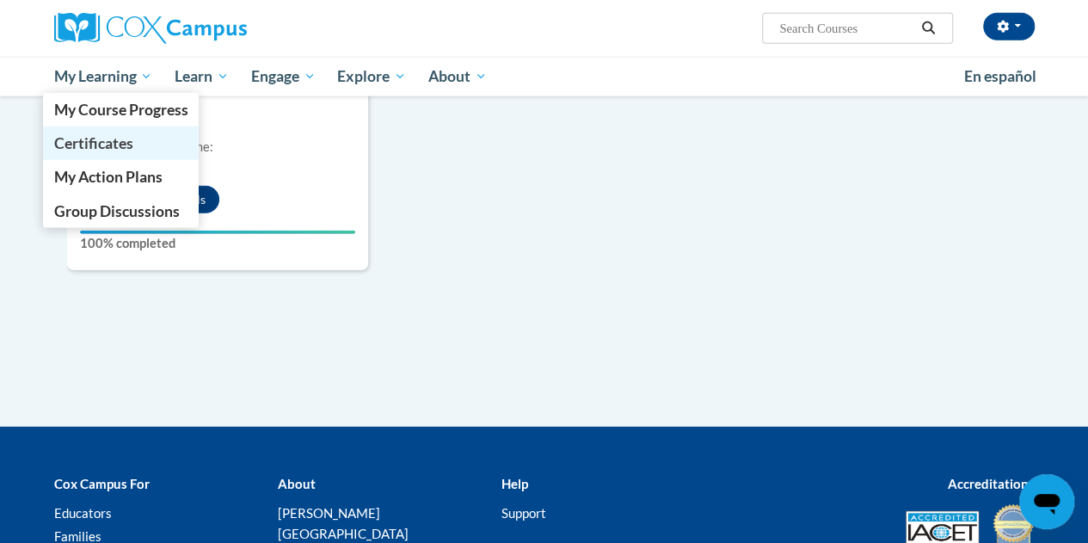
click at [88, 148] on span "Certificates" at bounding box center [92, 143] width 79 height 18
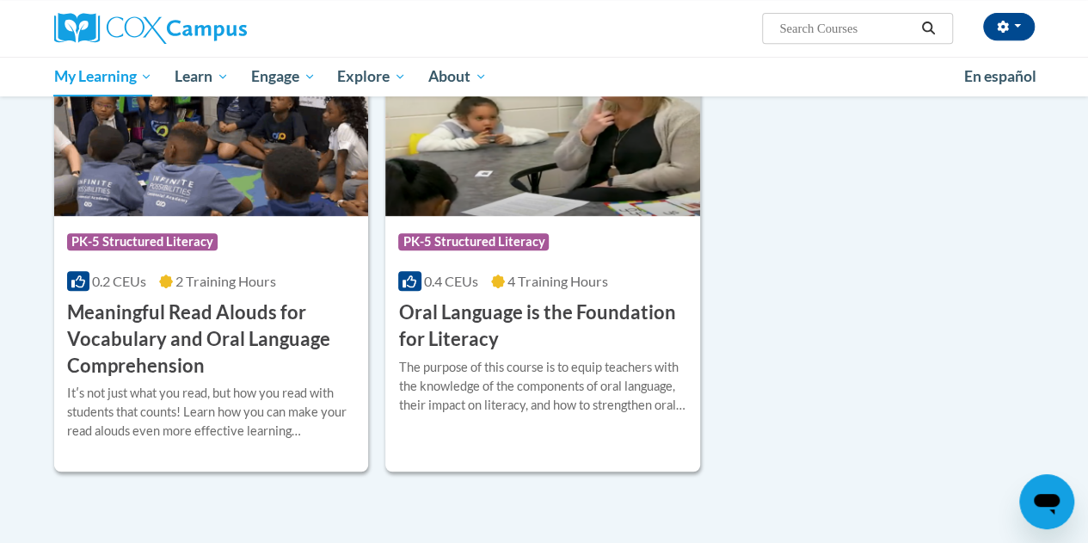
scroll to position [354, 0]
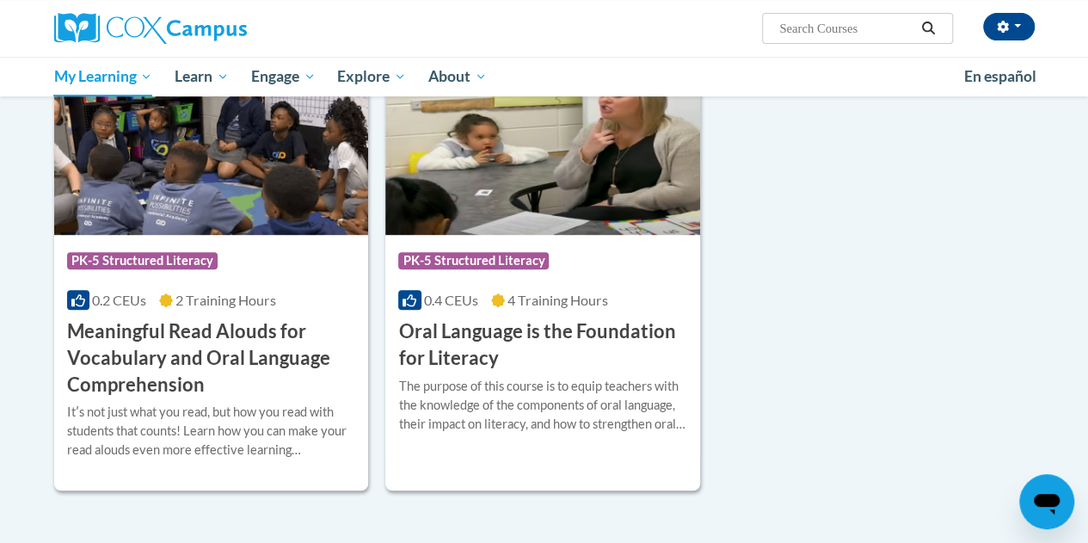
click at [441, 271] on span "PK-5 Structured Literacy" at bounding box center [475, 262] width 155 height 21
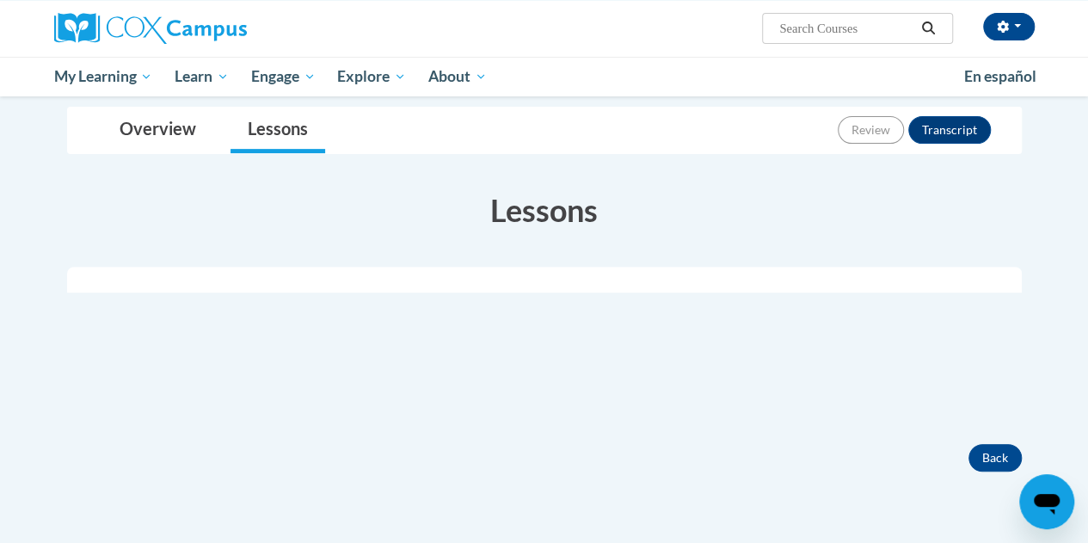
scroll to position [237, 0]
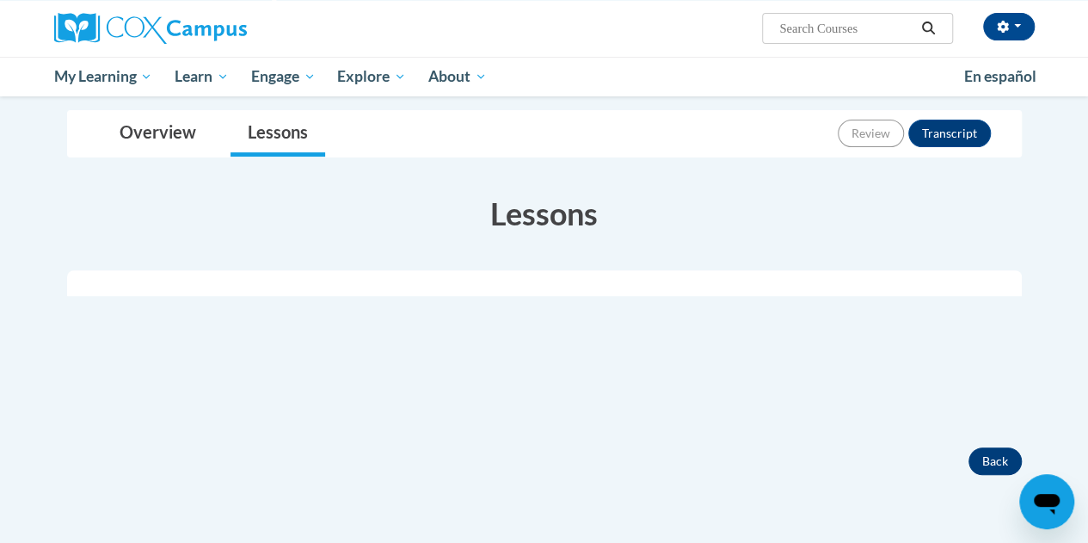
click at [985, 467] on button "Back" at bounding box center [994, 461] width 53 height 28
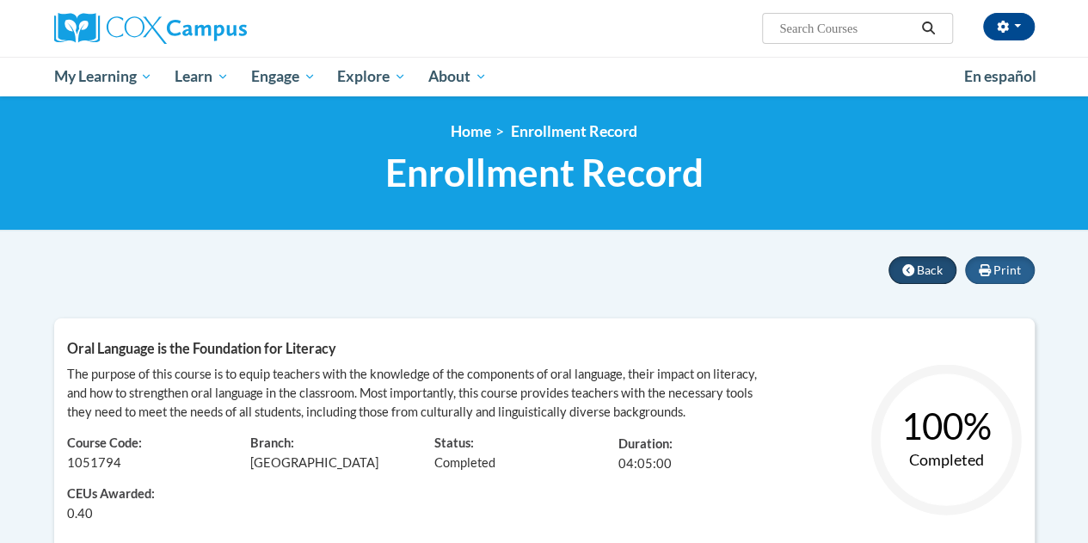
click at [917, 267] on button "Back" at bounding box center [922, 270] width 68 height 28
